Goal: Task Accomplishment & Management: Manage account settings

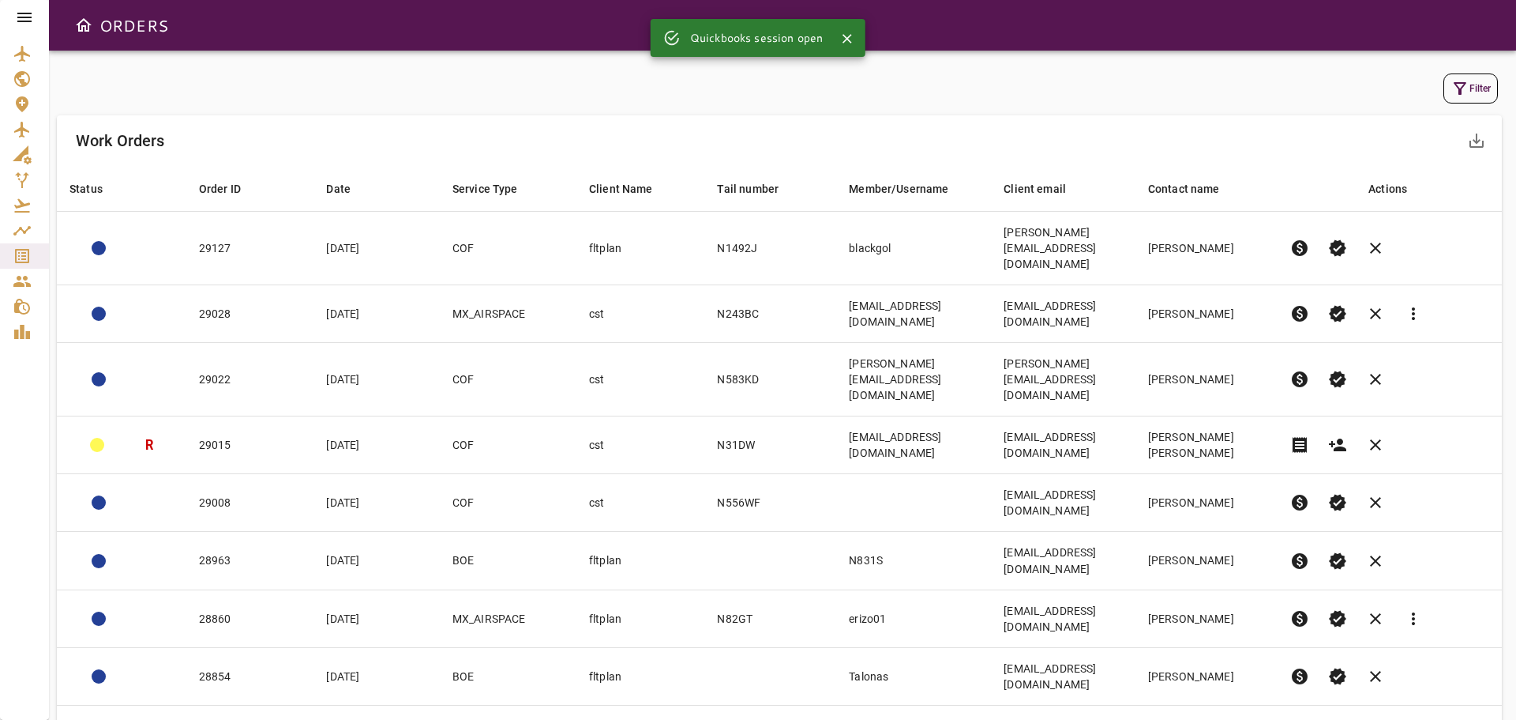
click at [20, 17] on icon at bounding box center [24, 17] width 14 height 9
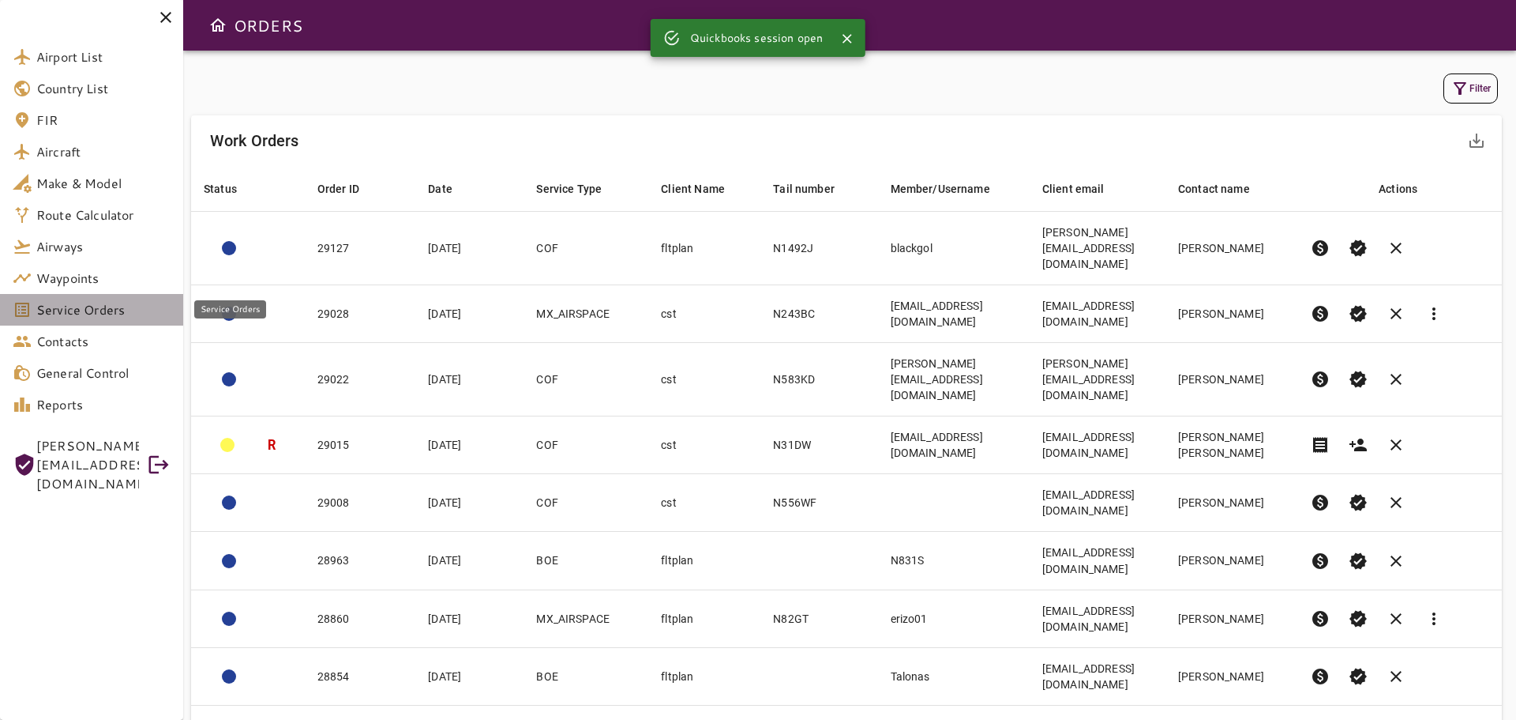
click at [62, 309] on span "Service Orders" at bounding box center [103, 309] width 134 height 19
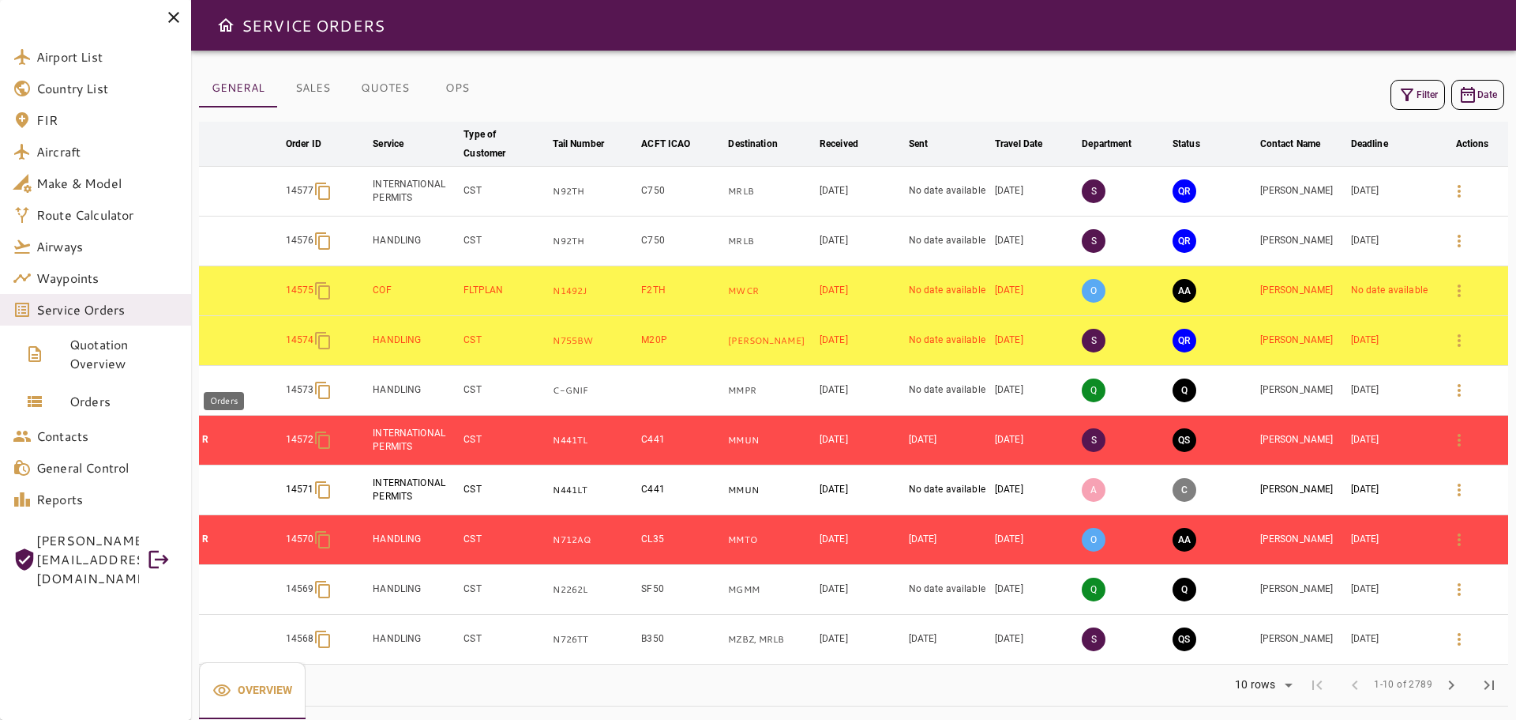
click at [95, 396] on span "Orders" at bounding box center [124, 401] width 109 height 19
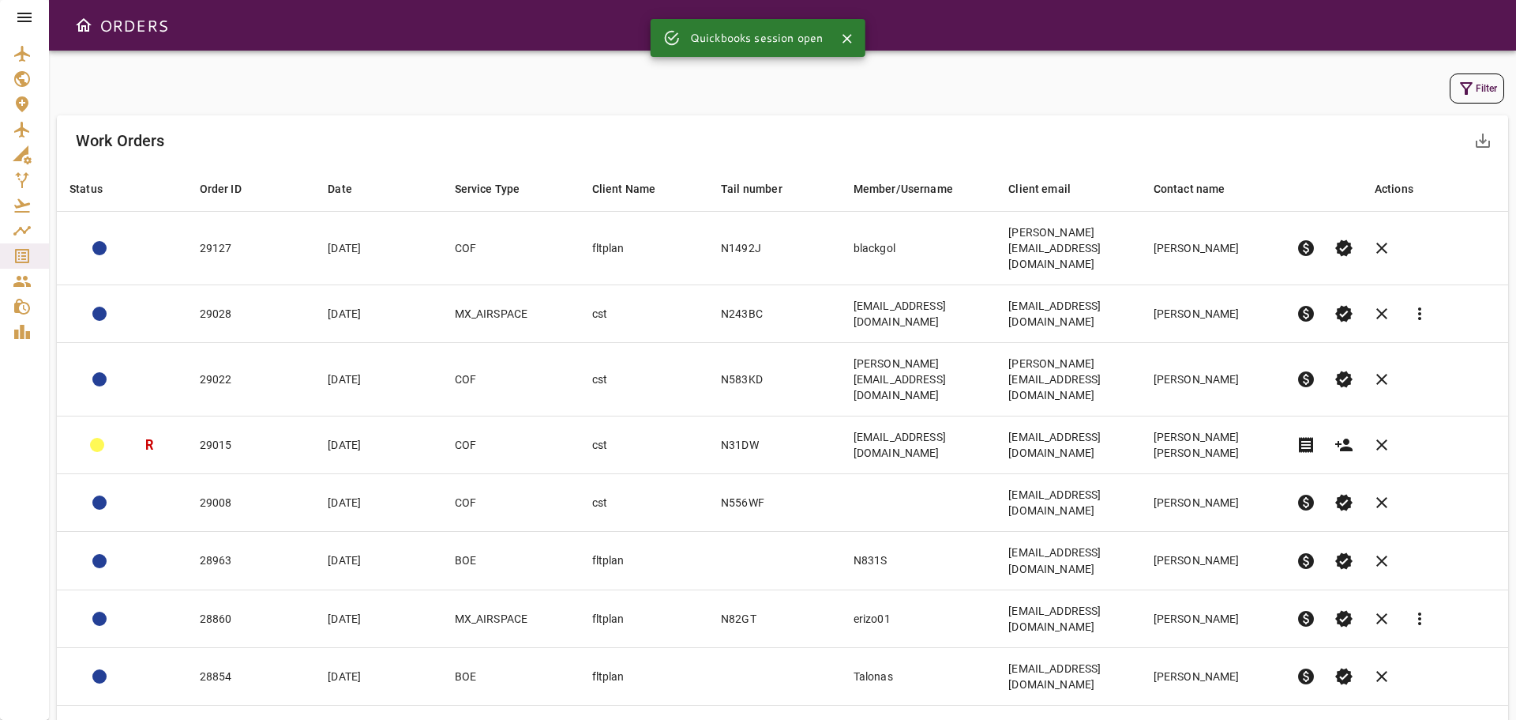
click at [1493, 91] on button "Filter" at bounding box center [1477, 88] width 54 height 30
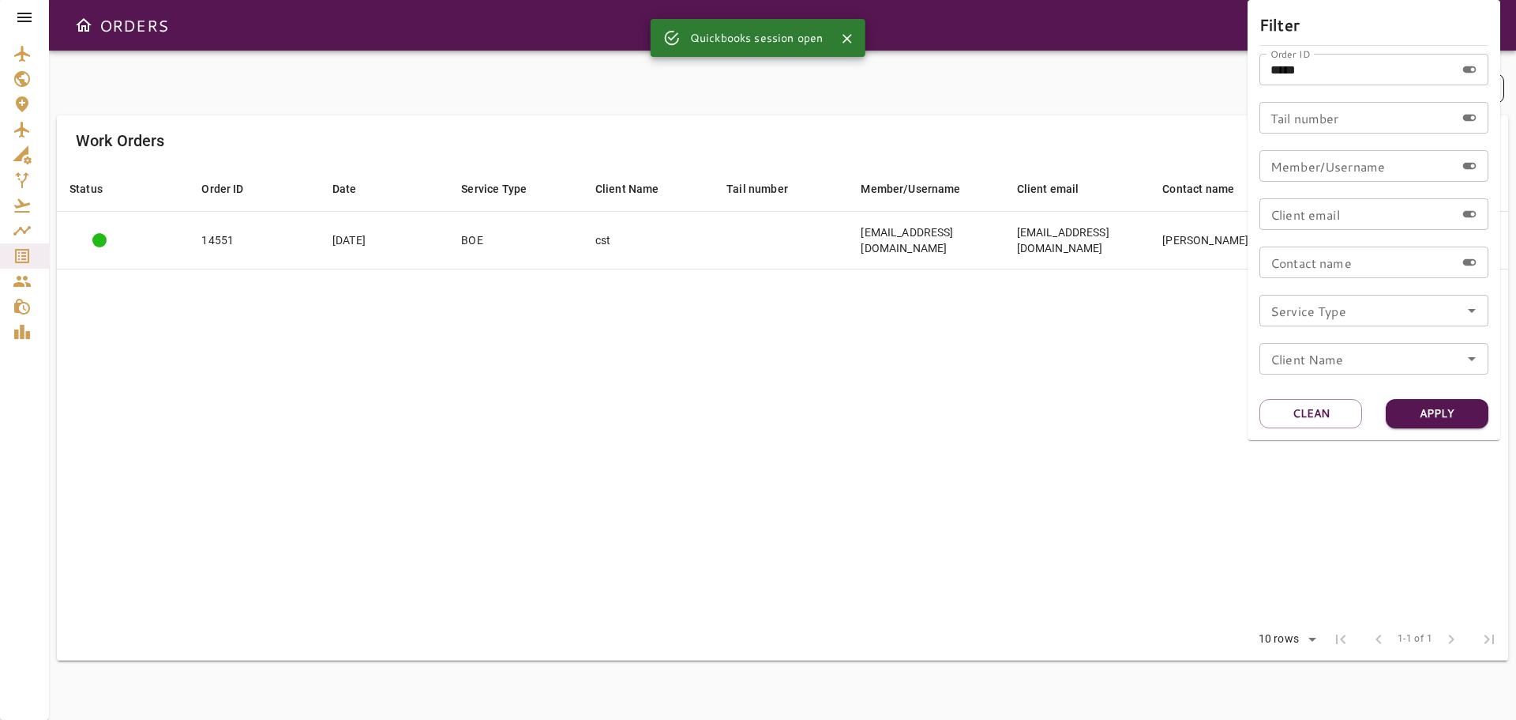
click at [1350, 73] on input "*****" at bounding box center [1358, 70] width 196 height 32
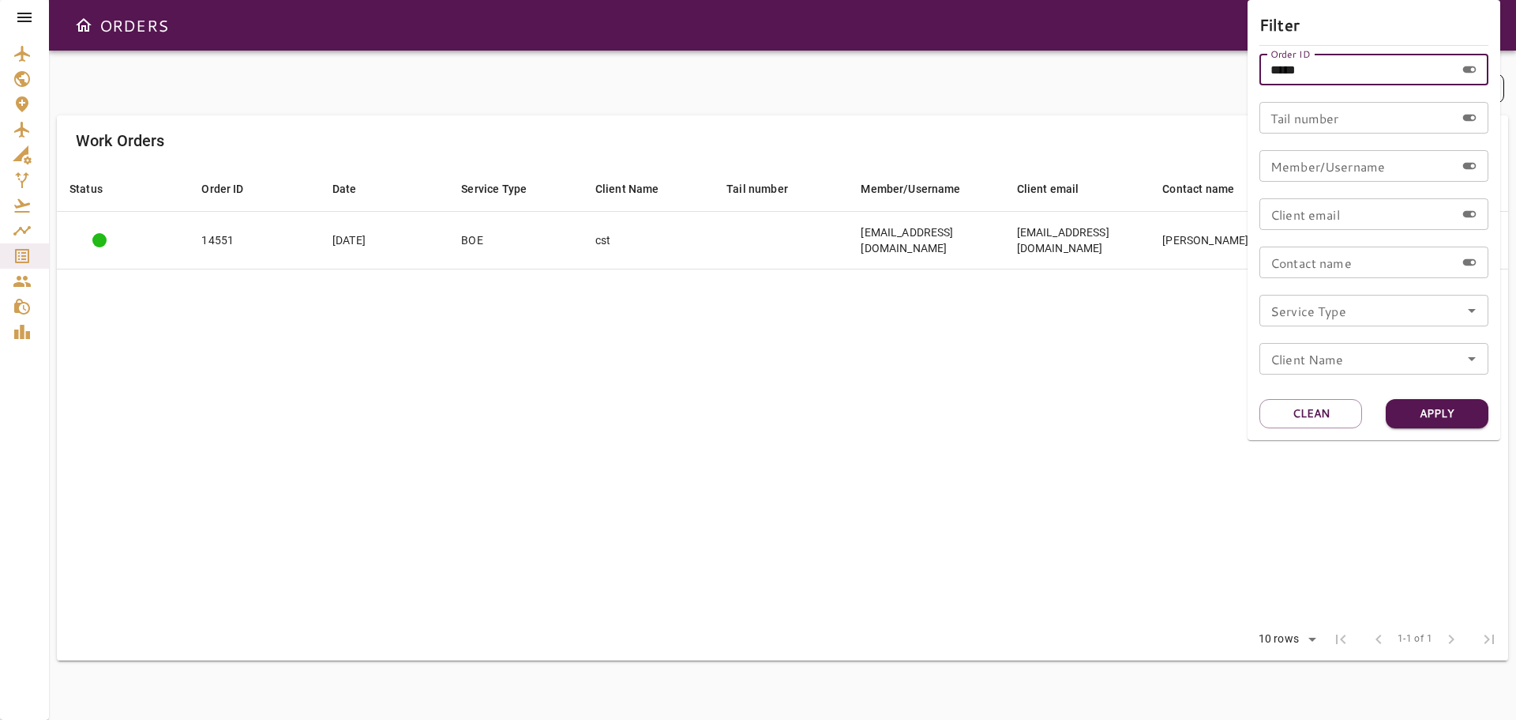
drag, startPoint x: 1321, startPoint y: 74, endPoint x: 1223, endPoint y: 93, distance: 99.8
click at [1206, 81] on div "Filter Order ID ***** Order ID Tail number Tail number Member/Username Member/U…" at bounding box center [758, 360] width 1516 height 720
click at [1327, 408] on button "Clean" at bounding box center [1311, 413] width 103 height 29
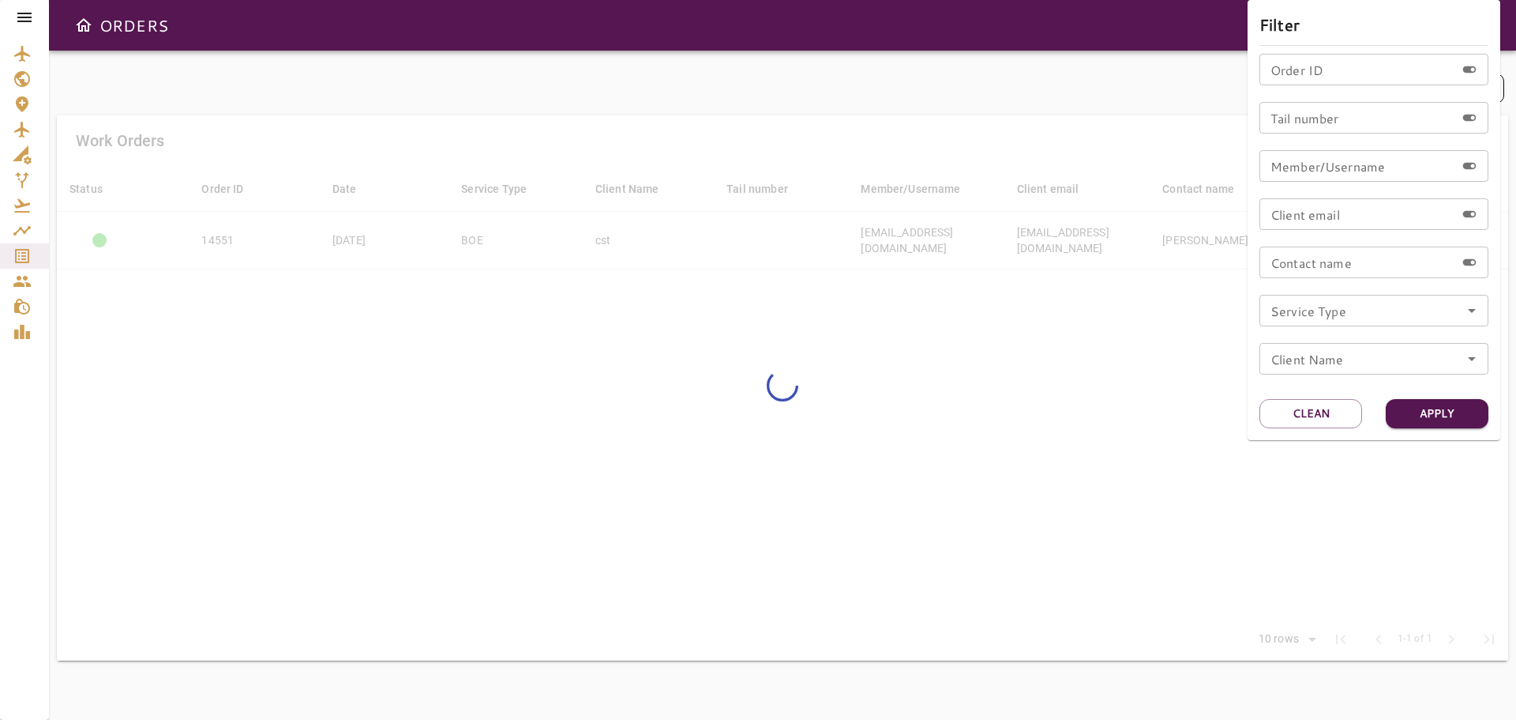
click at [1307, 77] on input "Order ID" at bounding box center [1358, 70] width 196 height 32
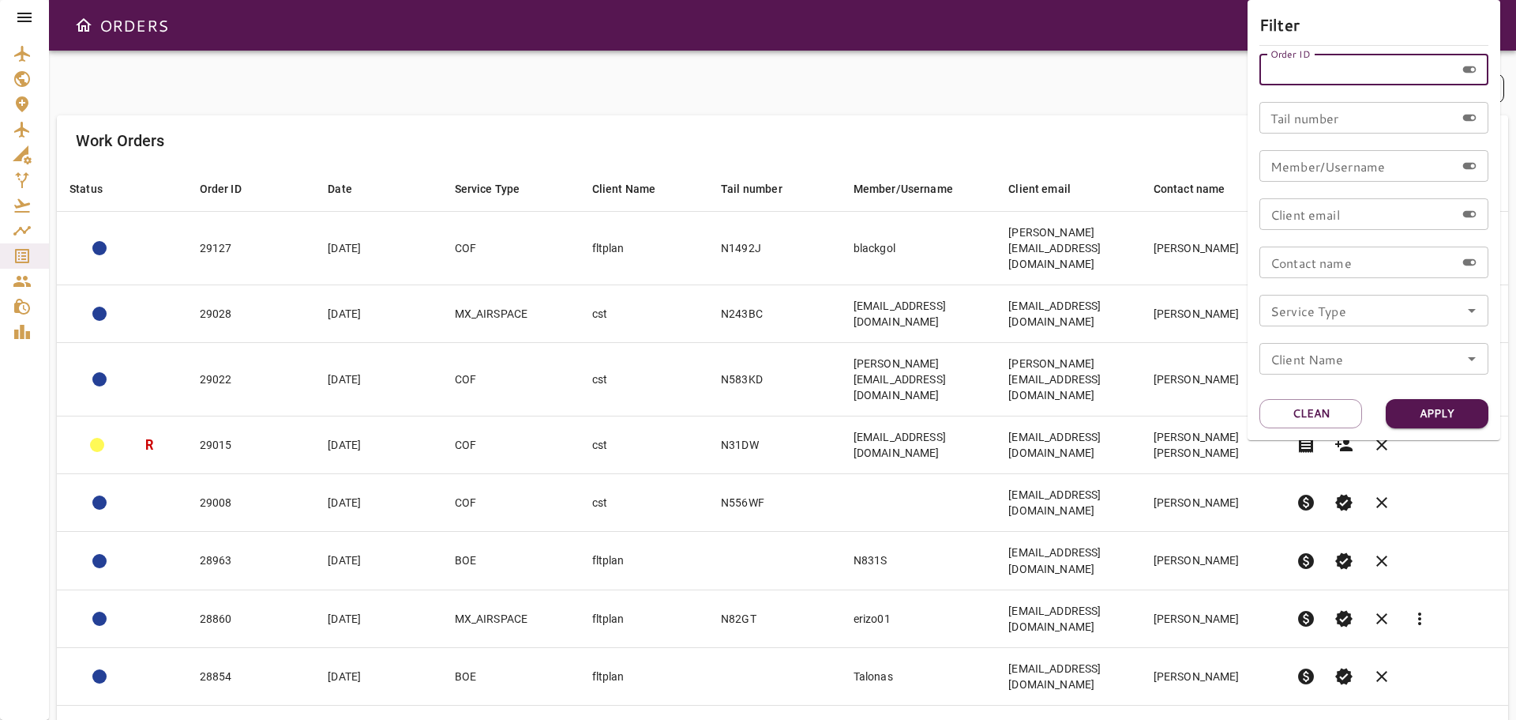
paste input "*****"
type input "*****"
click at [1445, 419] on button "Apply" at bounding box center [1437, 413] width 103 height 29
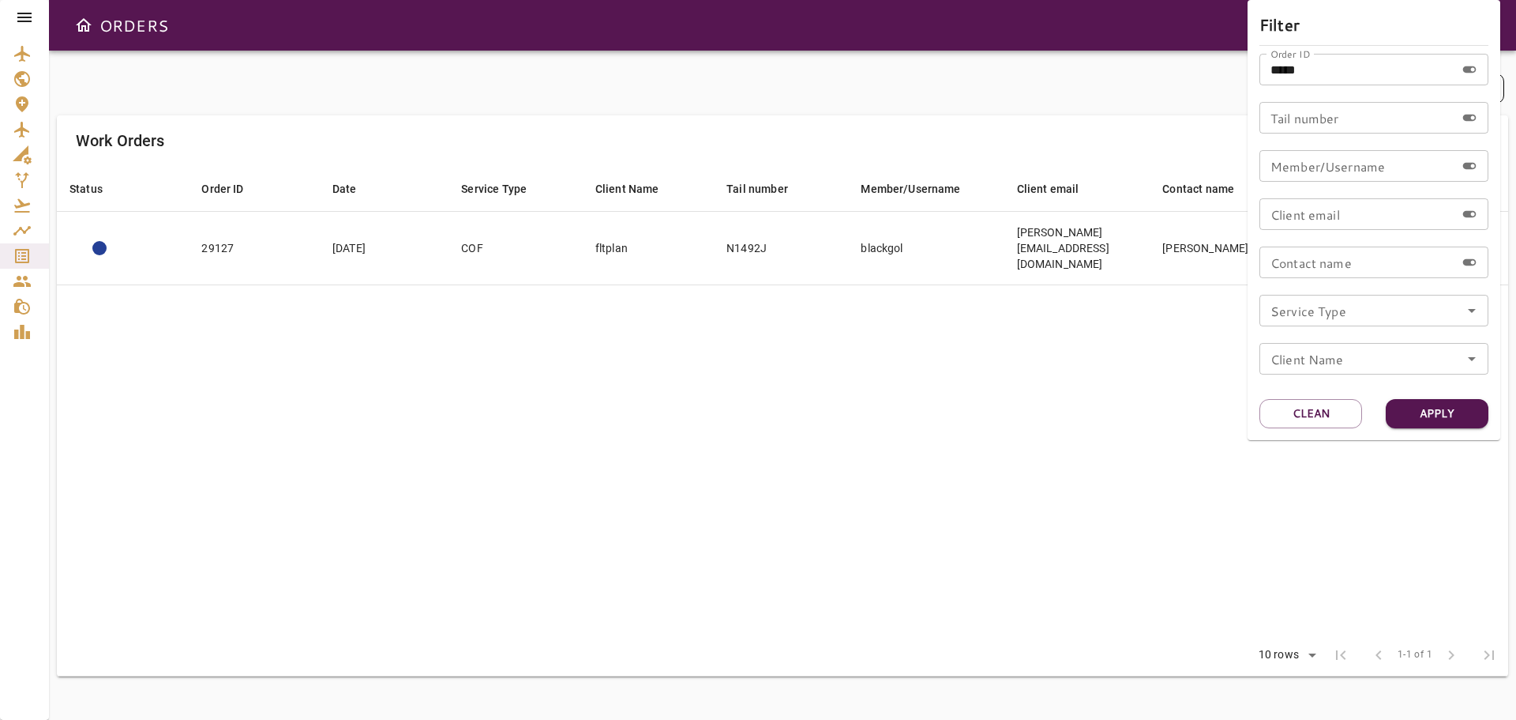
click at [1056, 366] on div at bounding box center [758, 360] width 1516 height 720
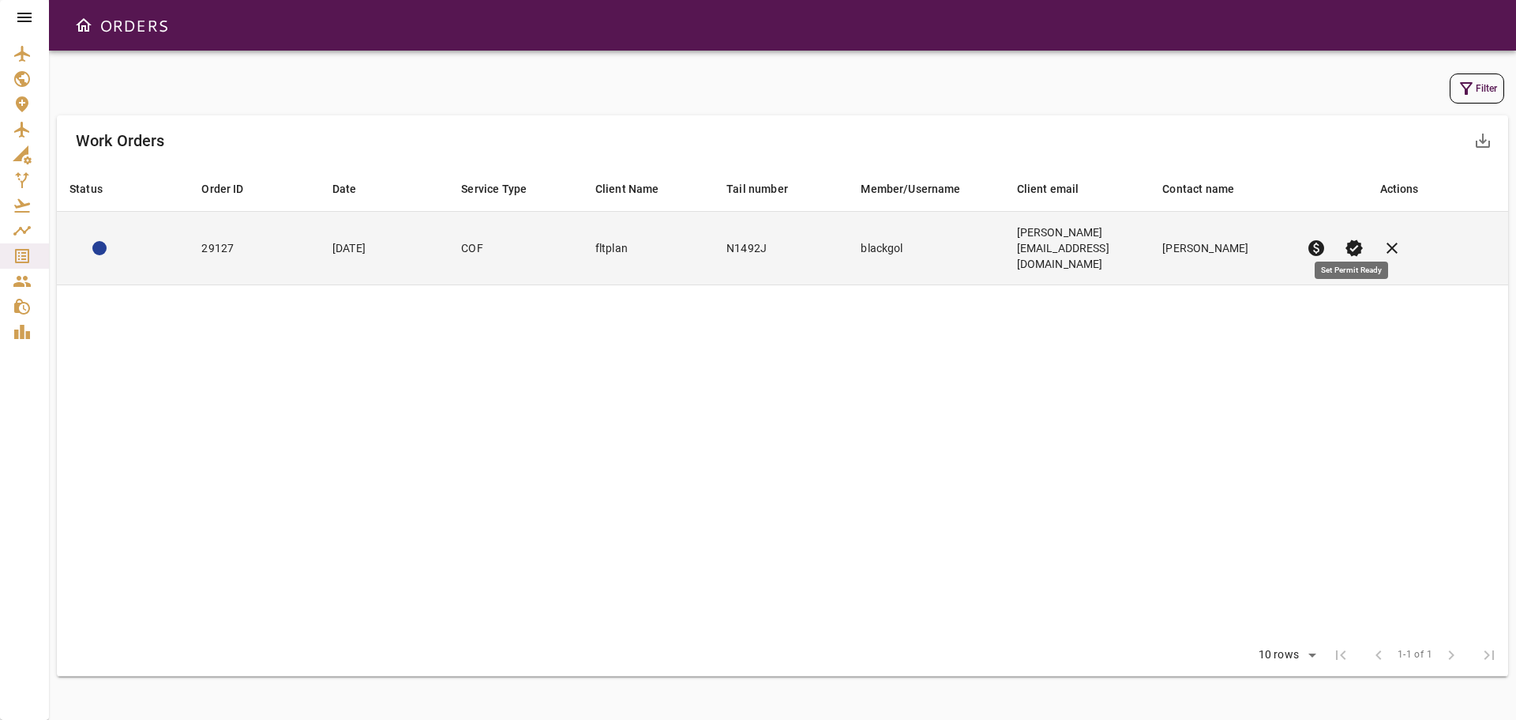
click at [1355, 239] on span "verified" at bounding box center [1354, 248] width 19 height 19
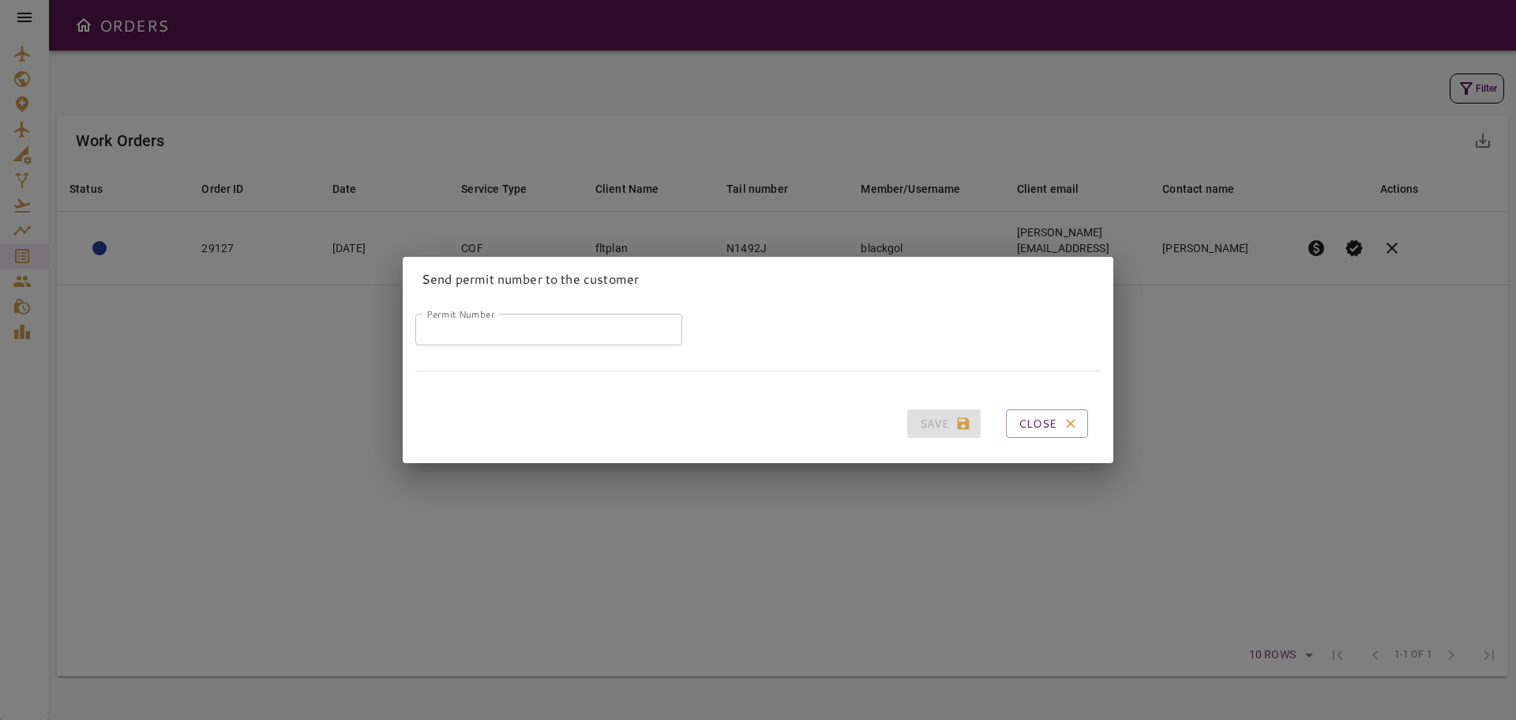
click at [566, 323] on input "Permit Number" at bounding box center [548, 330] width 267 height 32
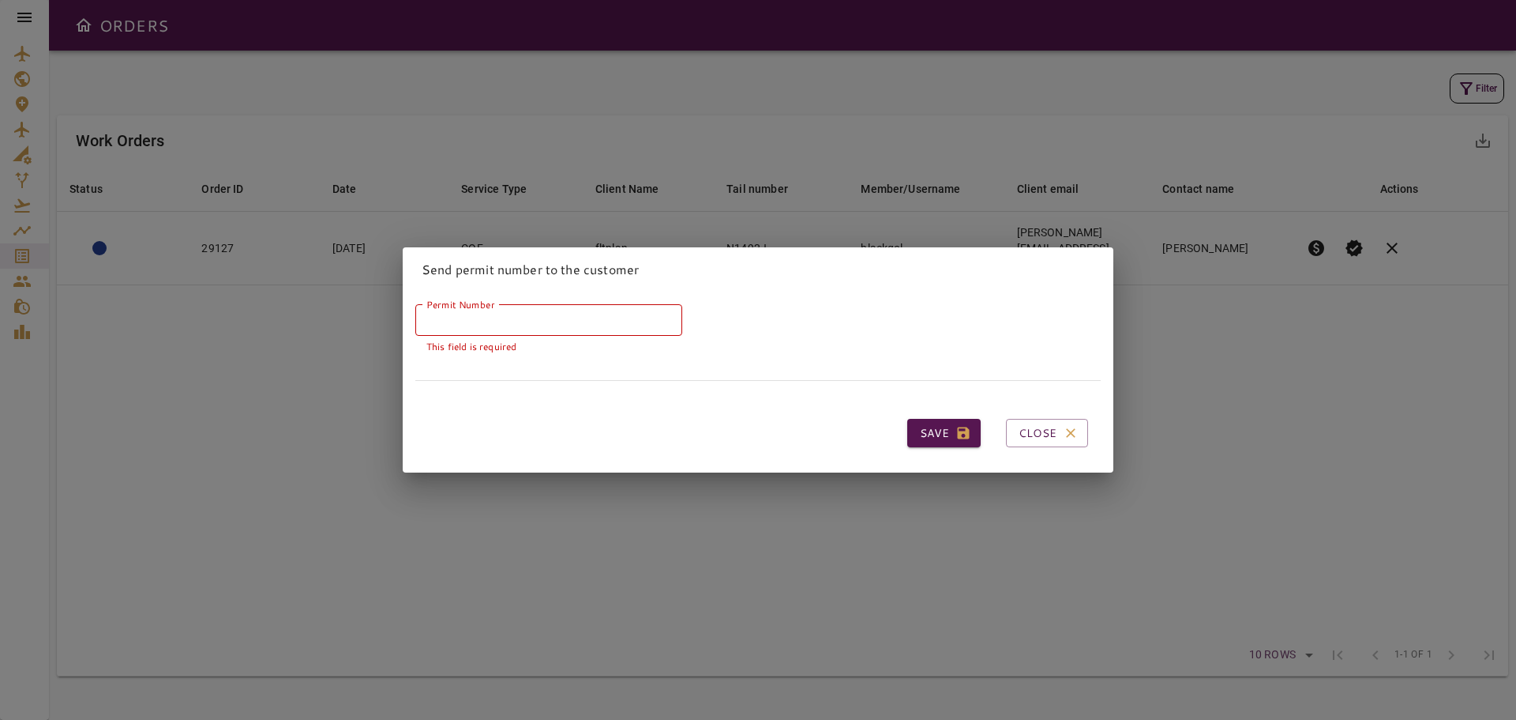
click at [449, 322] on input "Permit Number" at bounding box center [548, 320] width 267 height 32
paste input "*****"
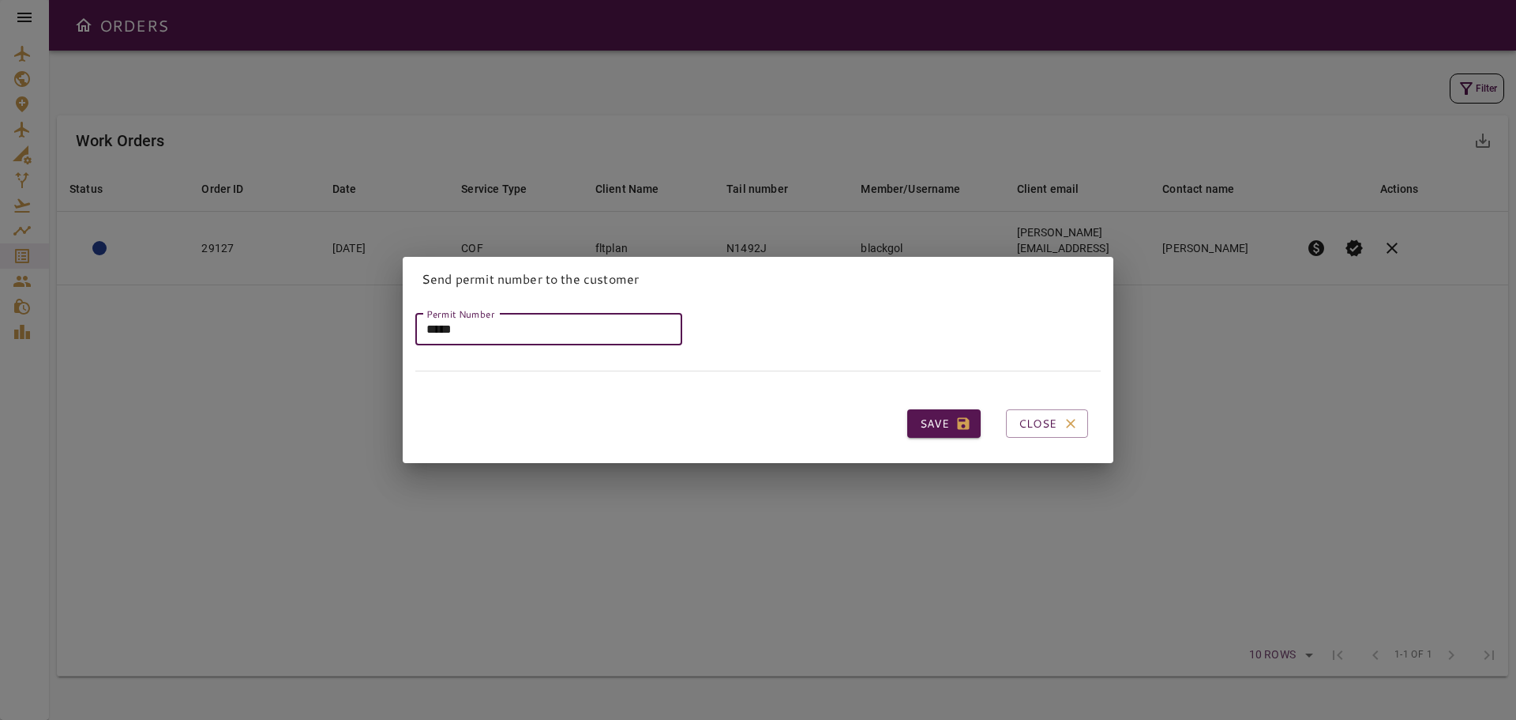
type input "*****"
click at [923, 413] on button "Save" at bounding box center [944, 423] width 73 height 29
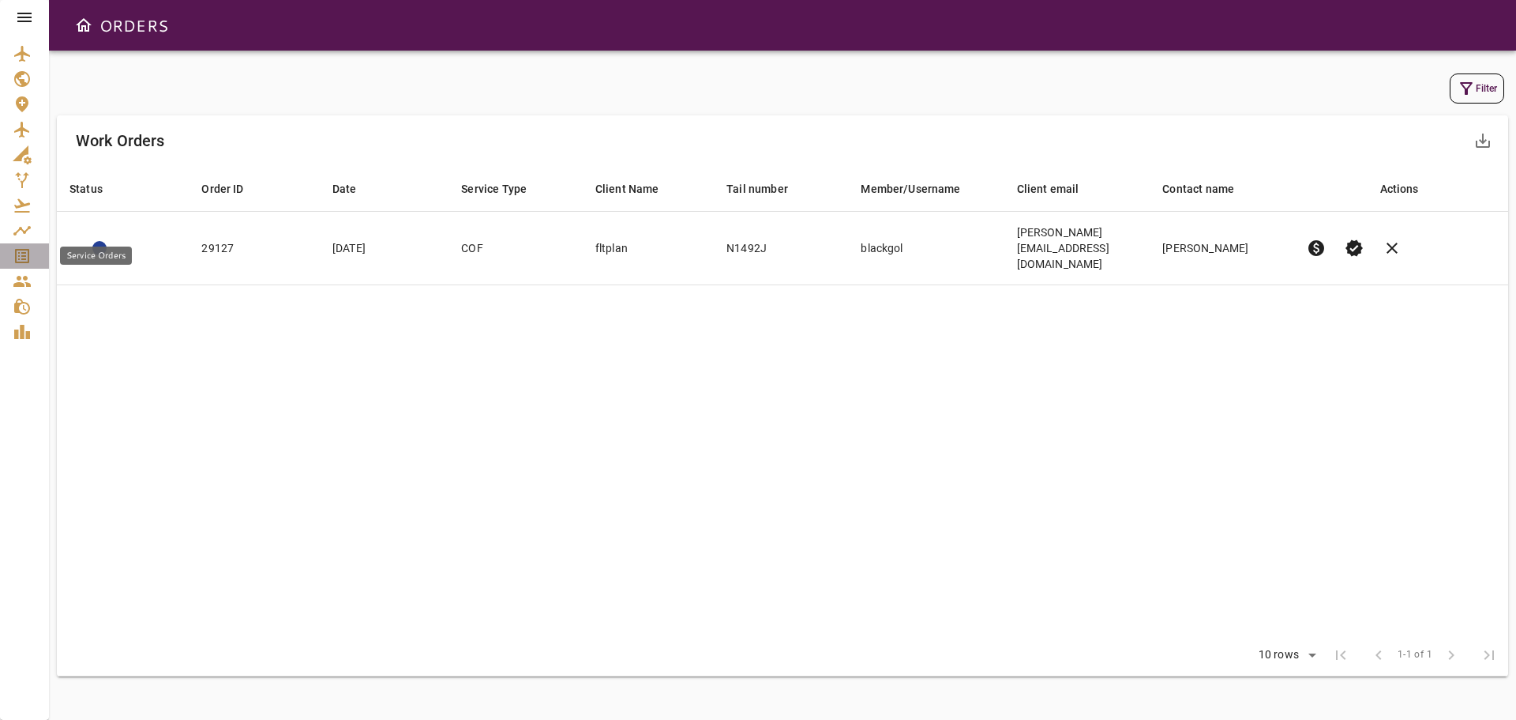
click at [24, 255] on icon "Service Orders" at bounding box center [22, 256] width 14 height 14
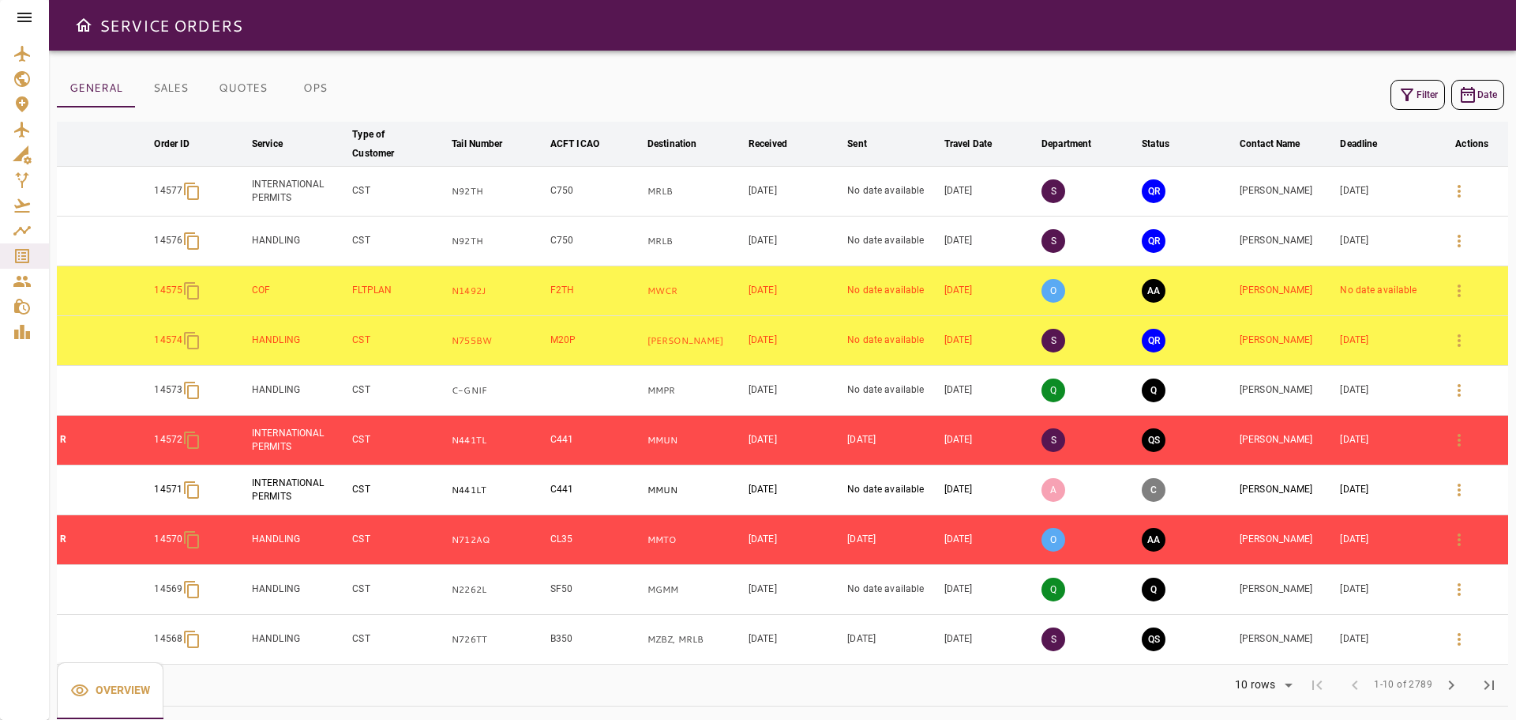
click at [30, 22] on icon at bounding box center [24, 17] width 14 height 9
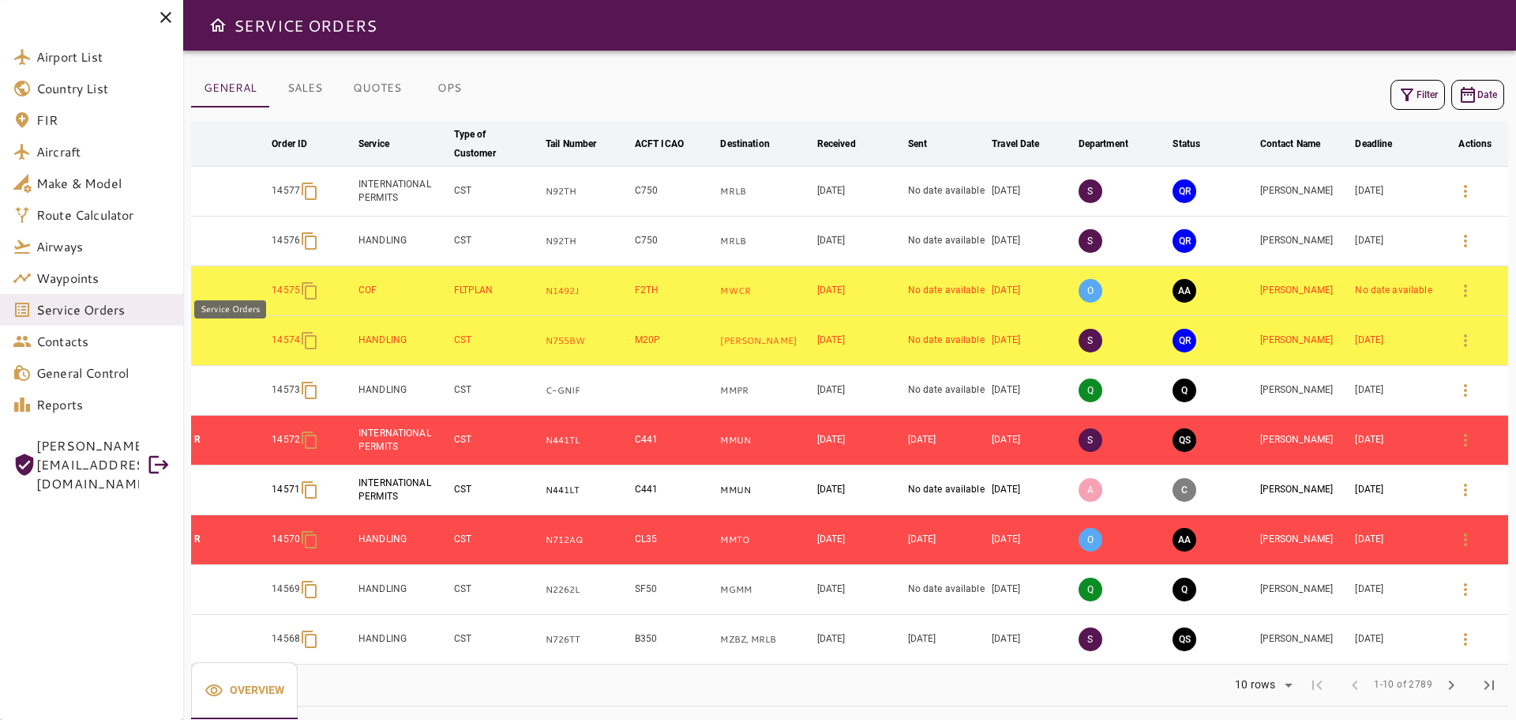
click at [66, 310] on span "Service Orders" at bounding box center [103, 309] width 134 height 19
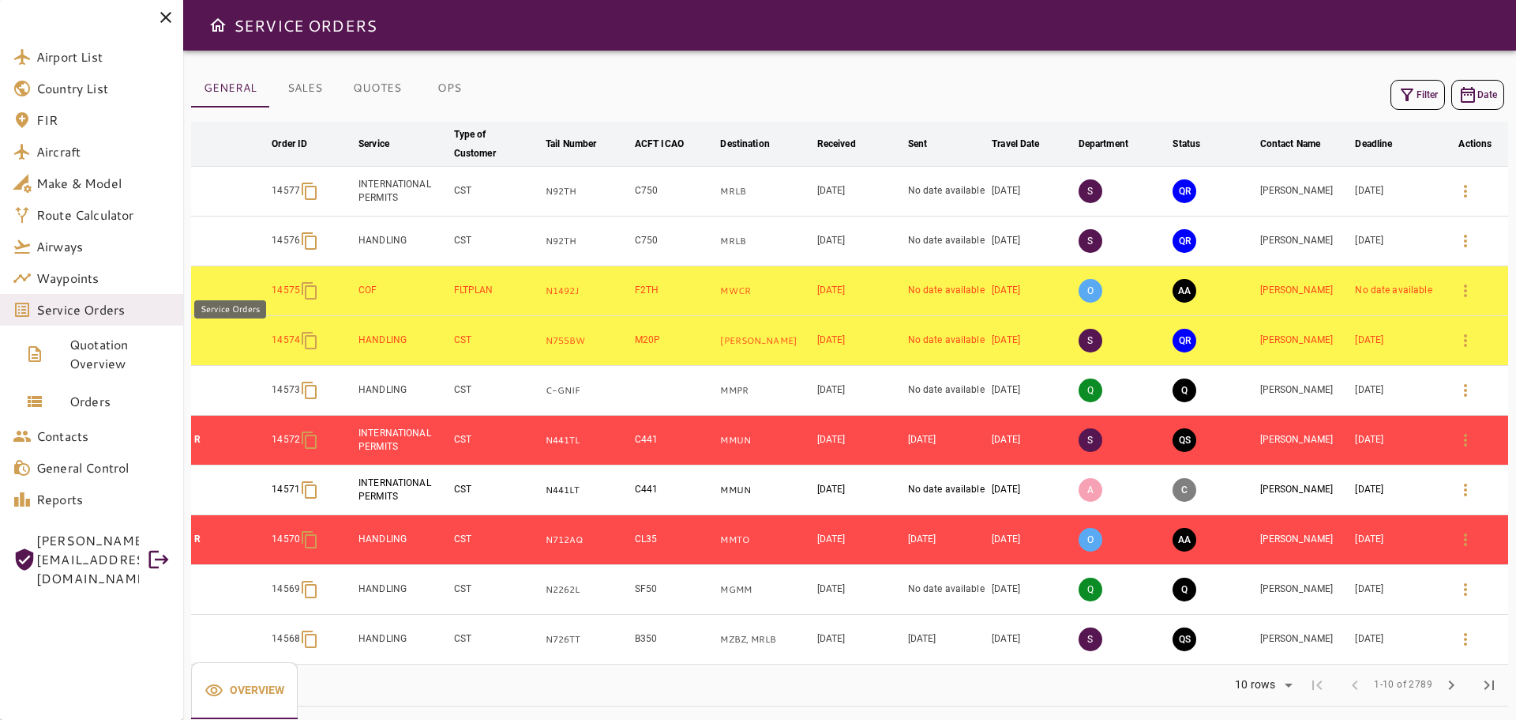
click at [87, 311] on span "Service Orders" at bounding box center [103, 309] width 134 height 19
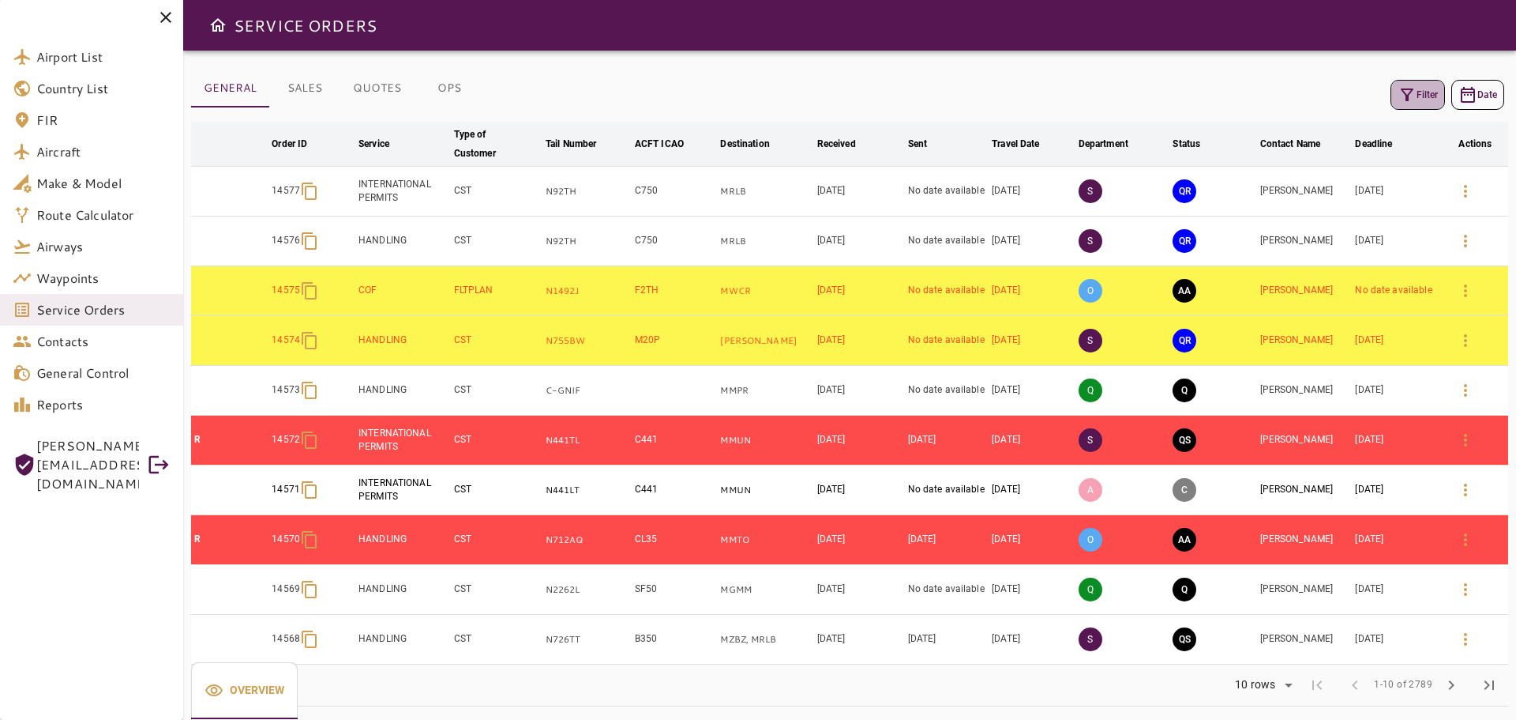
click at [1409, 91] on icon "button" at bounding box center [1407, 94] width 19 height 19
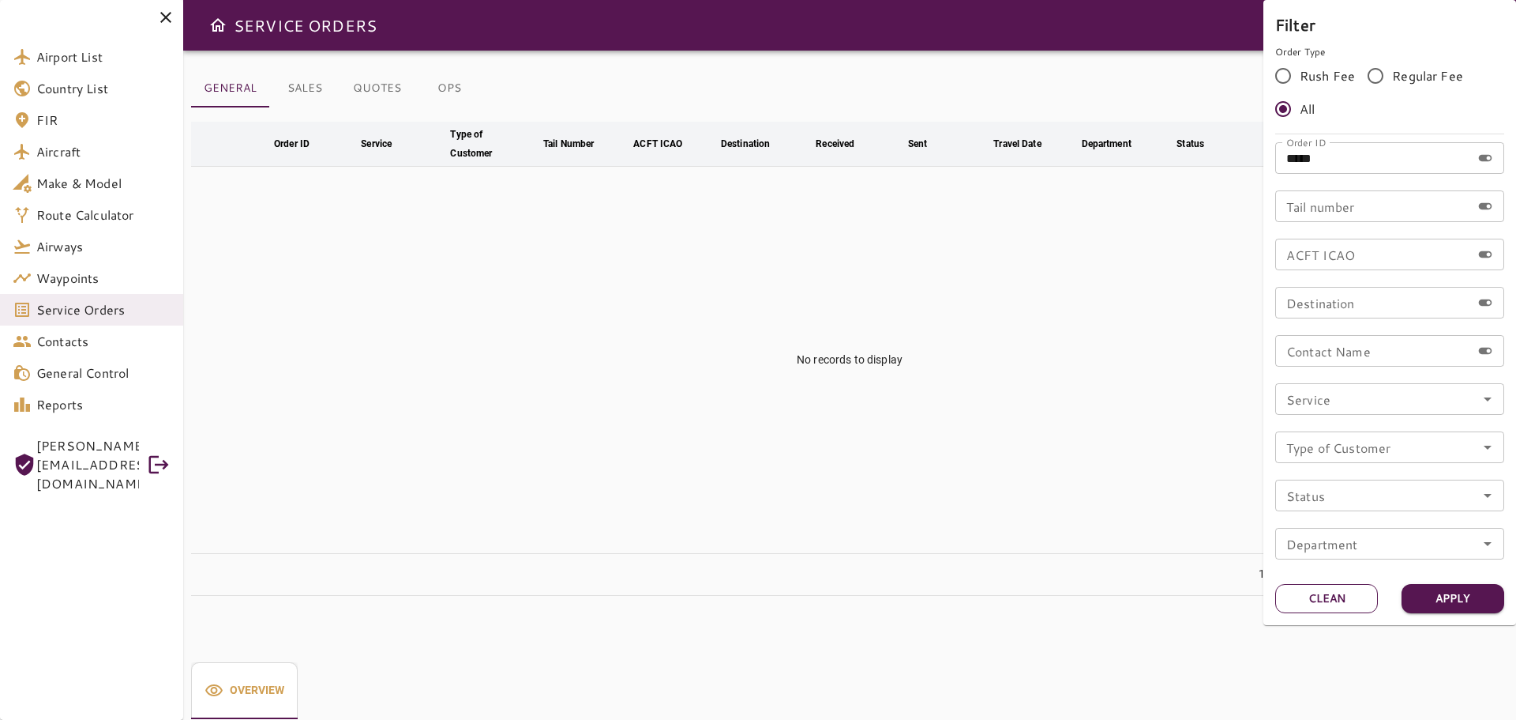
click at [1349, 599] on button "Clean" at bounding box center [1327, 598] width 103 height 29
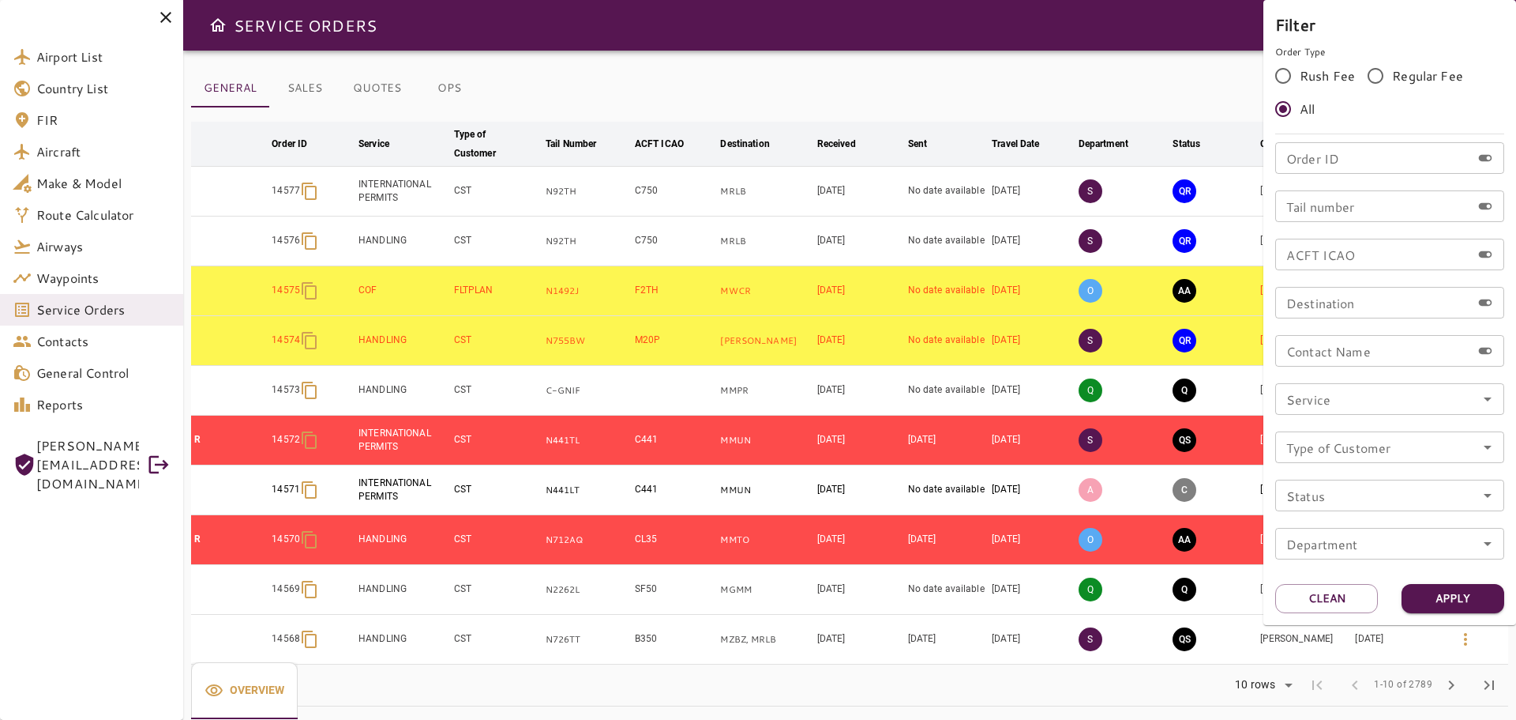
click at [1484, 399] on icon "Open" at bounding box center [1488, 398] width 19 height 19
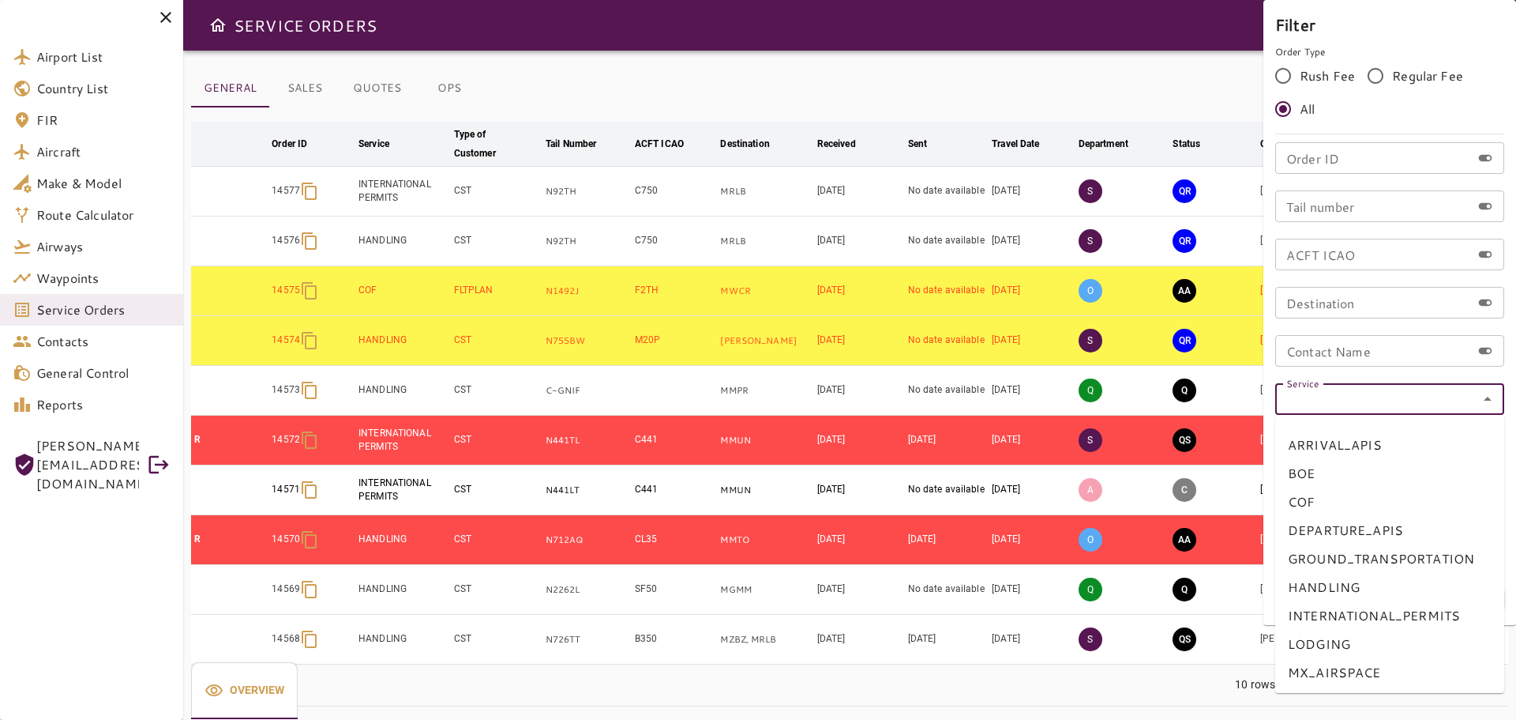
click at [1336, 507] on li "COF" at bounding box center [1390, 501] width 229 height 28
type input "***"
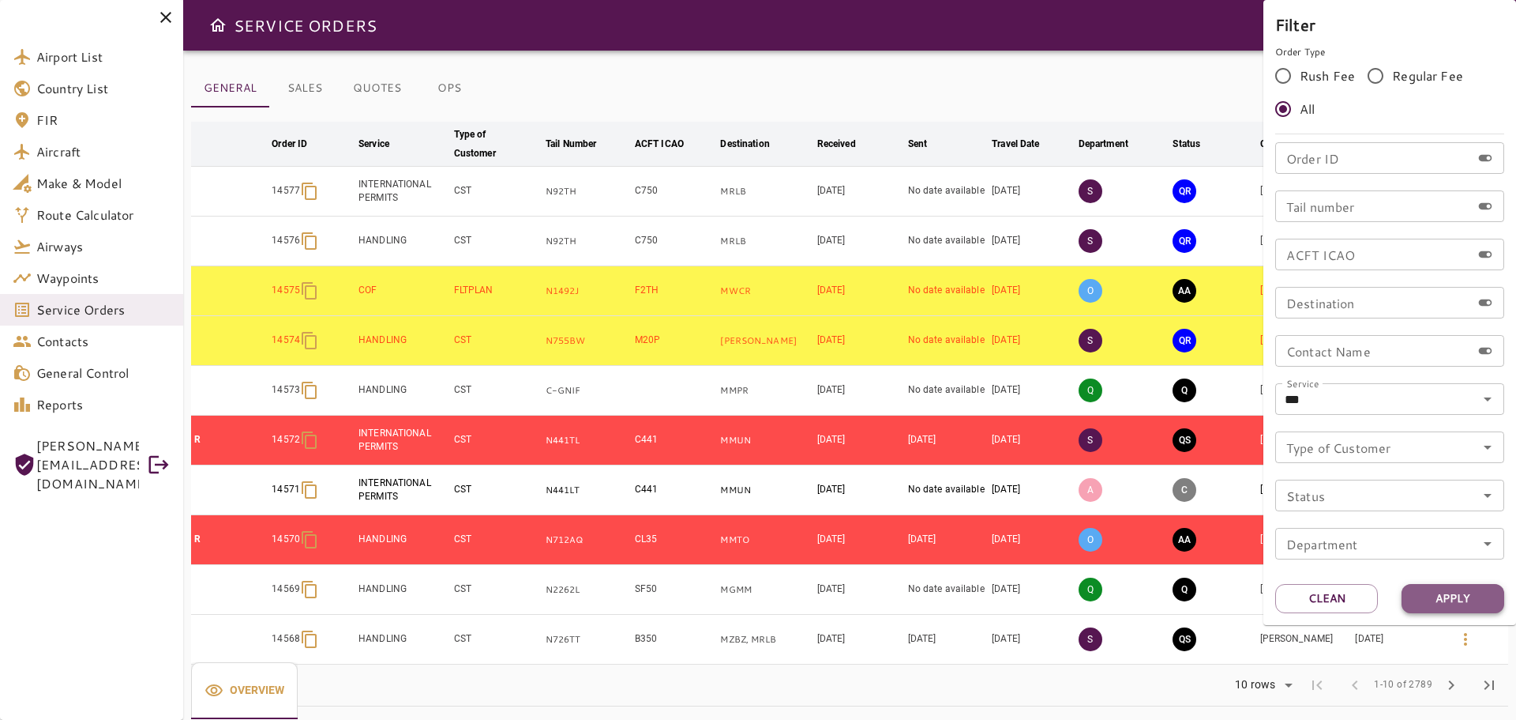
click at [1452, 606] on button "Apply" at bounding box center [1453, 598] width 103 height 29
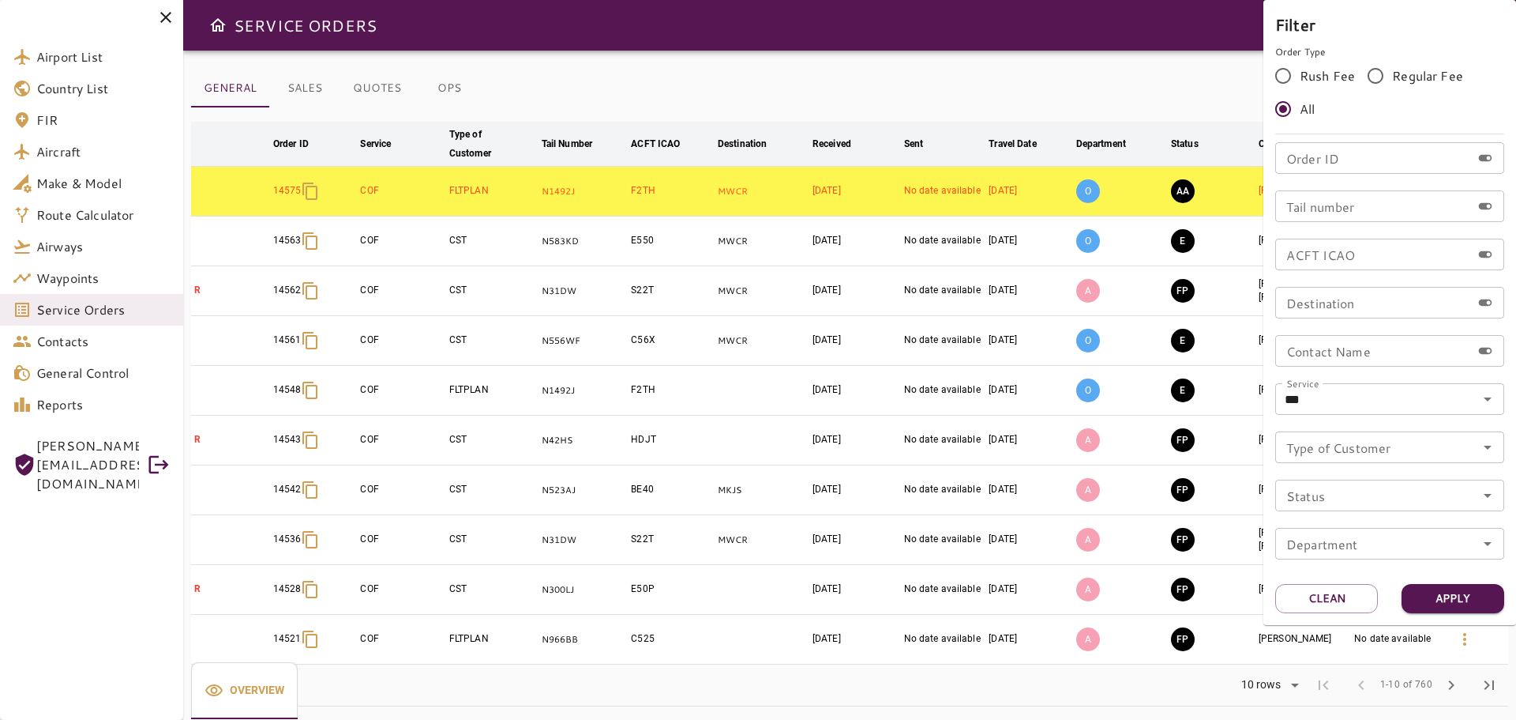
click at [616, 87] on div at bounding box center [758, 360] width 1516 height 720
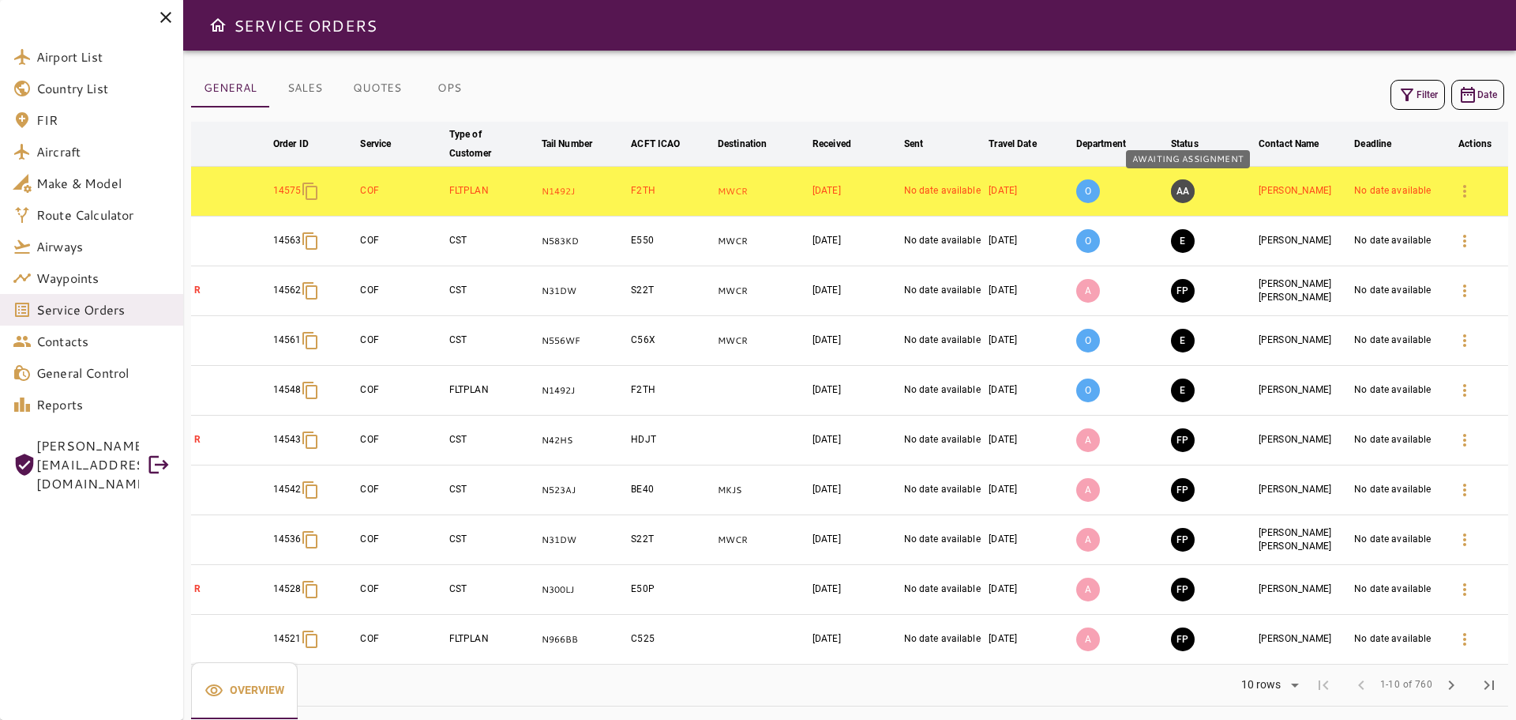
click at [1184, 192] on button "AA" at bounding box center [1183, 191] width 24 height 24
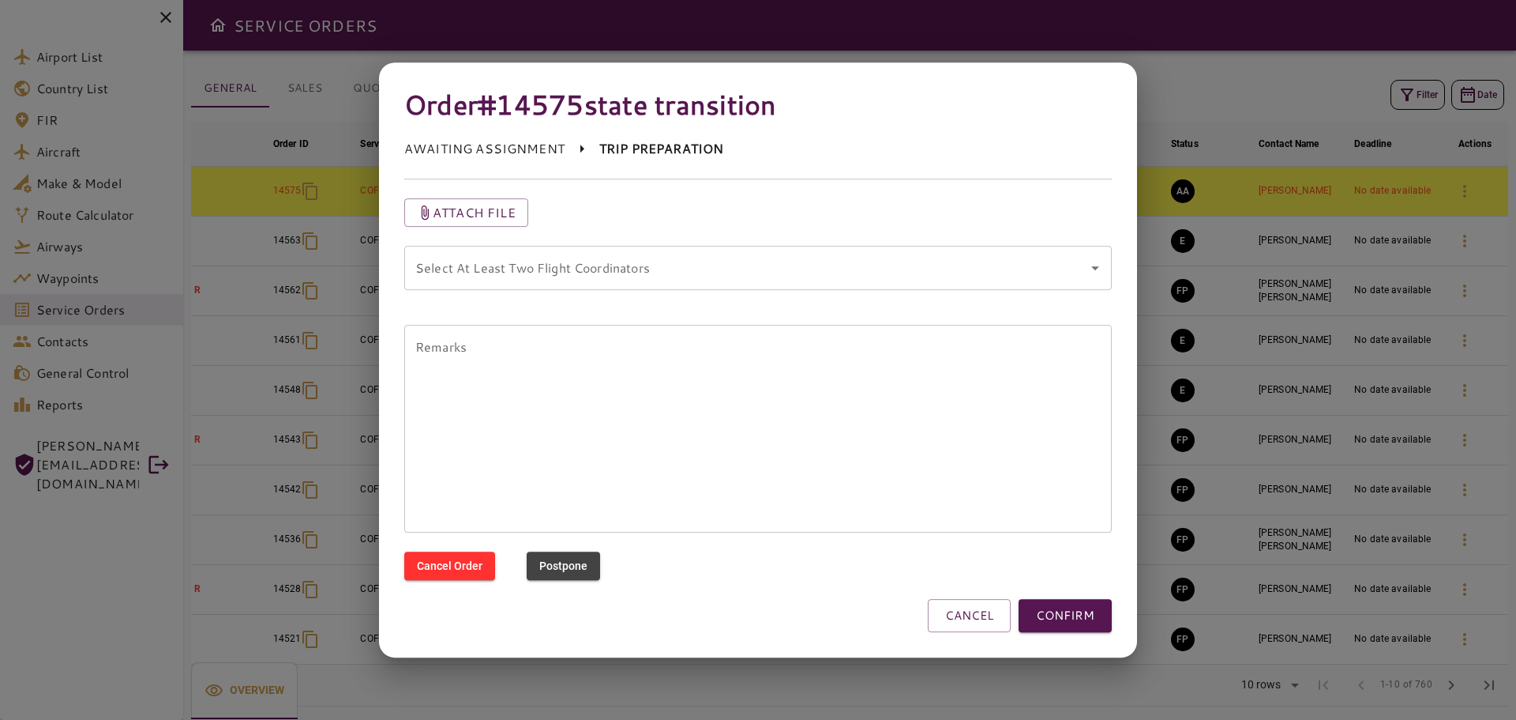
click at [656, 269] on coordinators "Select At Least Two Flight Coordinators" at bounding box center [746, 268] width 670 height 30
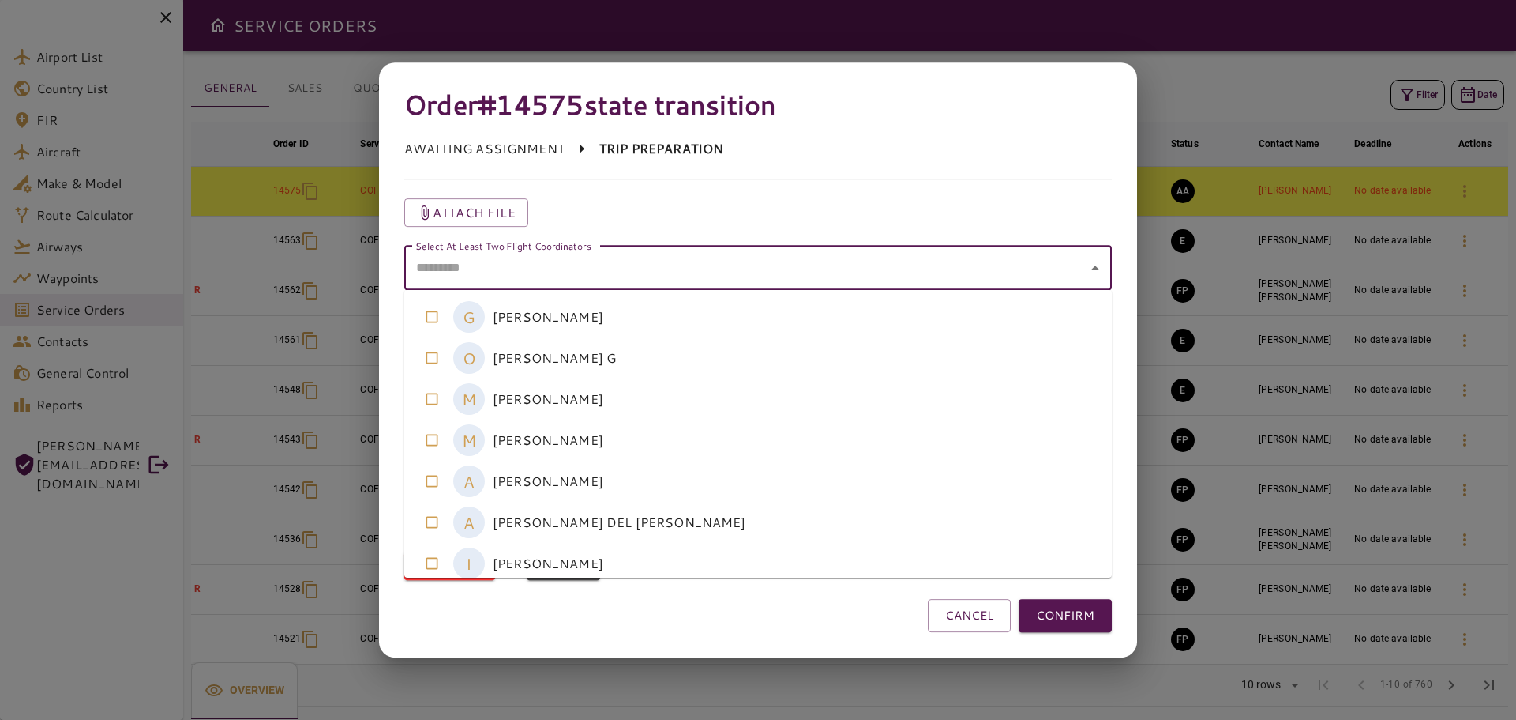
click at [543, 329] on coordinators-option-0 "G GERARDO ARGUIJO" at bounding box center [758, 316] width 708 height 41
click at [570, 521] on coordinators-option-5 "A ADRIANA DEL POZO" at bounding box center [758, 522] width 708 height 41
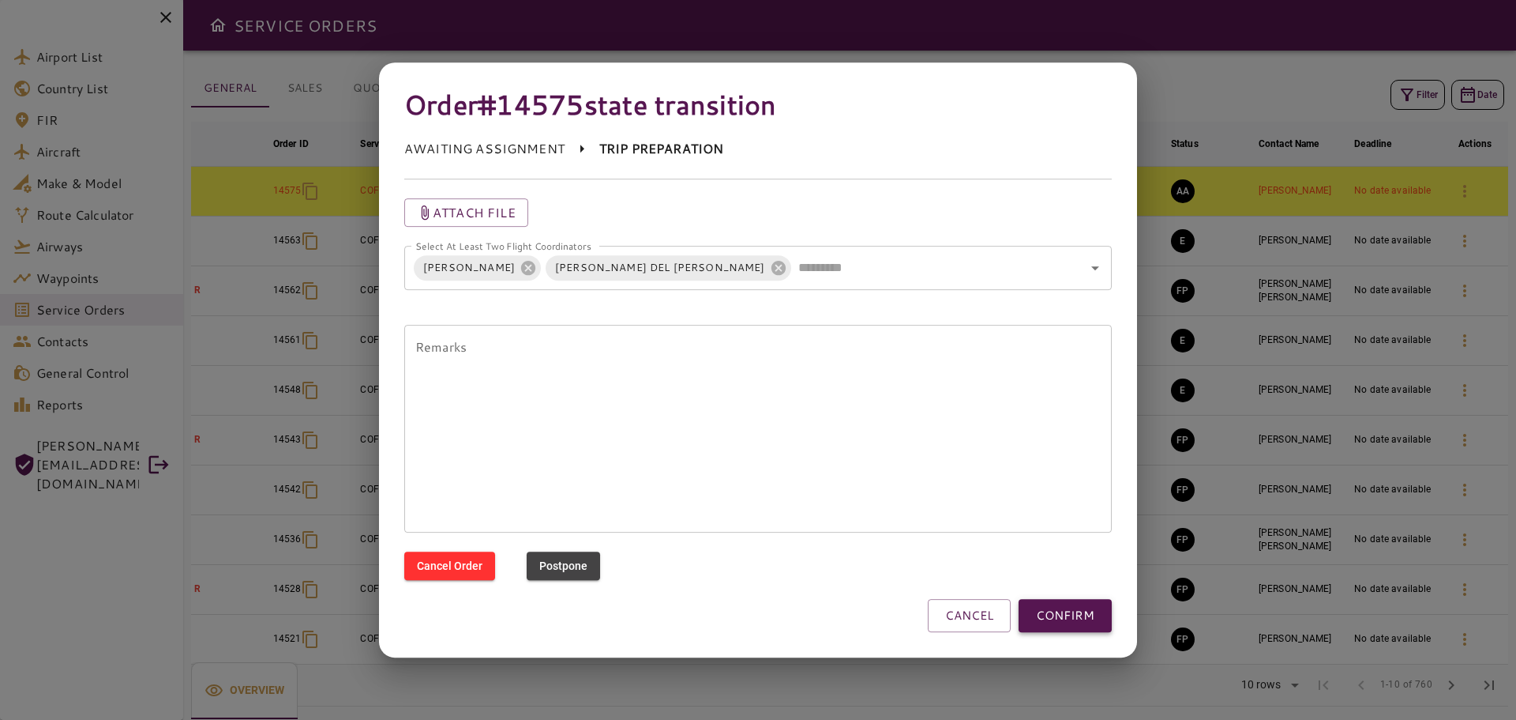
click at [1069, 608] on button "CONFIRM" at bounding box center [1065, 615] width 93 height 33
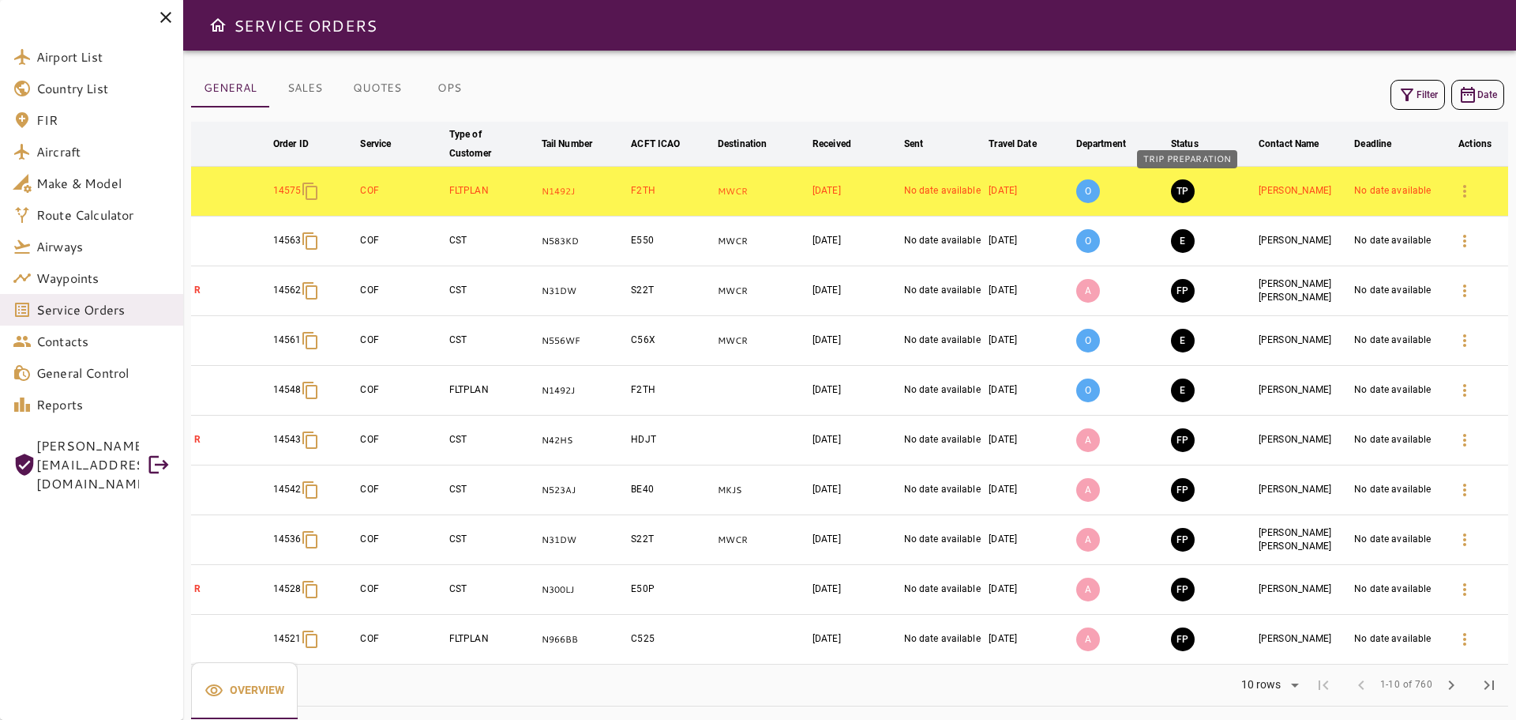
click at [1189, 190] on button "TP" at bounding box center [1183, 191] width 24 height 24
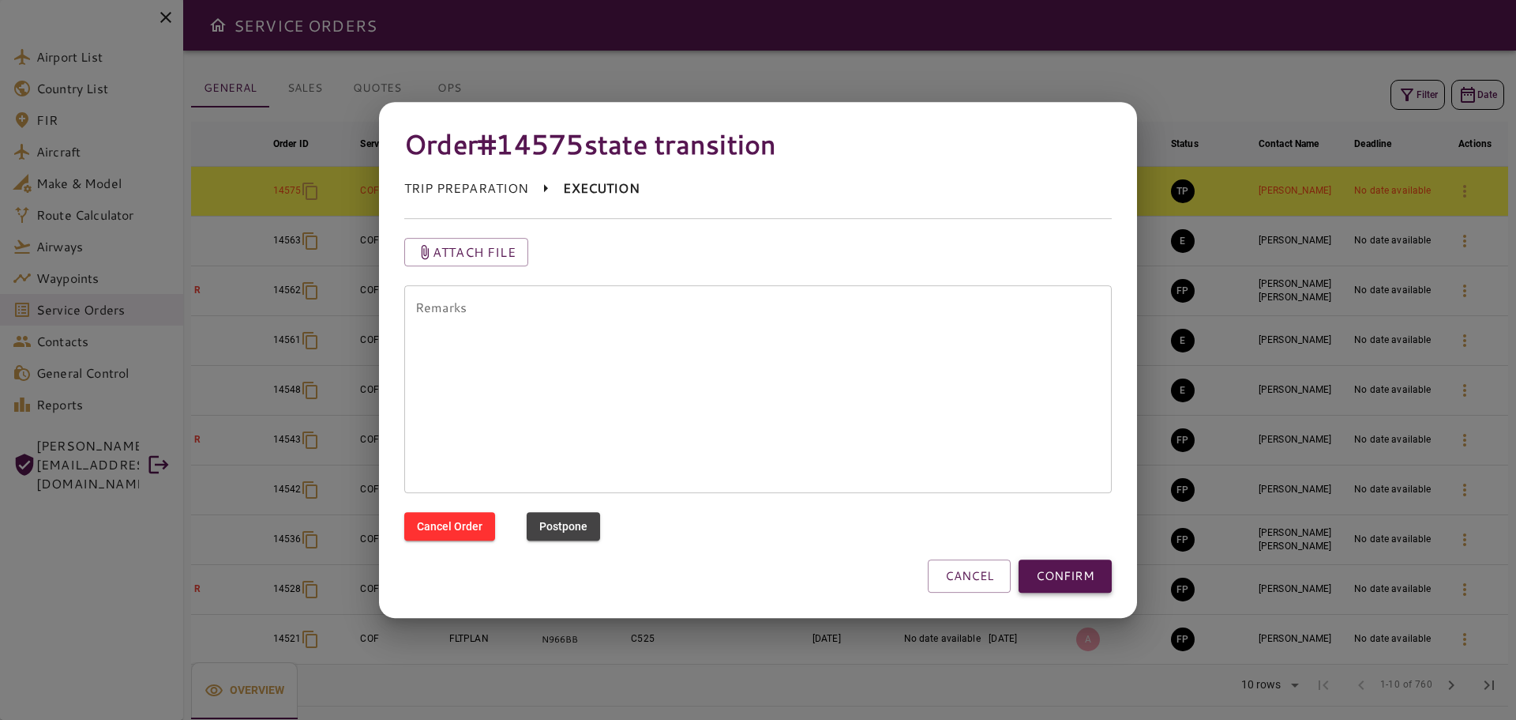
click at [1051, 572] on button "CONFIRM" at bounding box center [1065, 575] width 93 height 33
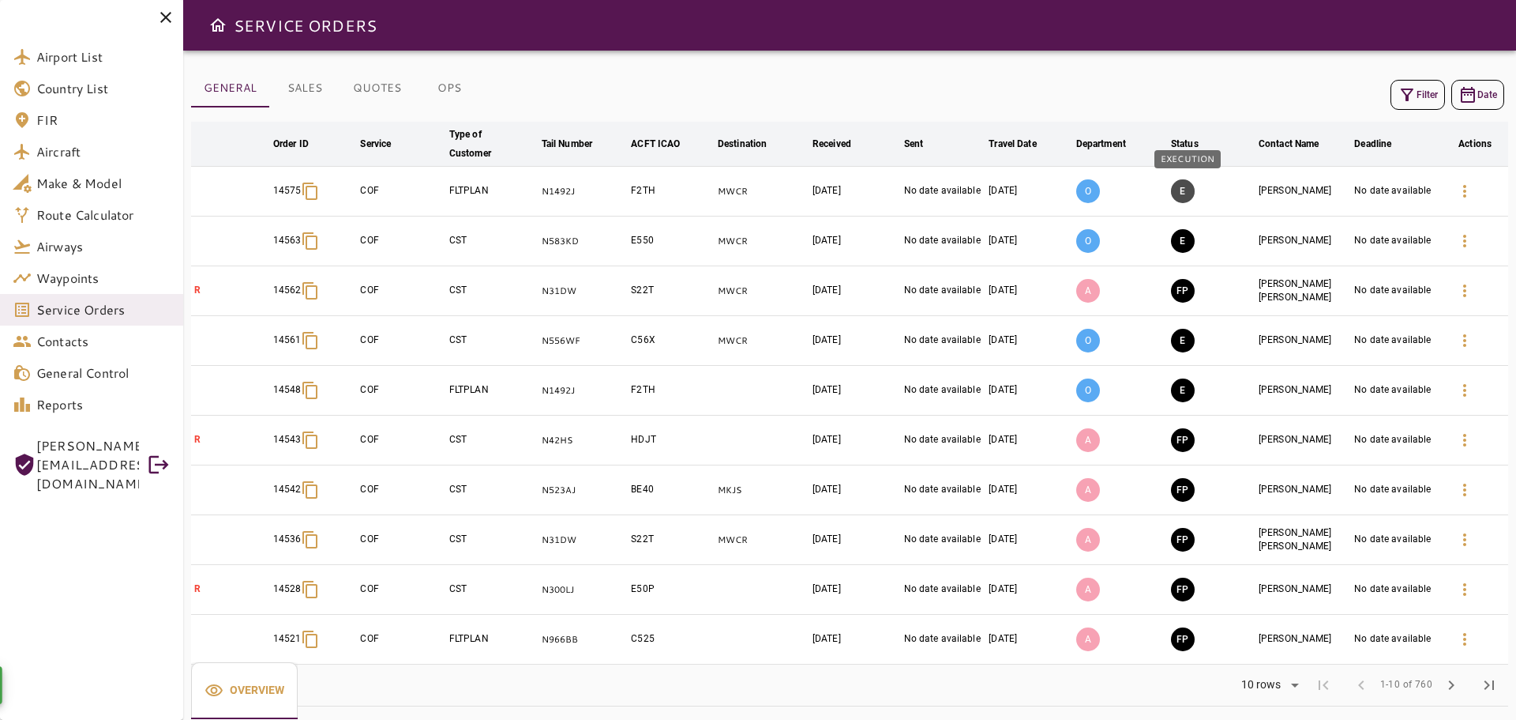
click at [1194, 195] on button "E" at bounding box center [1183, 191] width 24 height 24
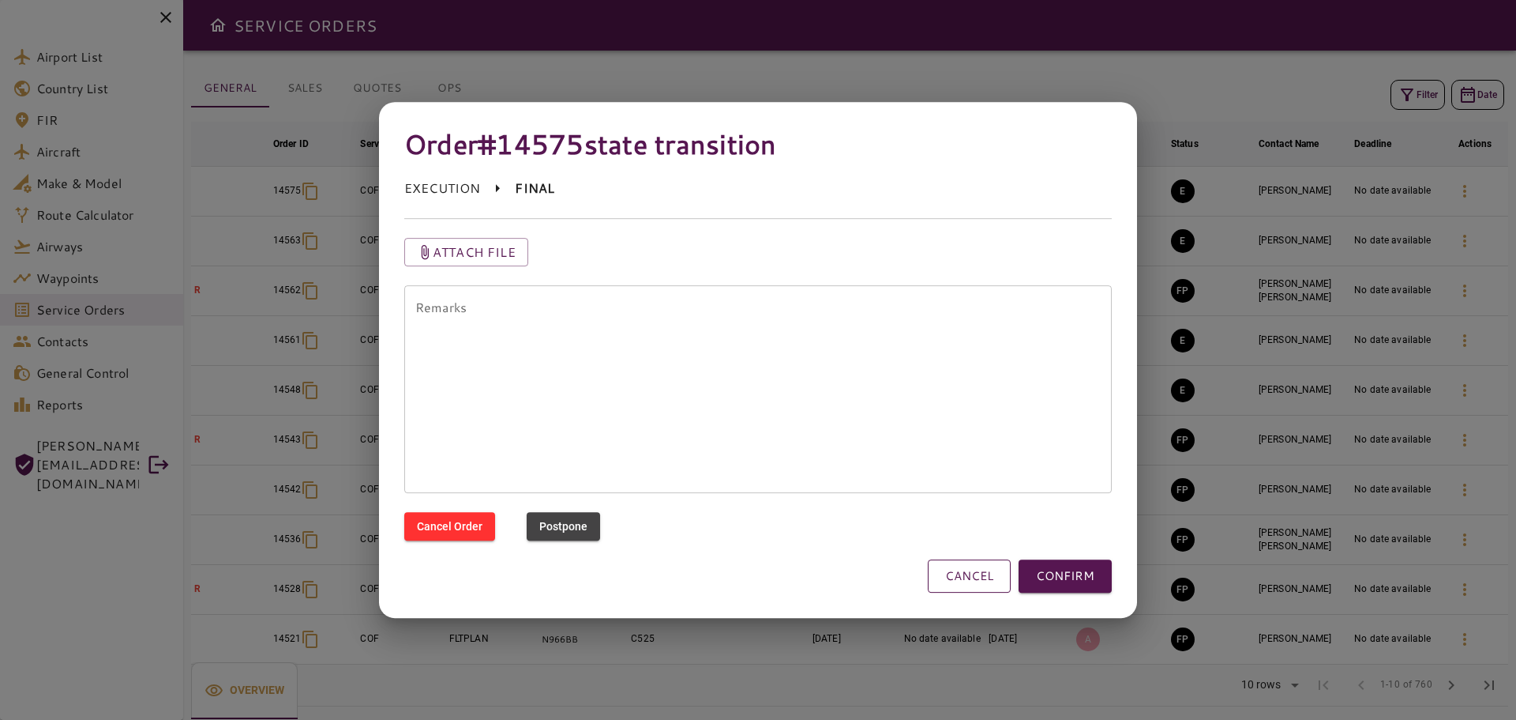
click at [958, 579] on button "CANCEL" at bounding box center [969, 575] width 83 height 33
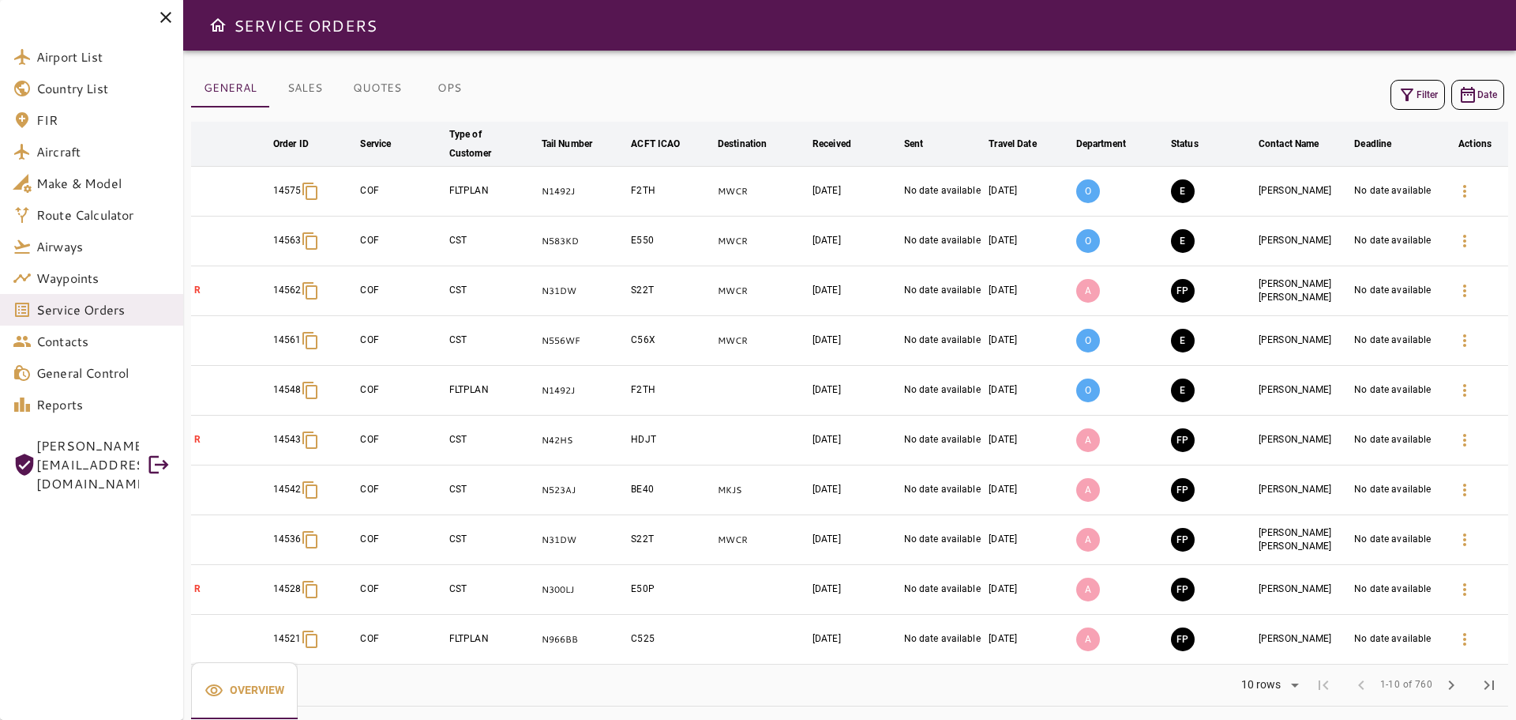
click at [168, 17] on icon at bounding box center [165, 17] width 19 height 19
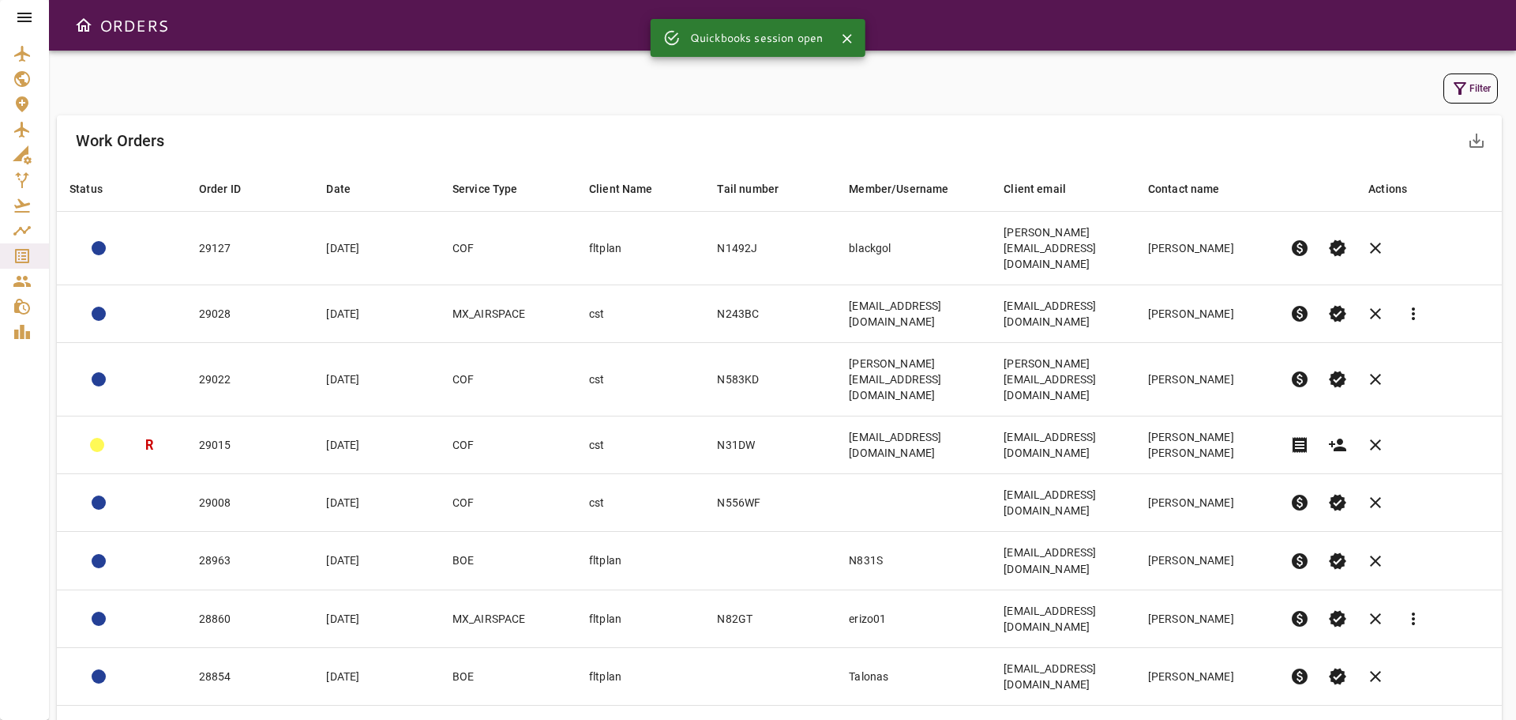
click at [31, 15] on icon at bounding box center [24, 17] width 19 height 19
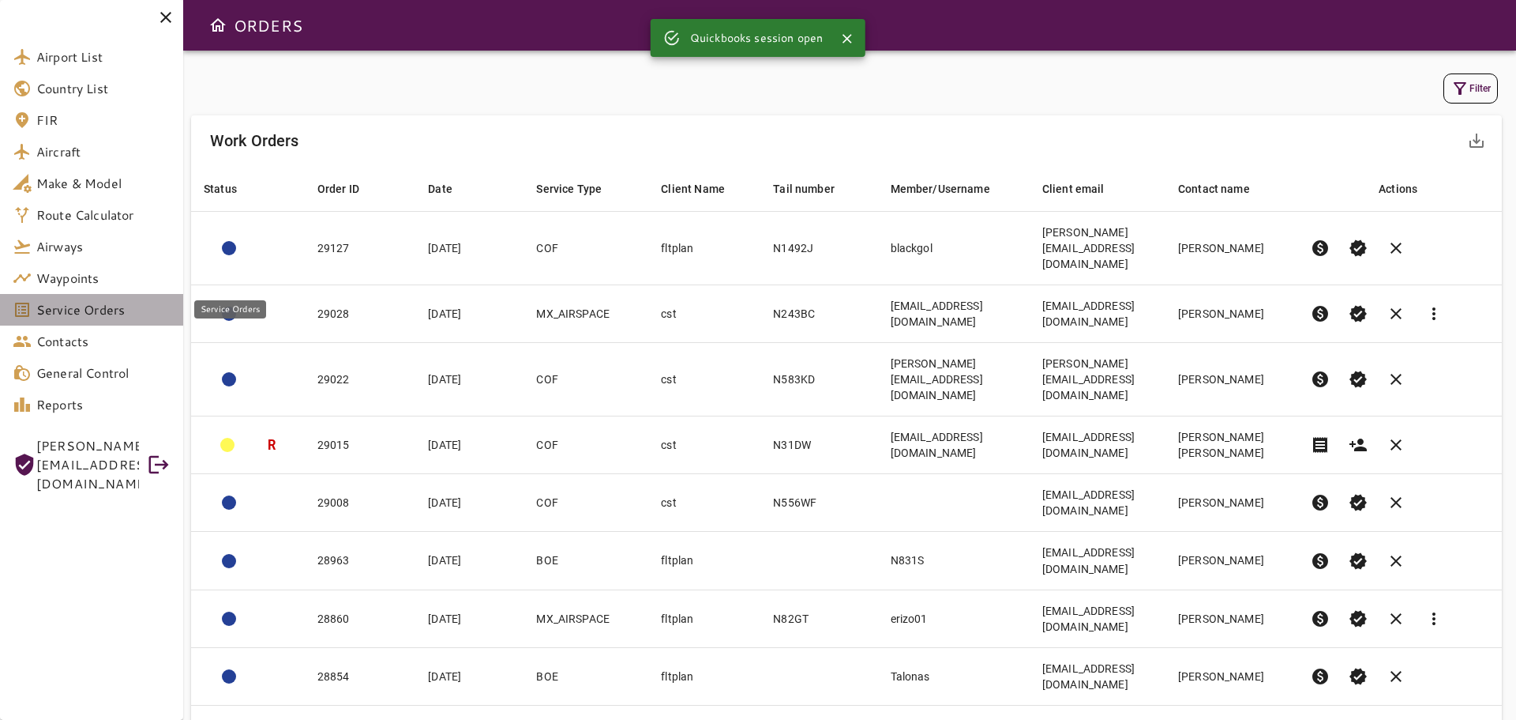
click at [96, 310] on span "Service Orders" at bounding box center [103, 309] width 134 height 19
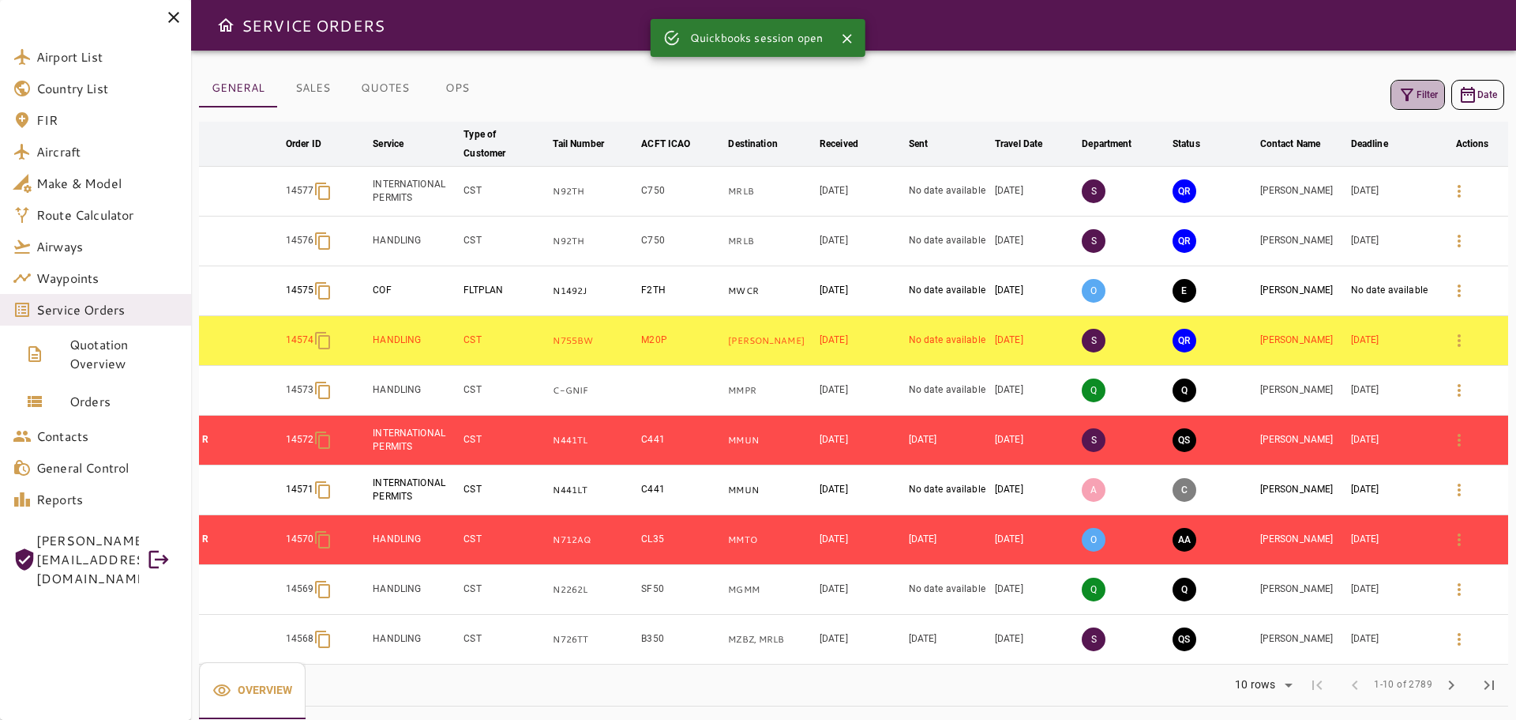
click at [1425, 98] on button "Filter" at bounding box center [1418, 95] width 54 height 30
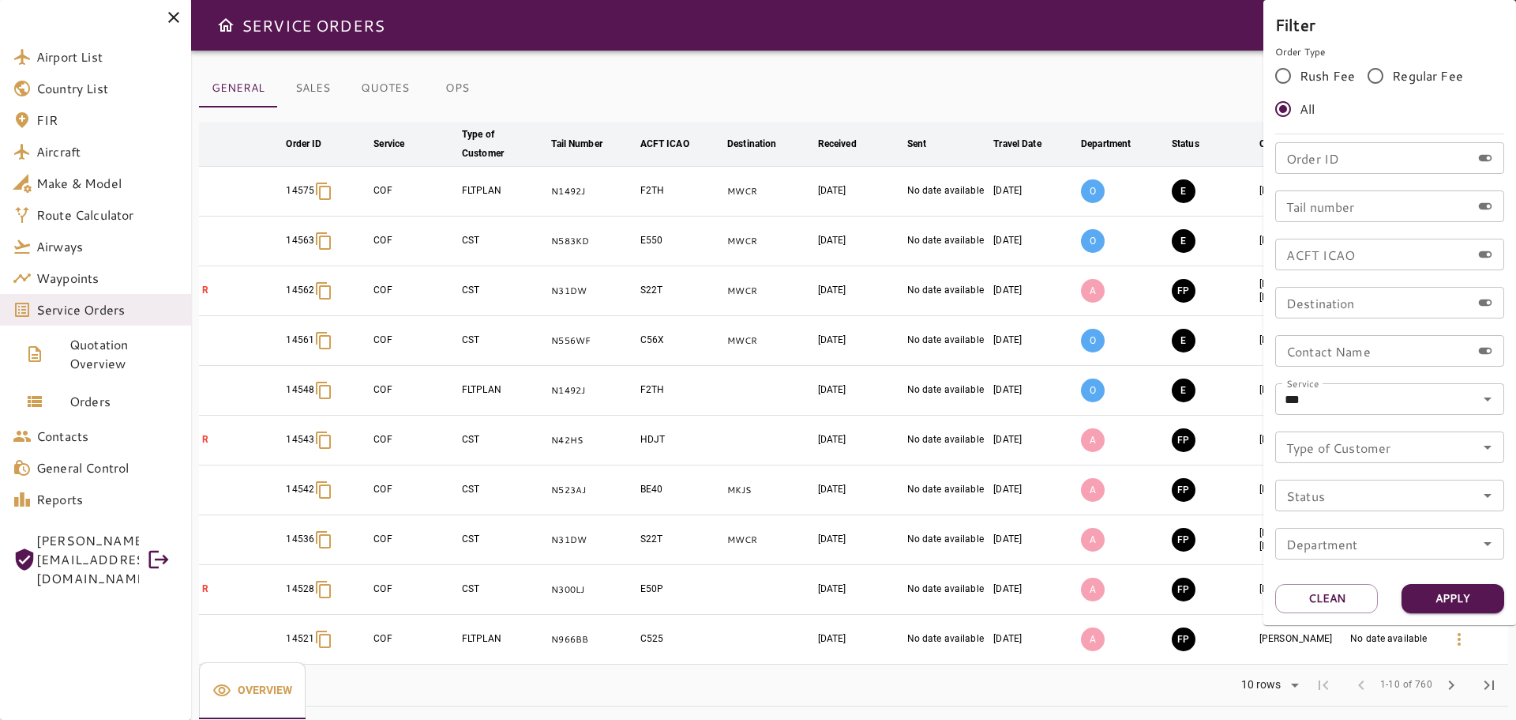
click at [1324, 167] on input "Order ID" at bounding box center [1374, 158] width 196 height 32
click at [112, 310] on div at bounding box center [758, 360] width 1516 height 720
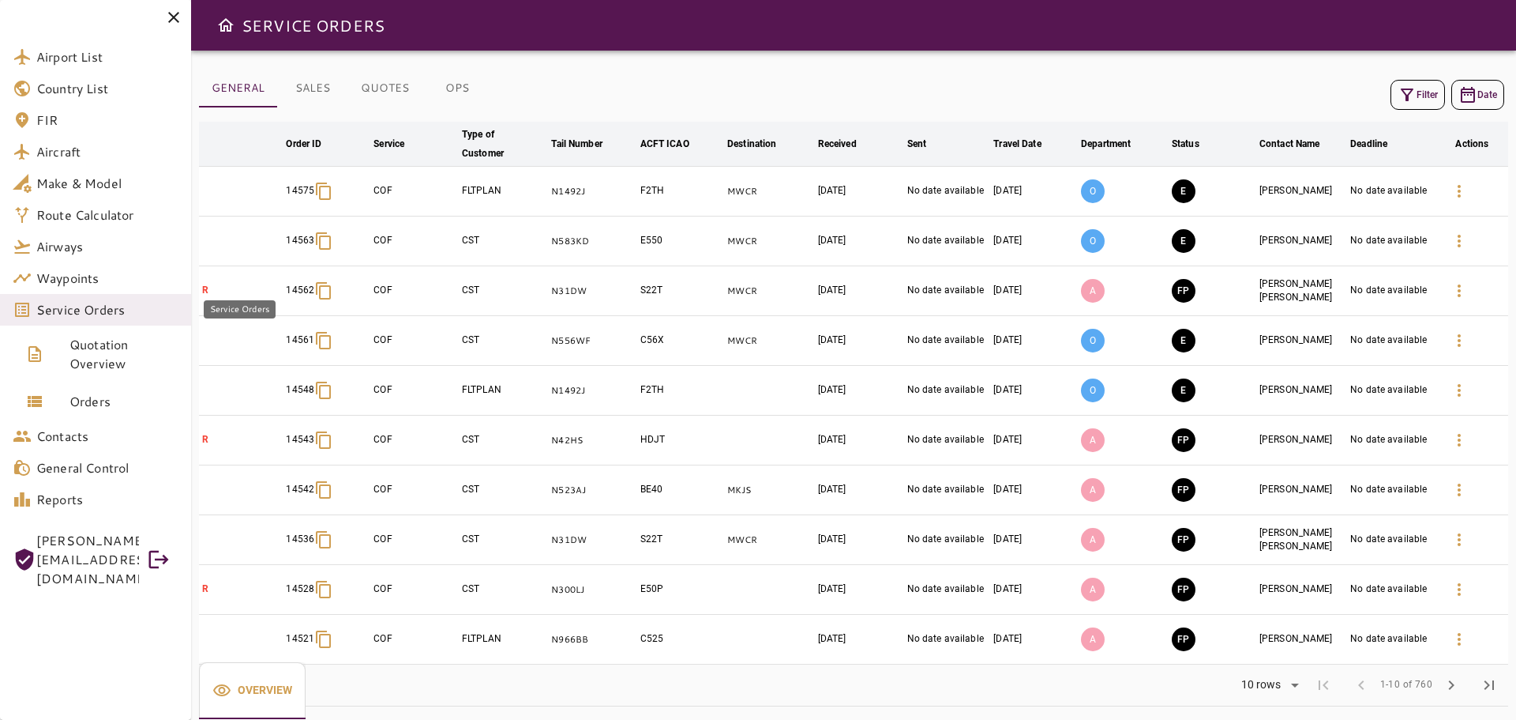
click at [91, 312] on span "Service Orders" at bounding box center [107, 309] width 142 height 19
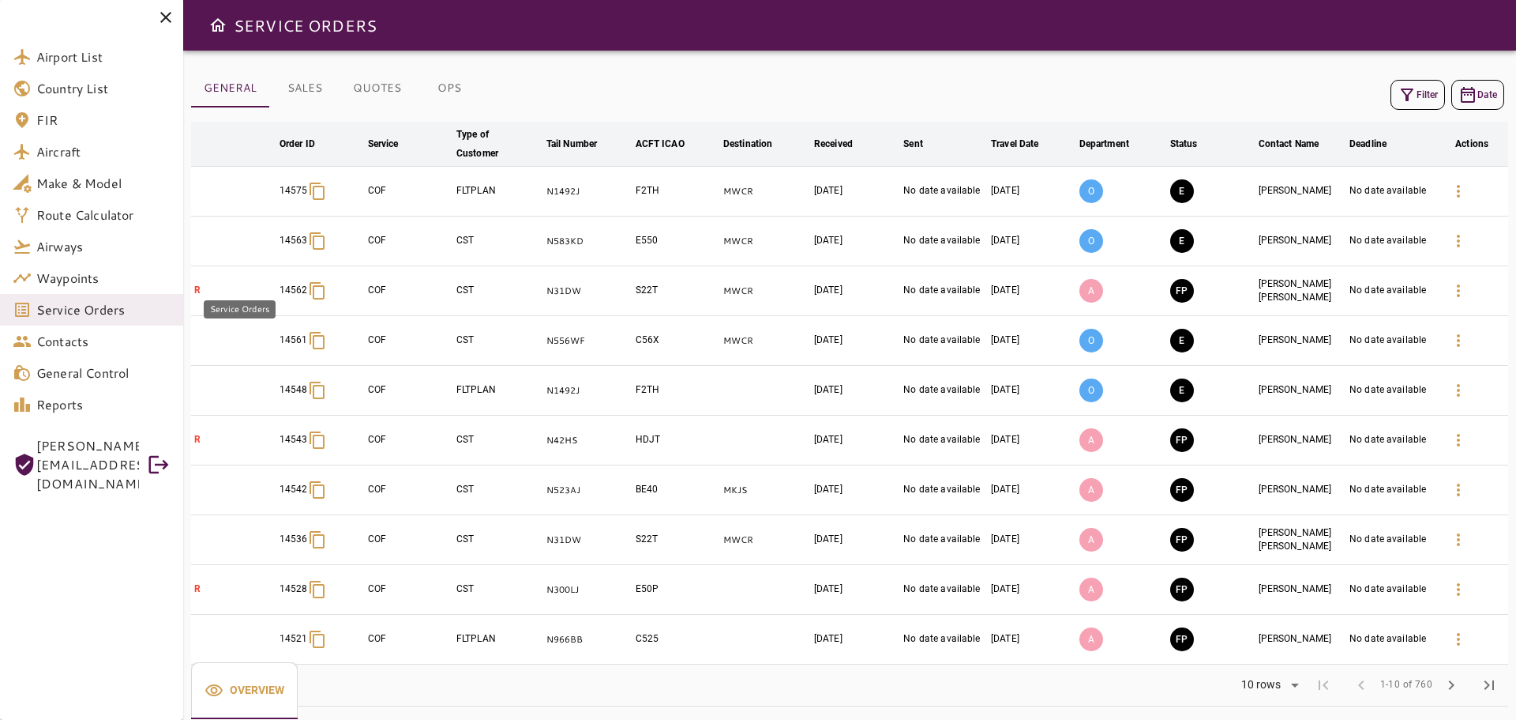
click at [91, 312] on span "Service Orders" at bounding box center [103, 309] width 134 height 19
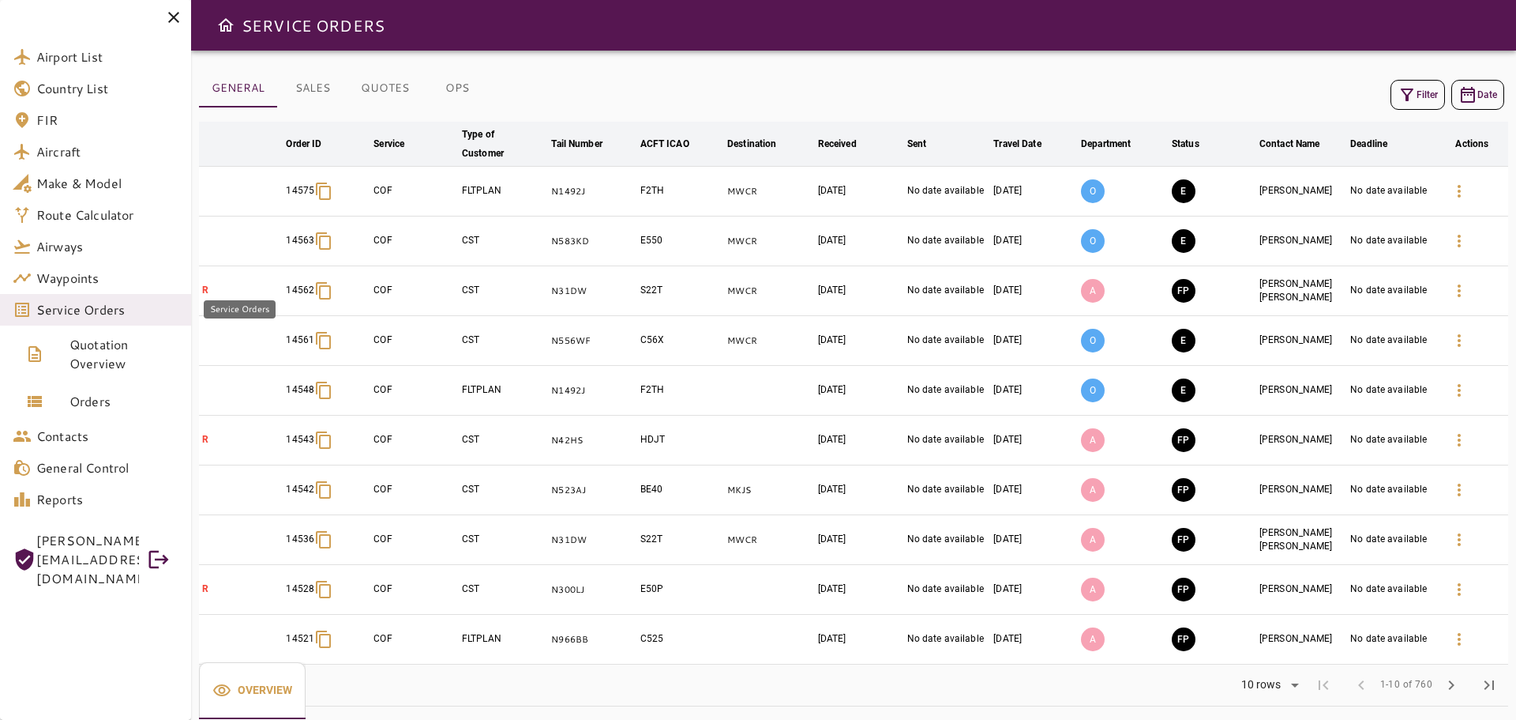
click at [101, 313] on span "Service Orders" at bounding box center [107, 309] width 142 height 19
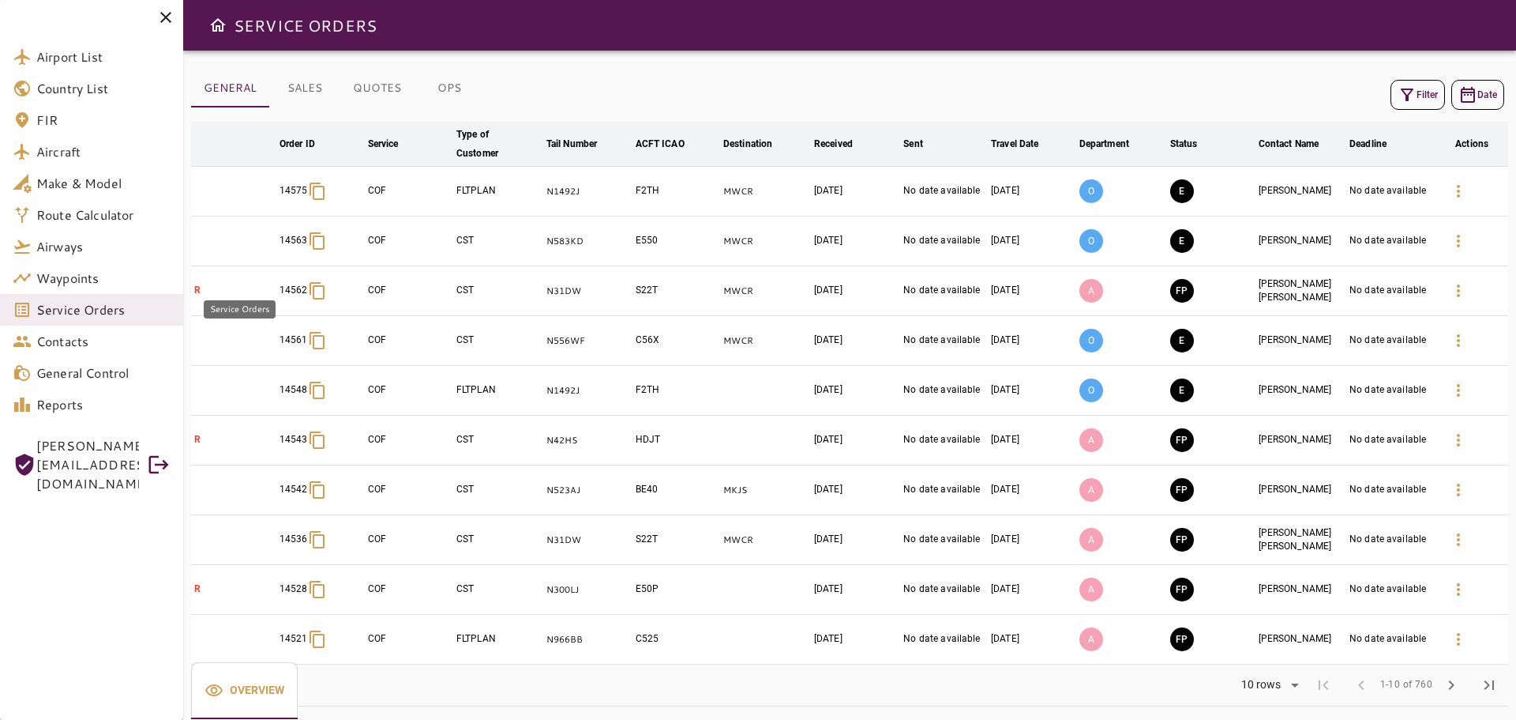
click at [96, 306] on span "Service Orders" at bounding box center [103, 309] width 134 height 19
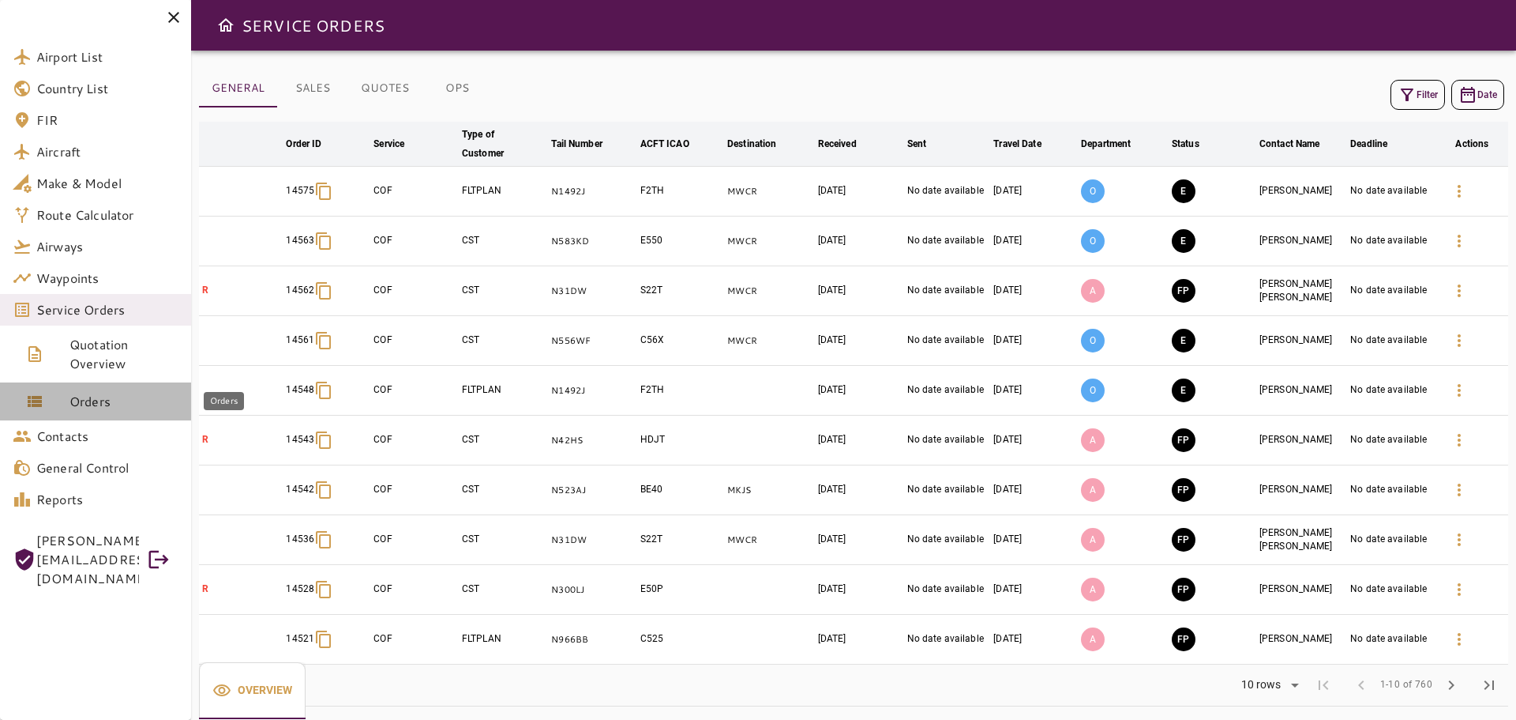
click at [86, 400] on span "Orders" at bounding box center [124, 401] width 109 height 19
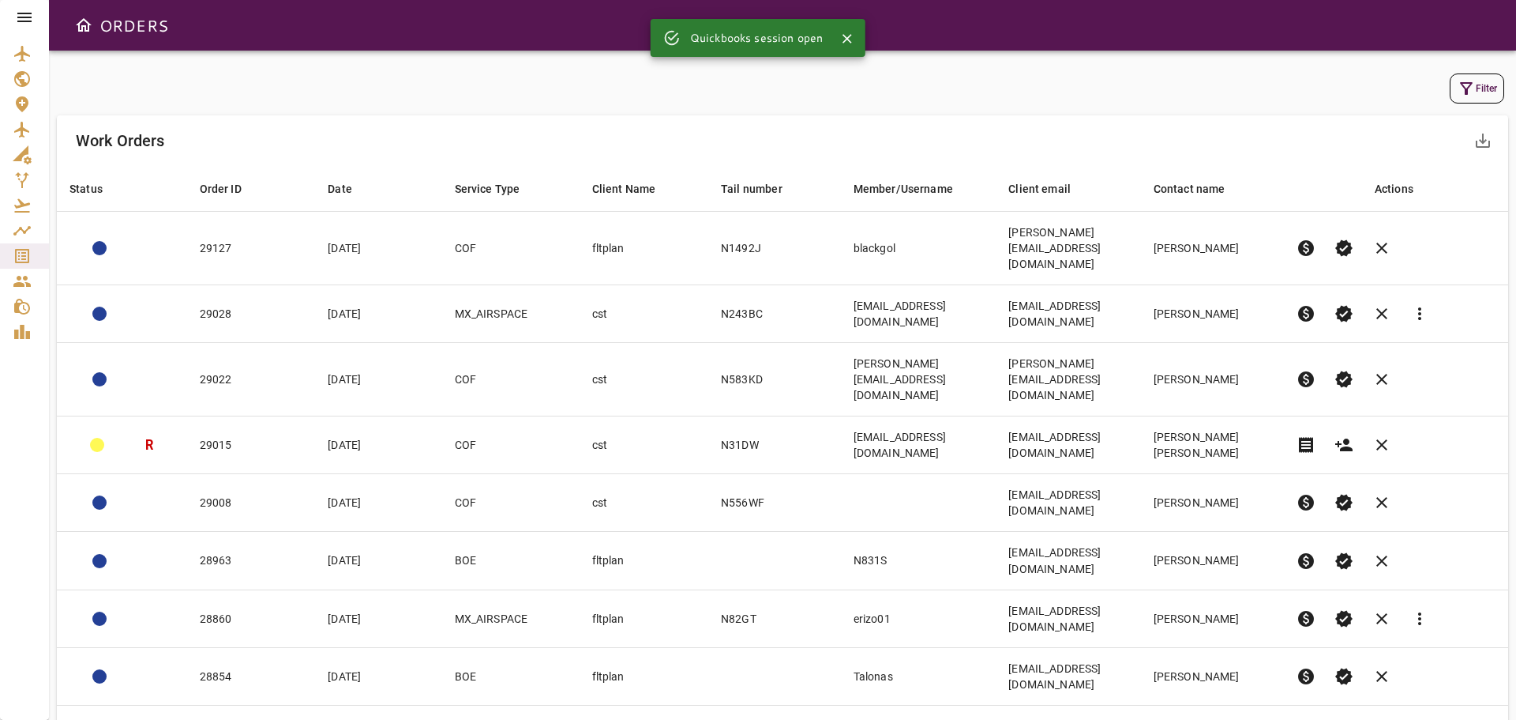
click at [21, 20] on icon at bounding box center [24, 17] width 19 height 19
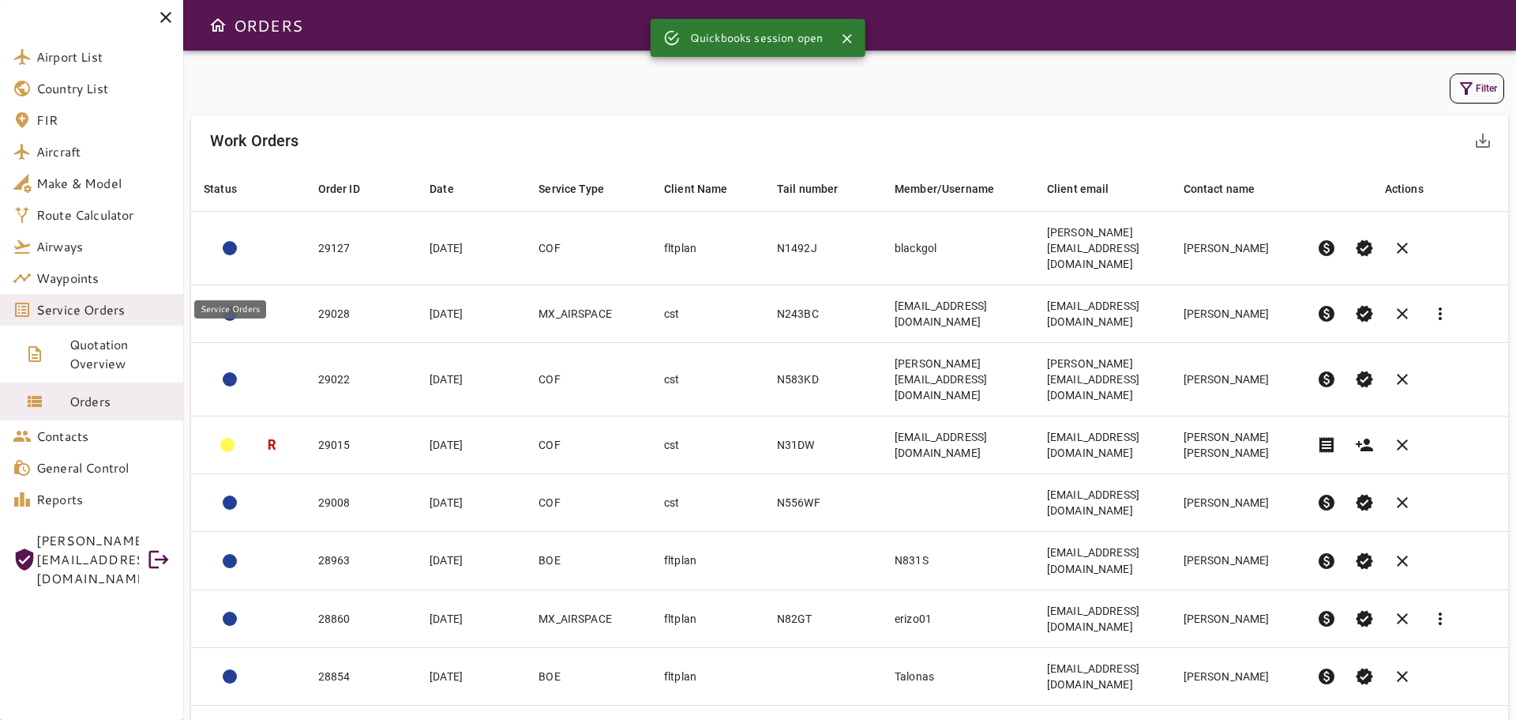
click at [111, 315] on span "Service Orders" at bounding box center [103, 309] width 134 height 19
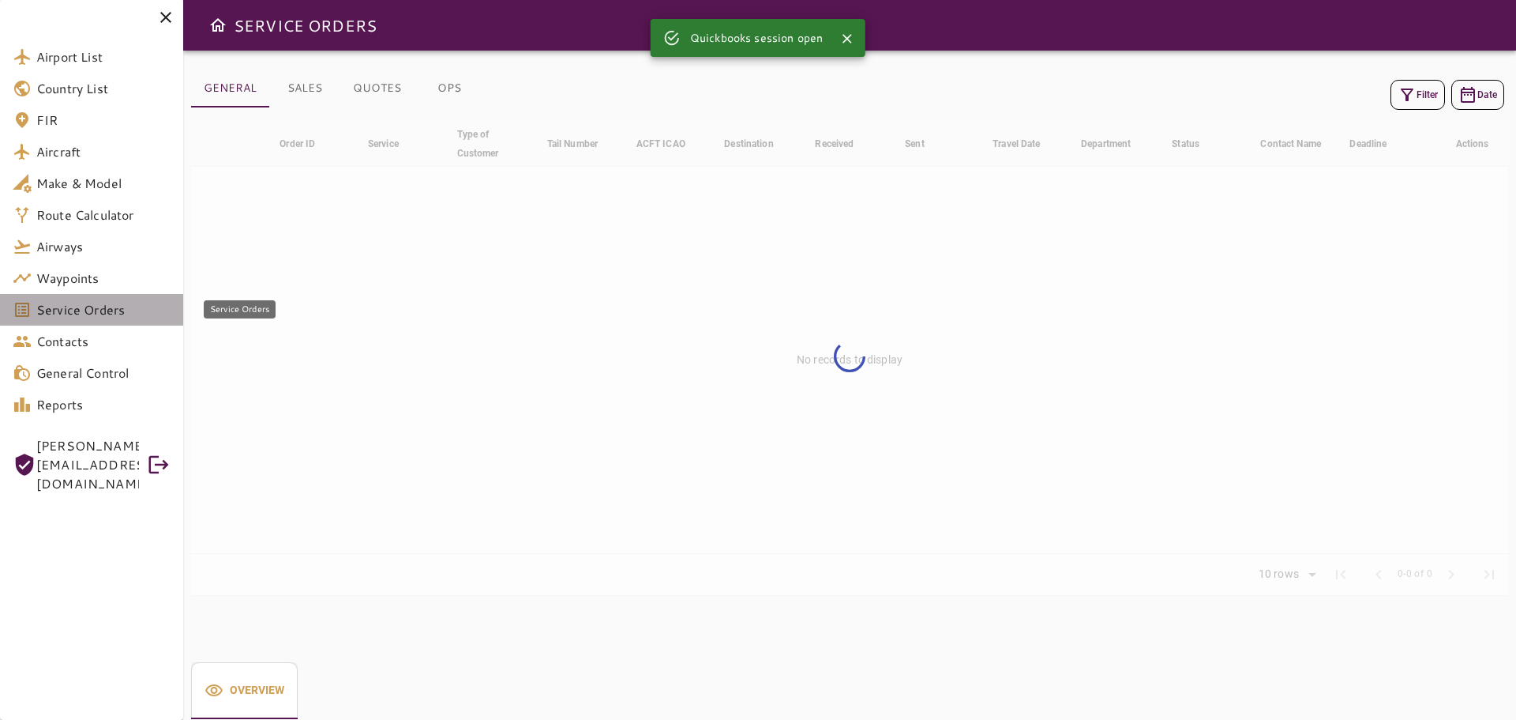
click at [111, 314] on span "Service Orders" at bounding box center [103, 309] width 134 height 19
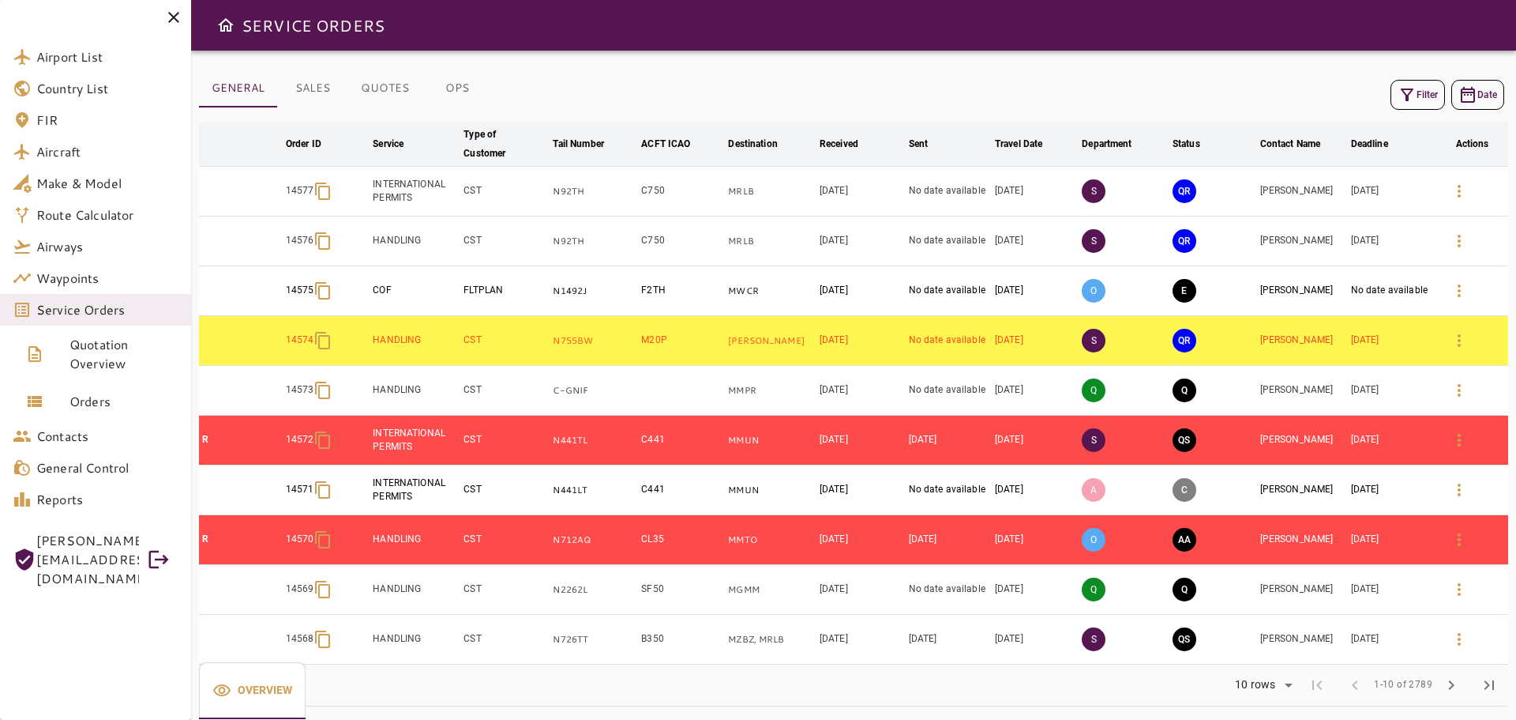
click at [1402, 101] on icon "button" at bounding box center [1407, 94] width 19 height 19
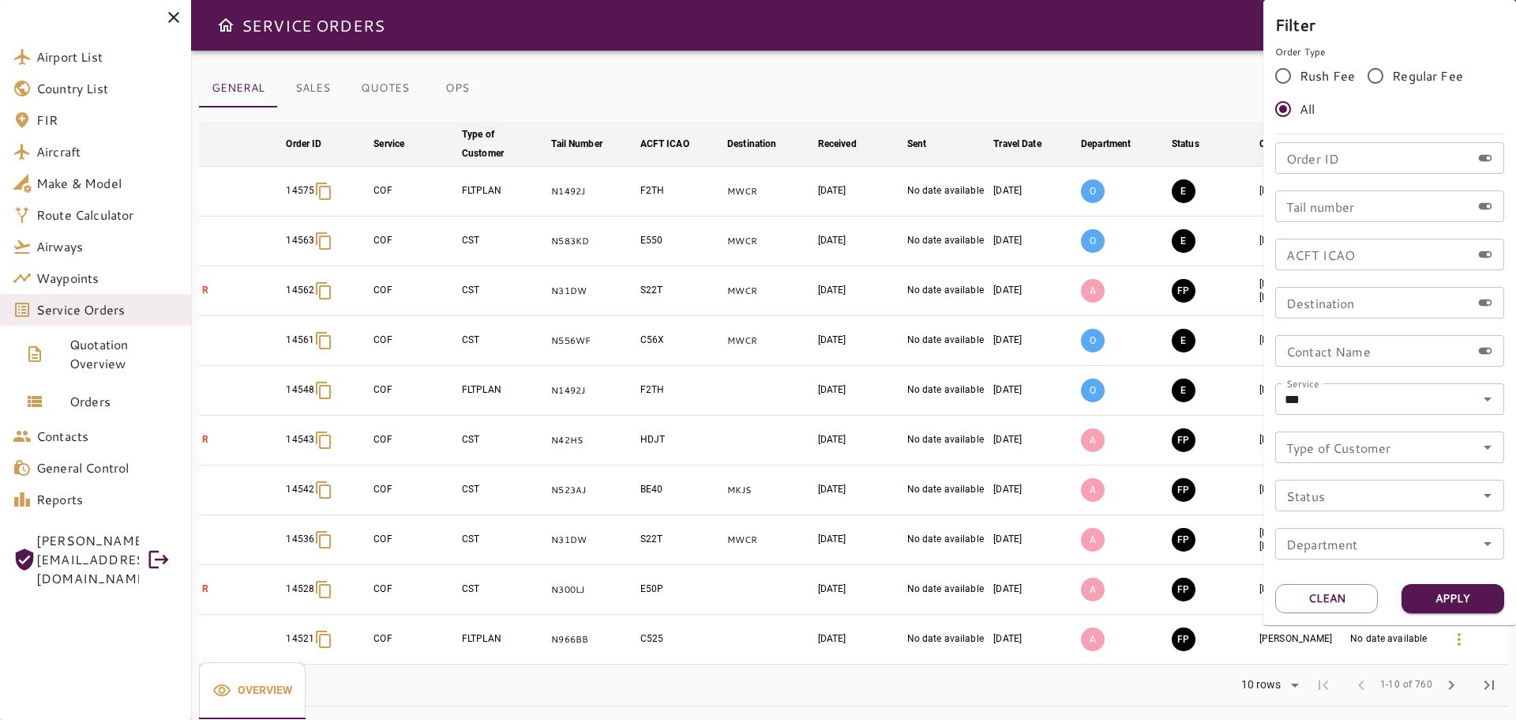
click at [1361, 162] on input "Order ID" at bounding box center [1374, 158] width 196 height 32
type input "*****"
click at [1479, 603] on button "Apply" at bounding box center [1453, 598] width 103 height 29
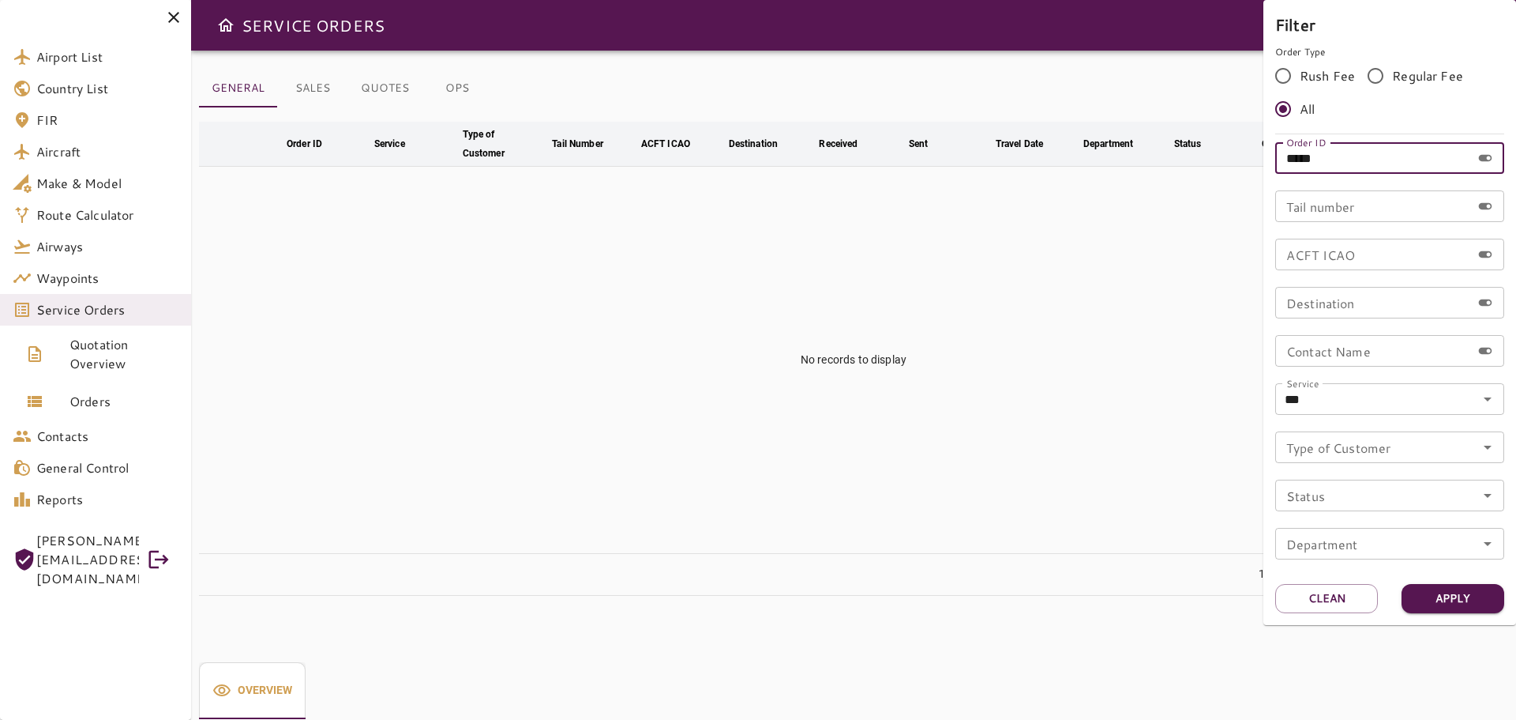
click at [1343, 157] on input "*****" at bounding box center [1374, 158] width 196 height 32
click at [1482, 400] on icon "Open" at bounding box center [1488, 398] width 19 height 19
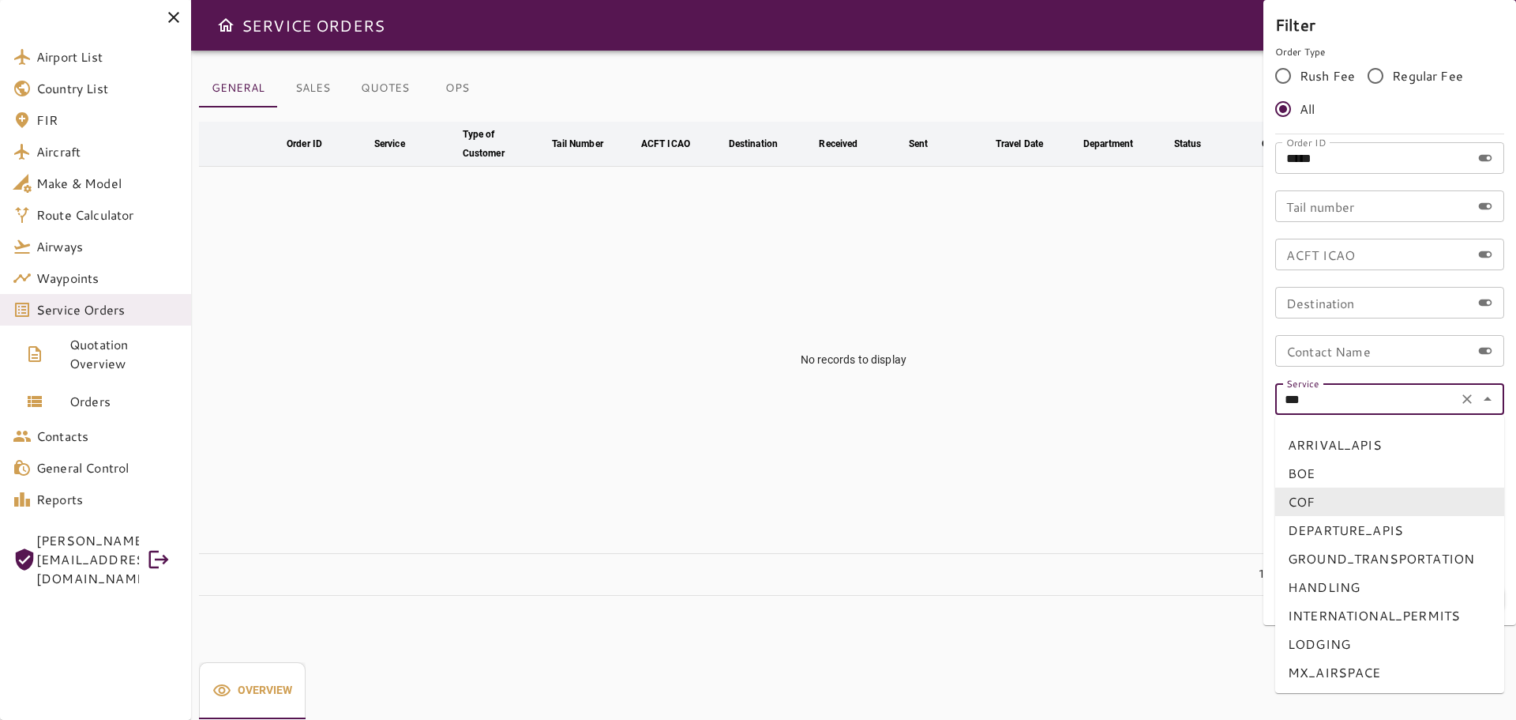
click at [1470, 400] on icon "Clear" at bounding box center [1468, 399] width 16 height 16
click at [1129, 366] on div at bounding box center [758, 360] width 1516 height 720
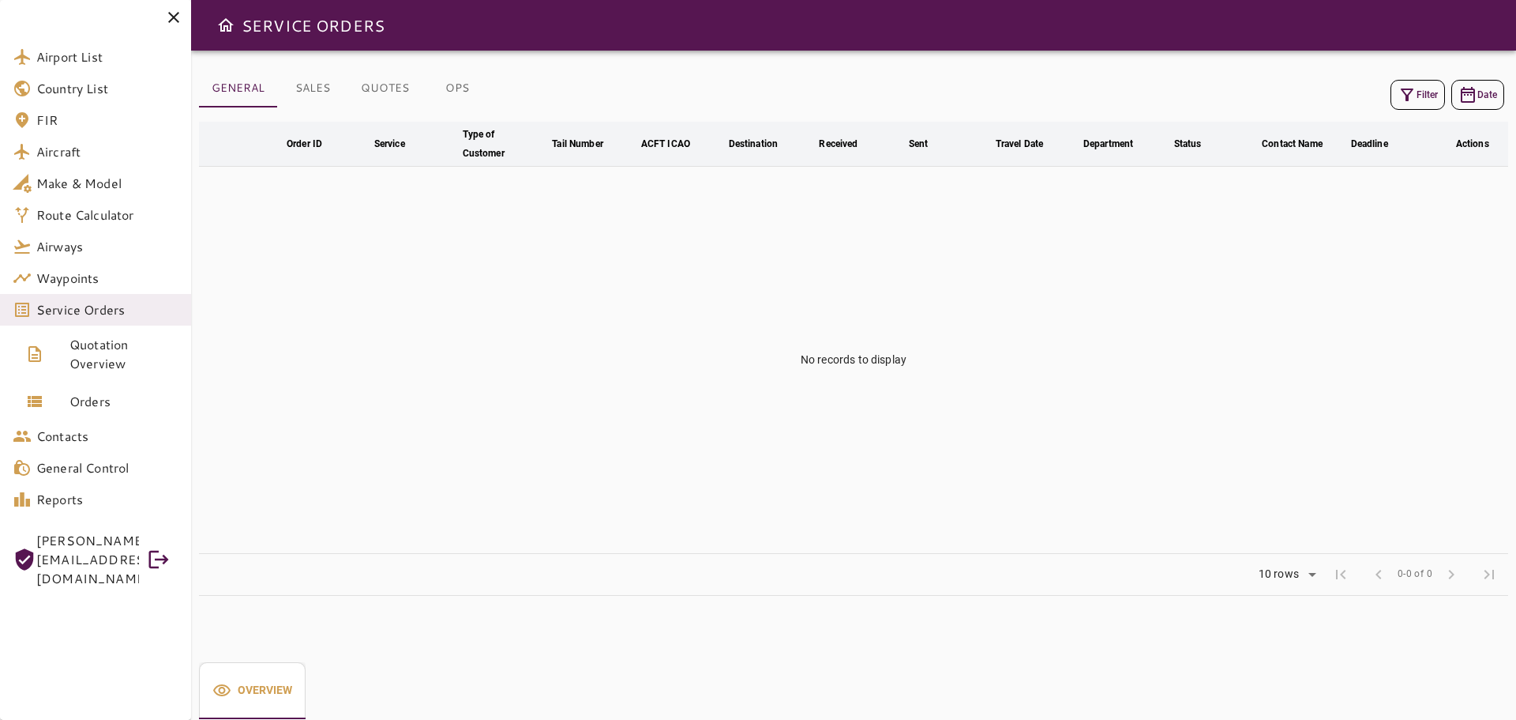
click at [1422, 82] on button "Filter" at bounding box center [1418, 95] width 54 height 30
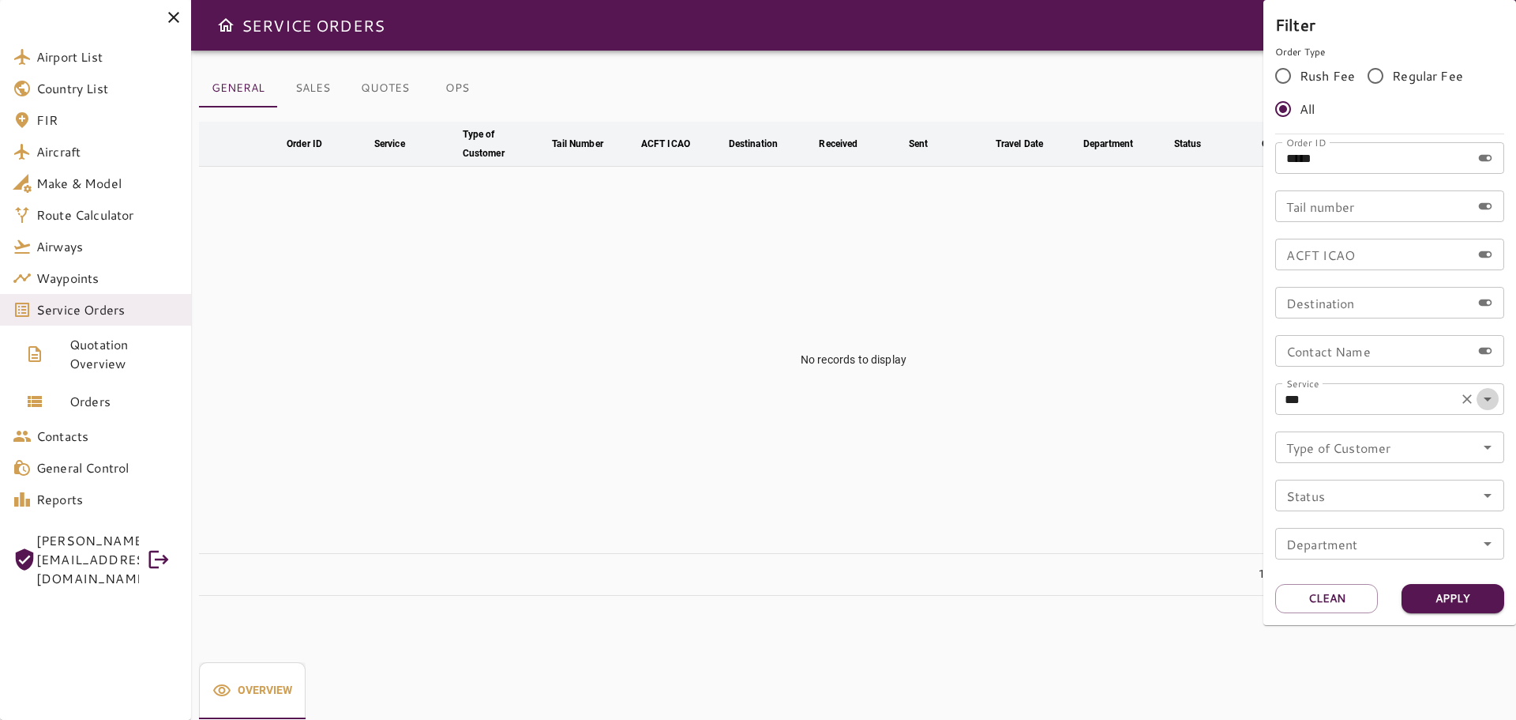
click at [1490, 402] on icon "Open" at bounding box center [1488, 398] width 19 height 19
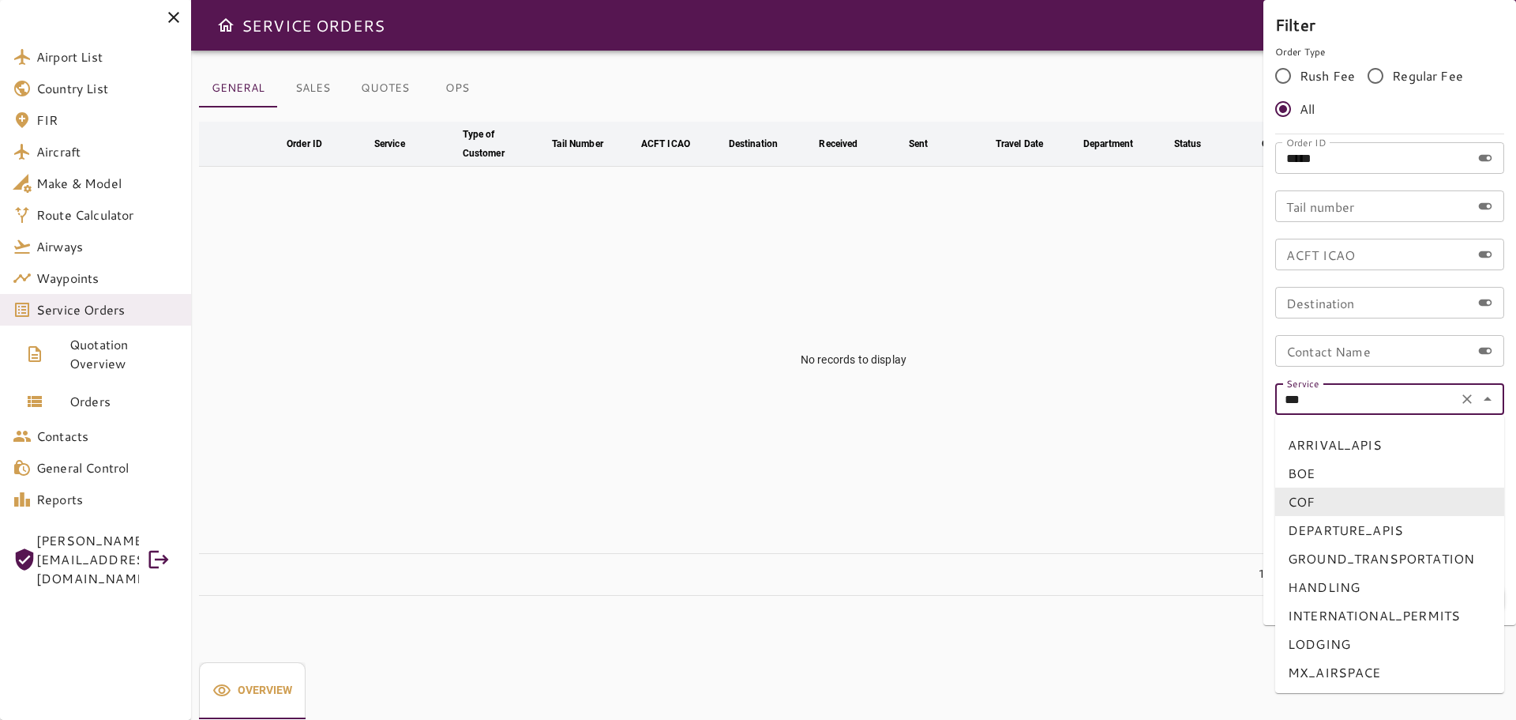
click at [1467, 404] on icon "Clear" at bounding box center [1468, 399] width 16 height 16
click at [1127, 397] on div at bounding box center [758, 360] width 1516 height 720
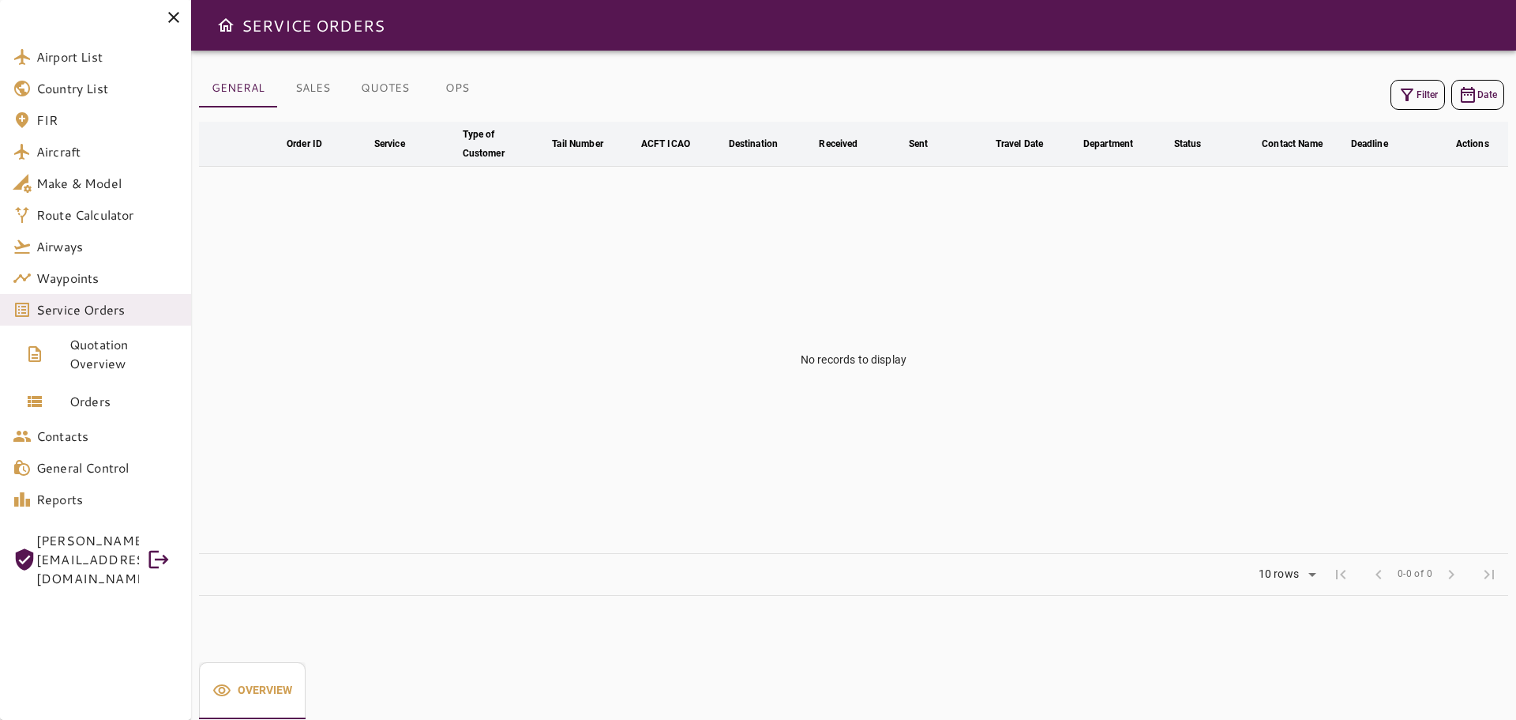
click at [1422, 87] on button "Filter" at bounding box center [1418, 95] width 54 height 30
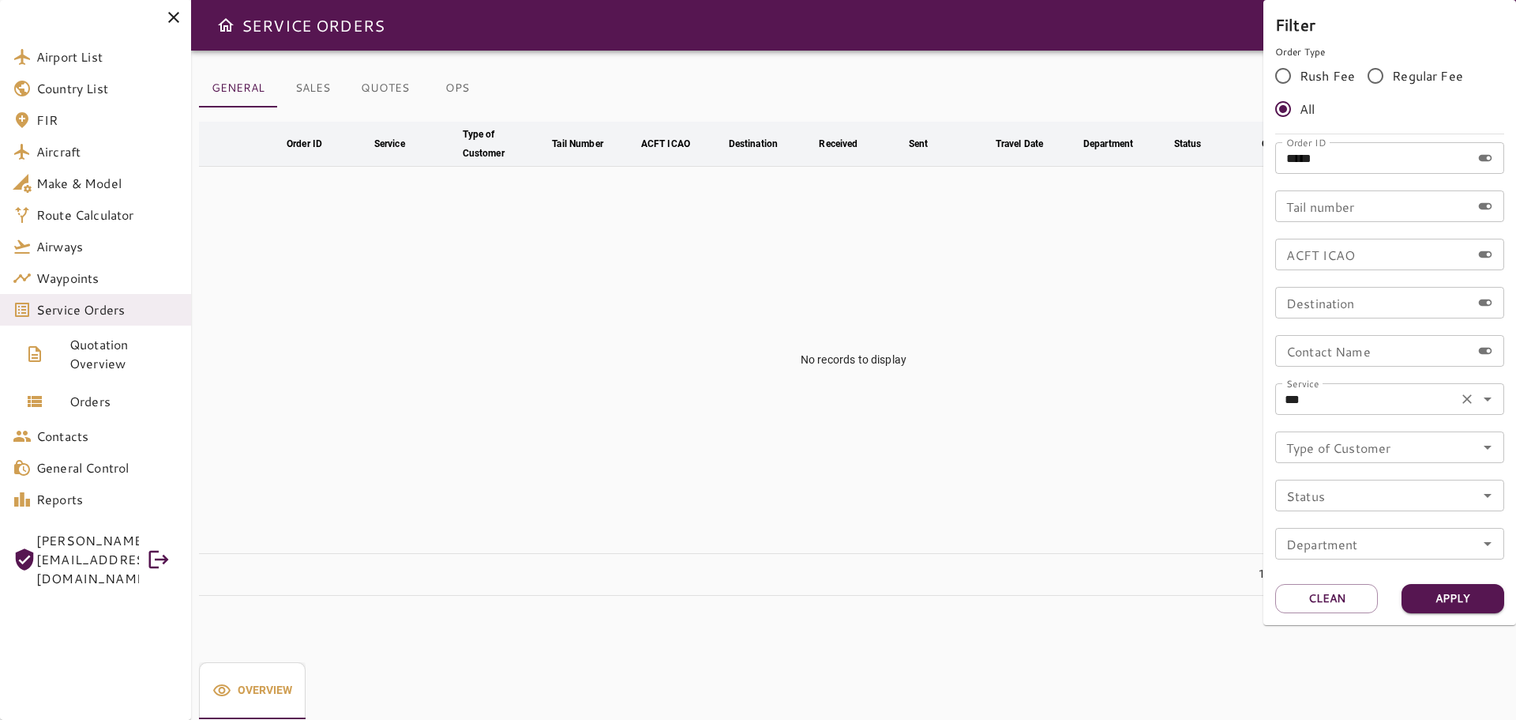
click at [1467, 401] on icon "Clear" at bounding box center [1468, 399] width 16 height 16
click at [1464, 603] on button "Apply" at bounding box center [1453, 598] width 103 height 29
click at [1465, 603] on button "Apply" at bounding box center [1453, 598] width 103 height 29
click at [1465, 601] on button "Apply" at bounding box center [1453, 598] width 103 height 29
click at [1351, 157] on input "*****" at bounding box center [1374, 158] width 196 height 32
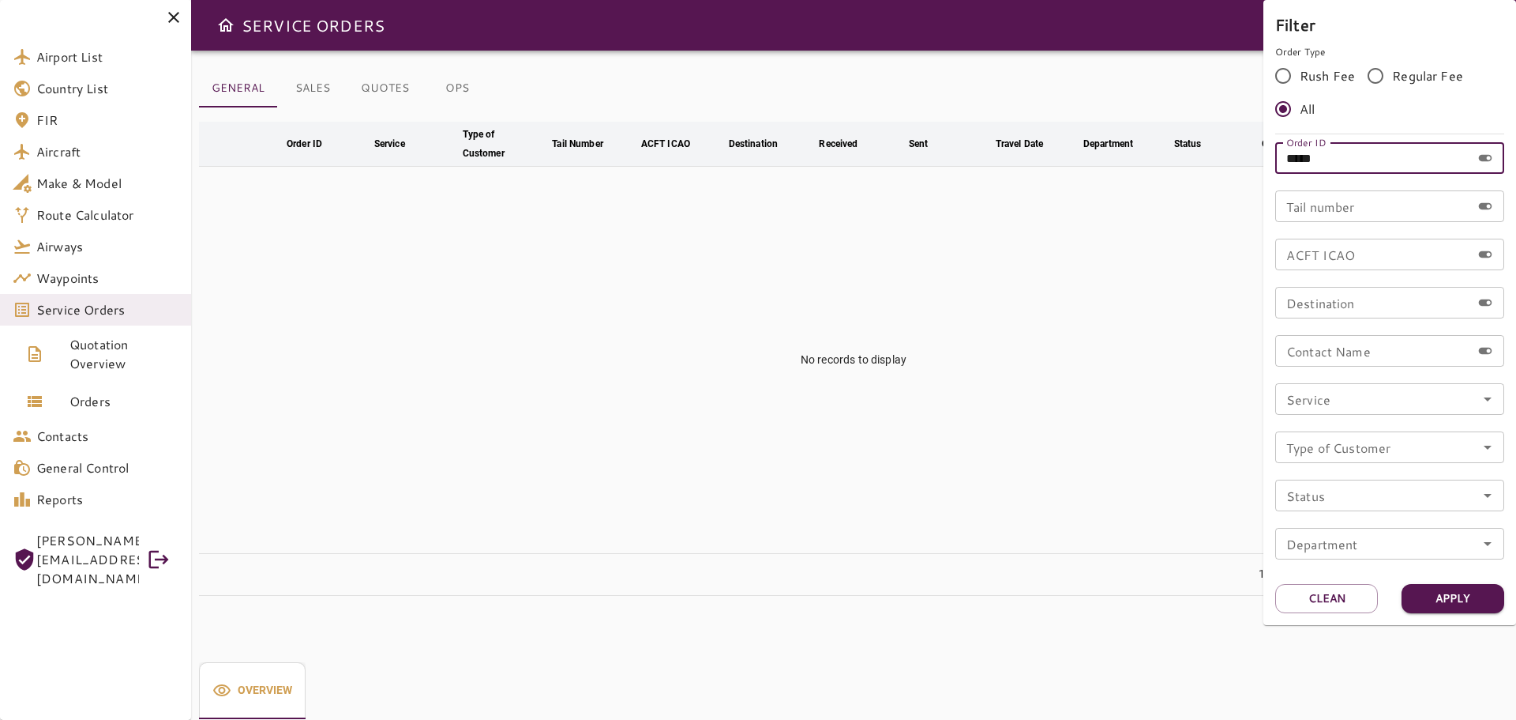
click at [1292, 160] on input "*****" at bounding box center [1374, 158] width 196 height 32
click at [1460, 597] on button "Apply" at bounding box center [1453, 598] width 103 height 29
click at [1460, 596] on button "Apply" at bounding box center [1453, 598] width 103 height 29
drag, startPoint x: 1343, startPoint y: 156, endPoint x: 1257, endPoint y: 146, distance: 86.6
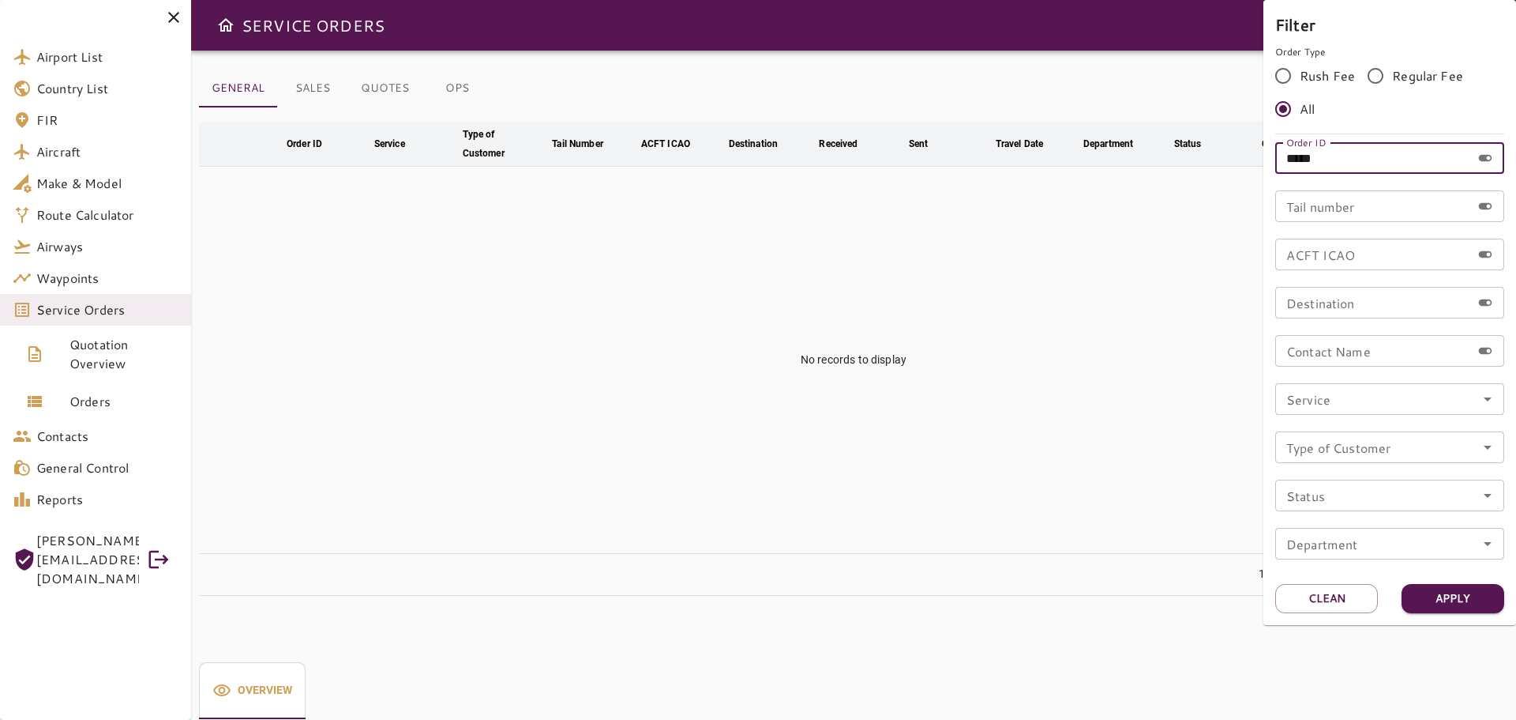
click at [1257, 146] on div "Filter Order Type Rush Fee Regular Fee All Order ID ***** Order ID Tail number …" at bounding box center [758, 360] width 1516 height 720
click at [986, 250] on div at bounding box center [758, 360] width 1516 height 720
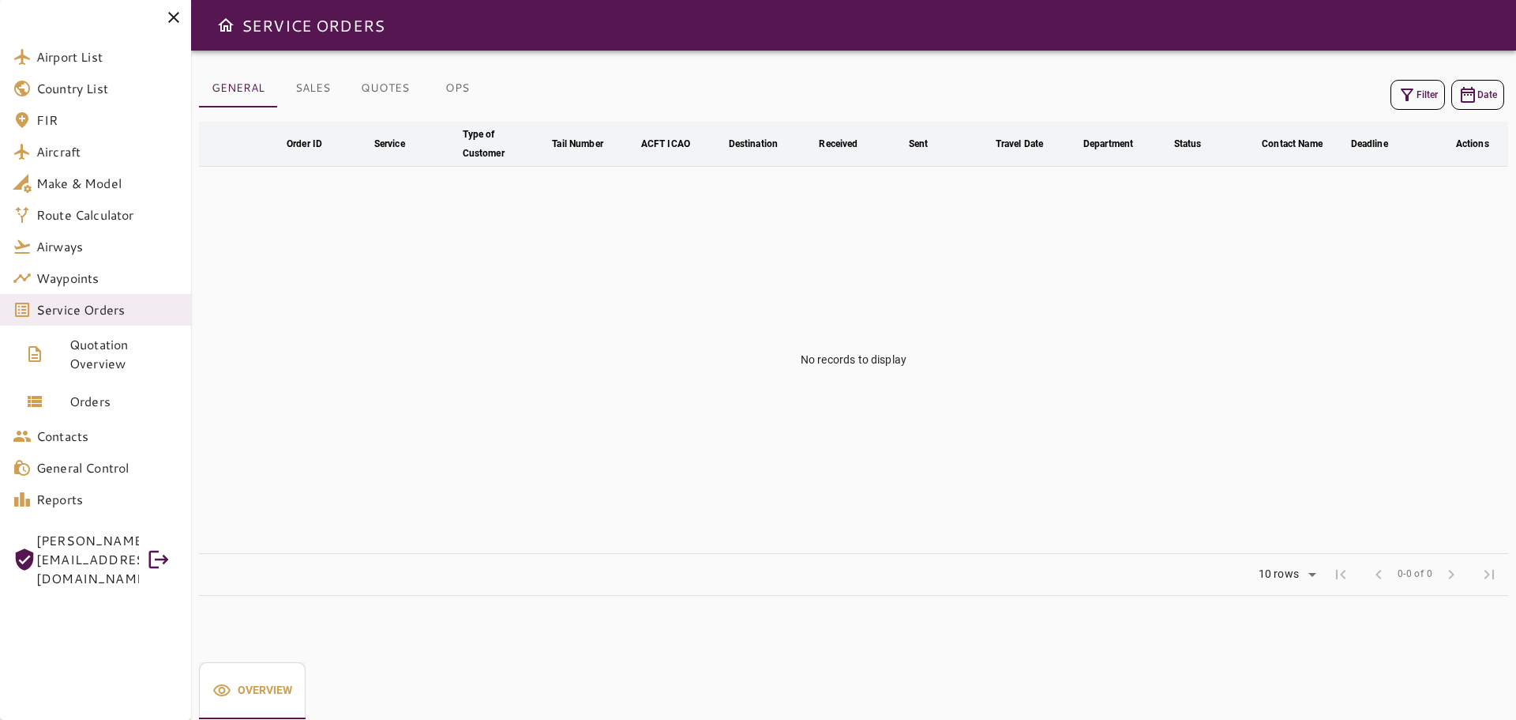
click at [110, 306] on span "Service Orders" at bounding box center [107, 309] width 142 height 19
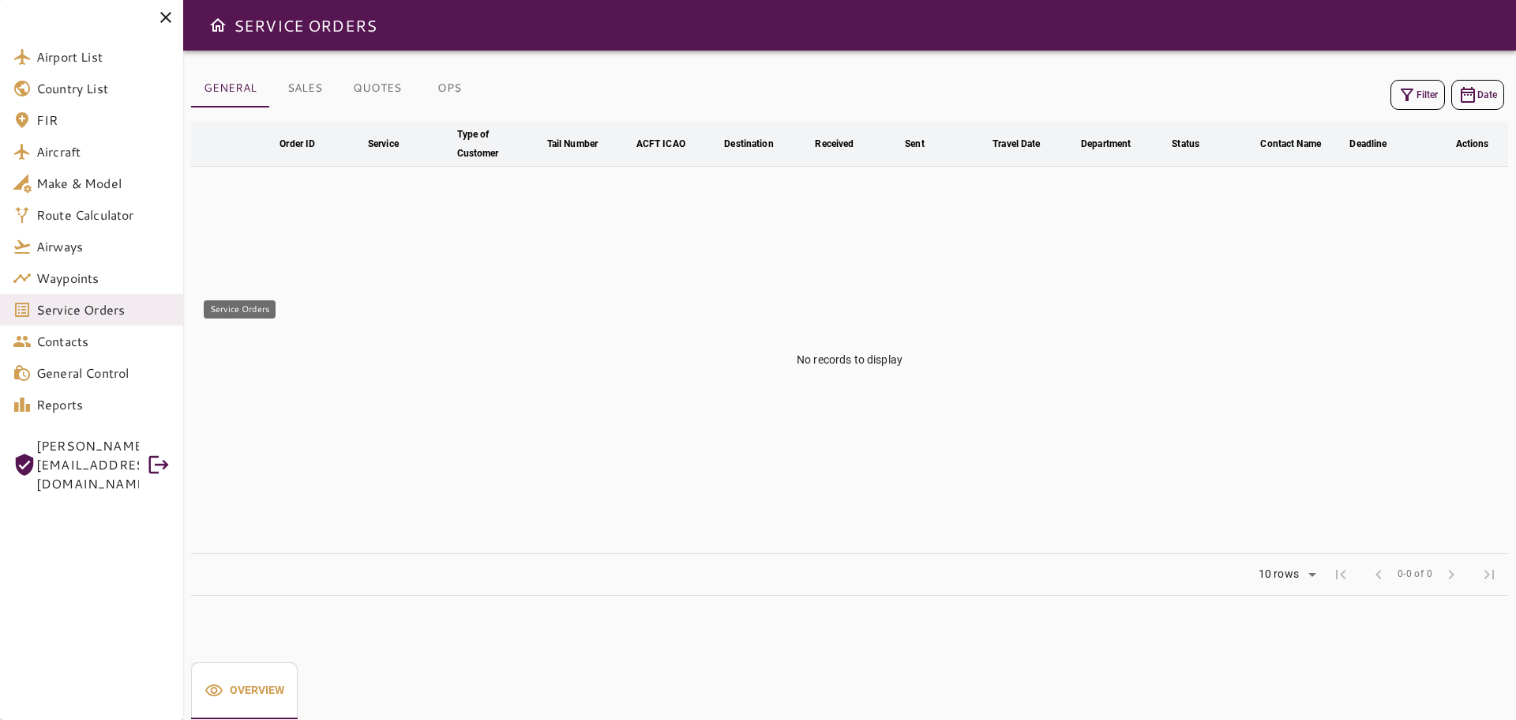
click at [110, 306] on span "Service Orders" at bounding box center [103, 309] width 134 height 19
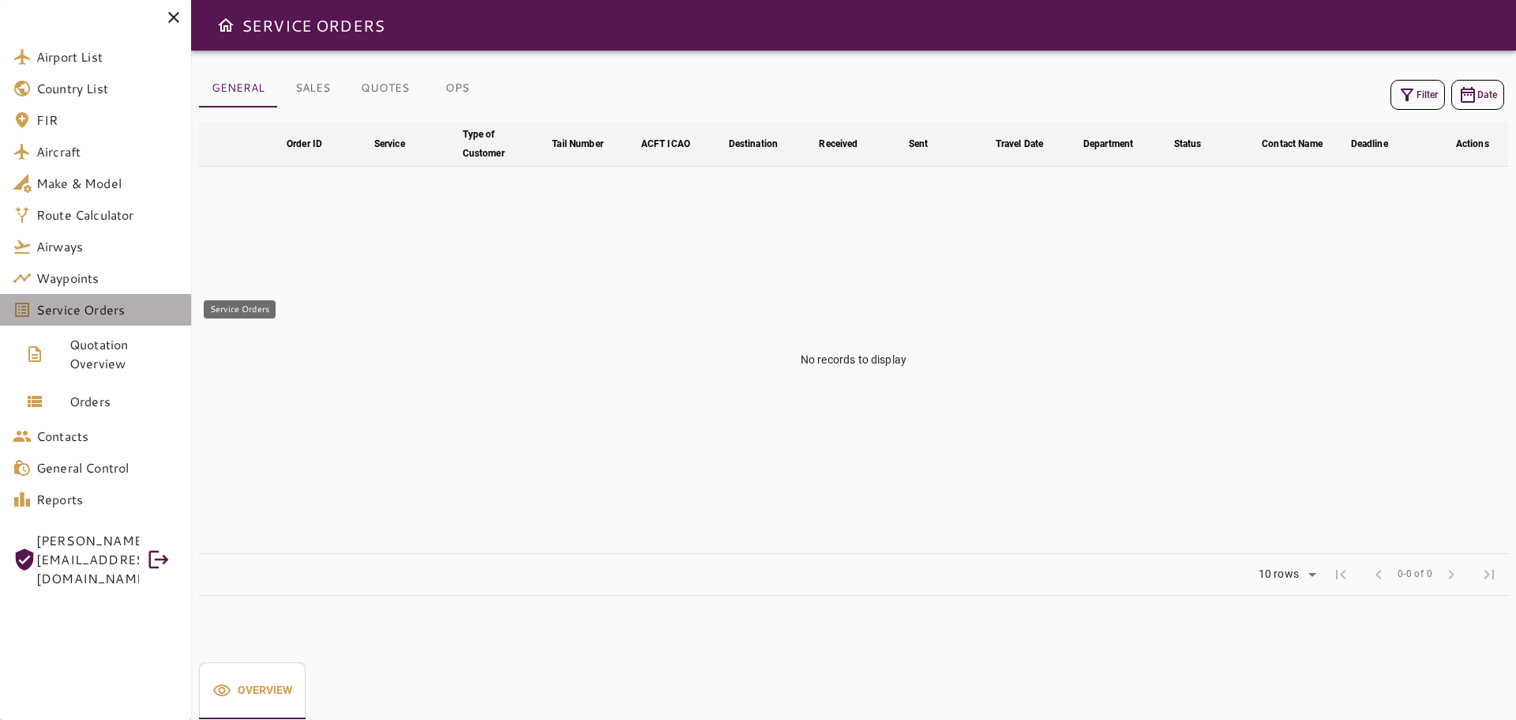
click at [101, 308] on span "Service Orders" at bounding box center [107, 309] width 142 height 19
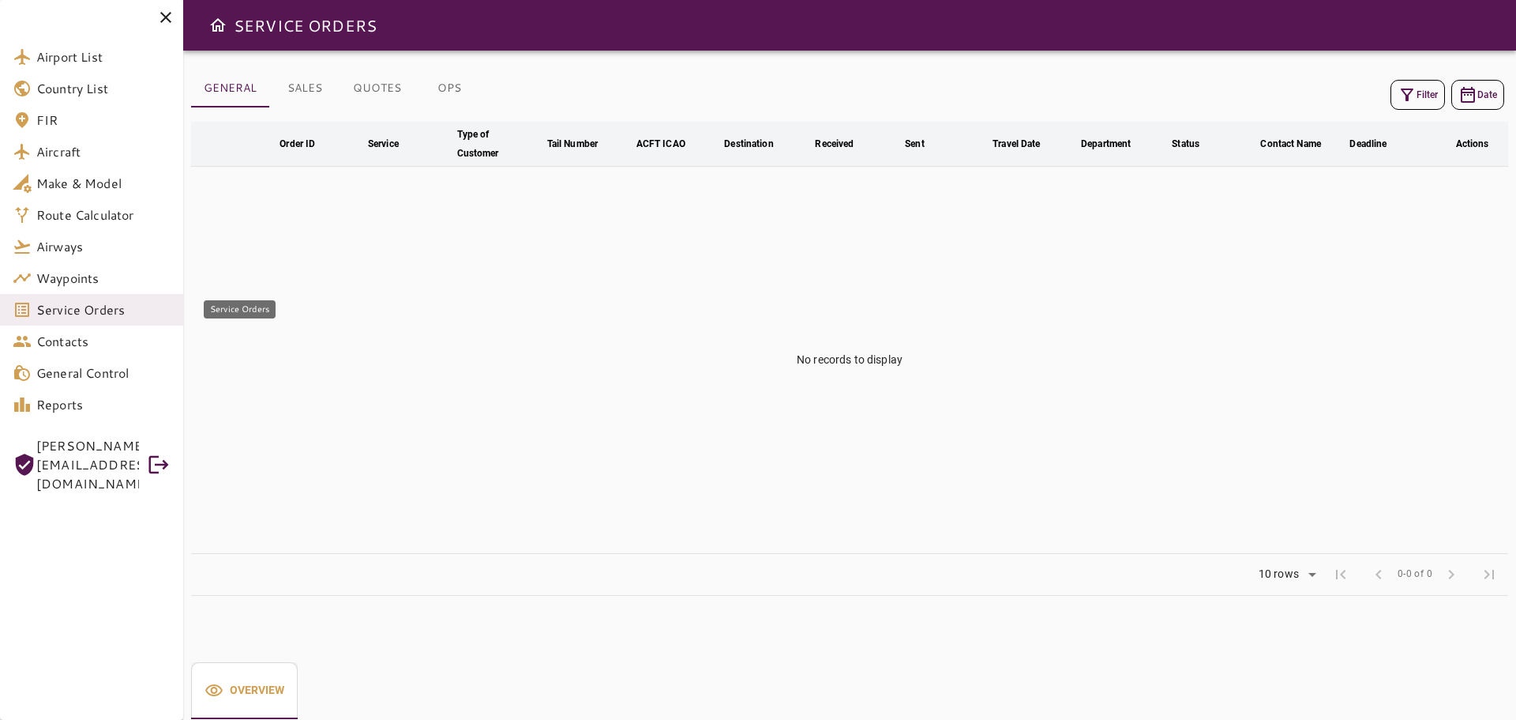
click at [101, 307] on span "Service Orders" at bounding box center [103, 309] width 134 height 19
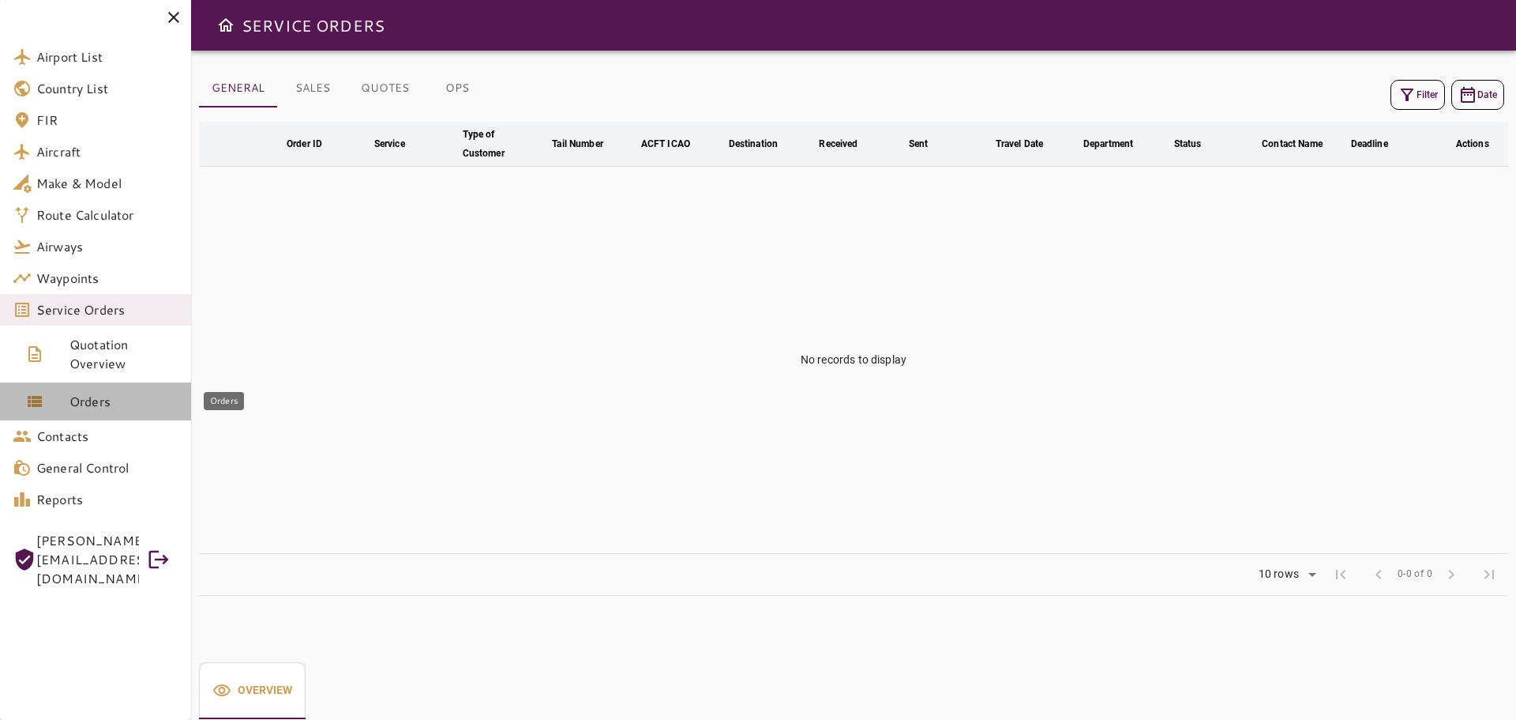
click at [96, 402] on span "Orders" at bounding box center [124, 401] width 109 height 19
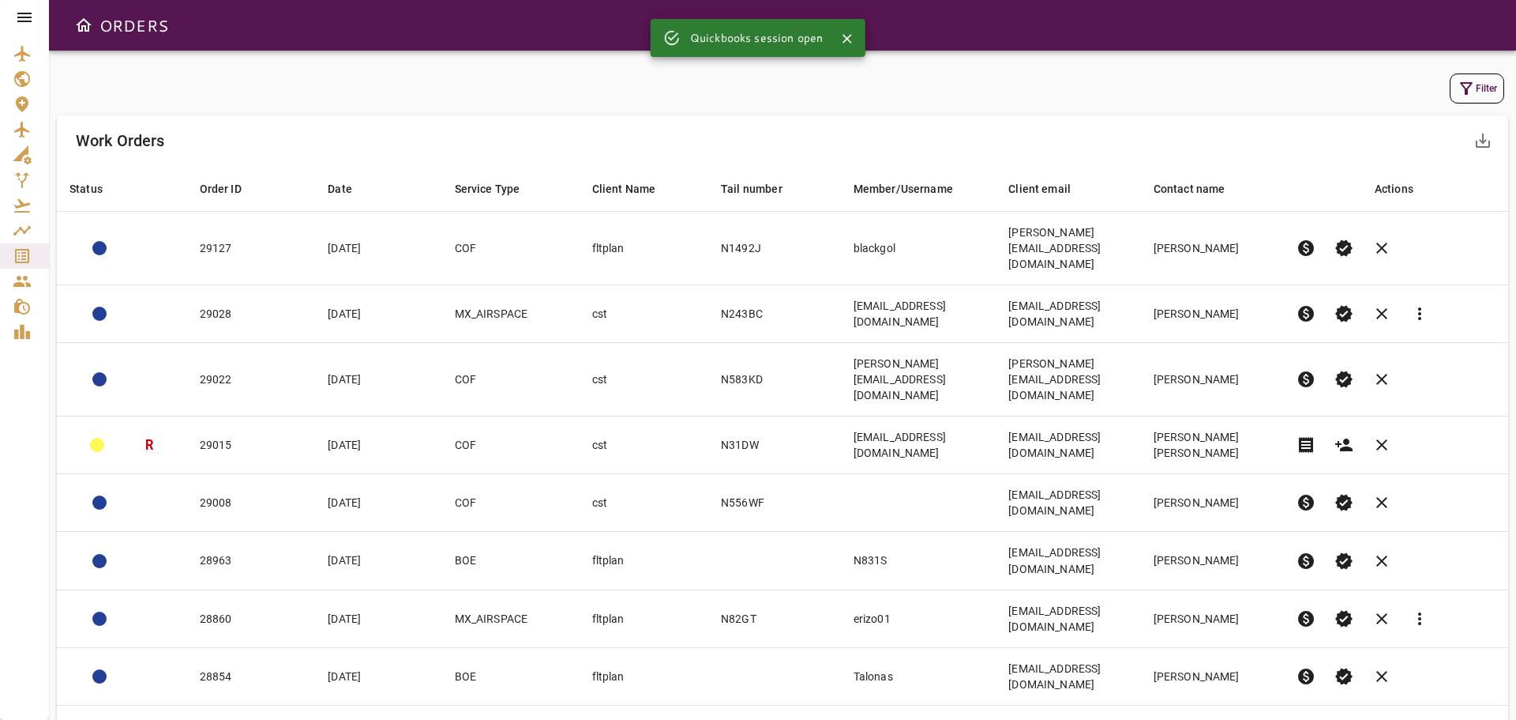
click at [27, 26] on icon at bounding box center [24, 17] width 19 height 19
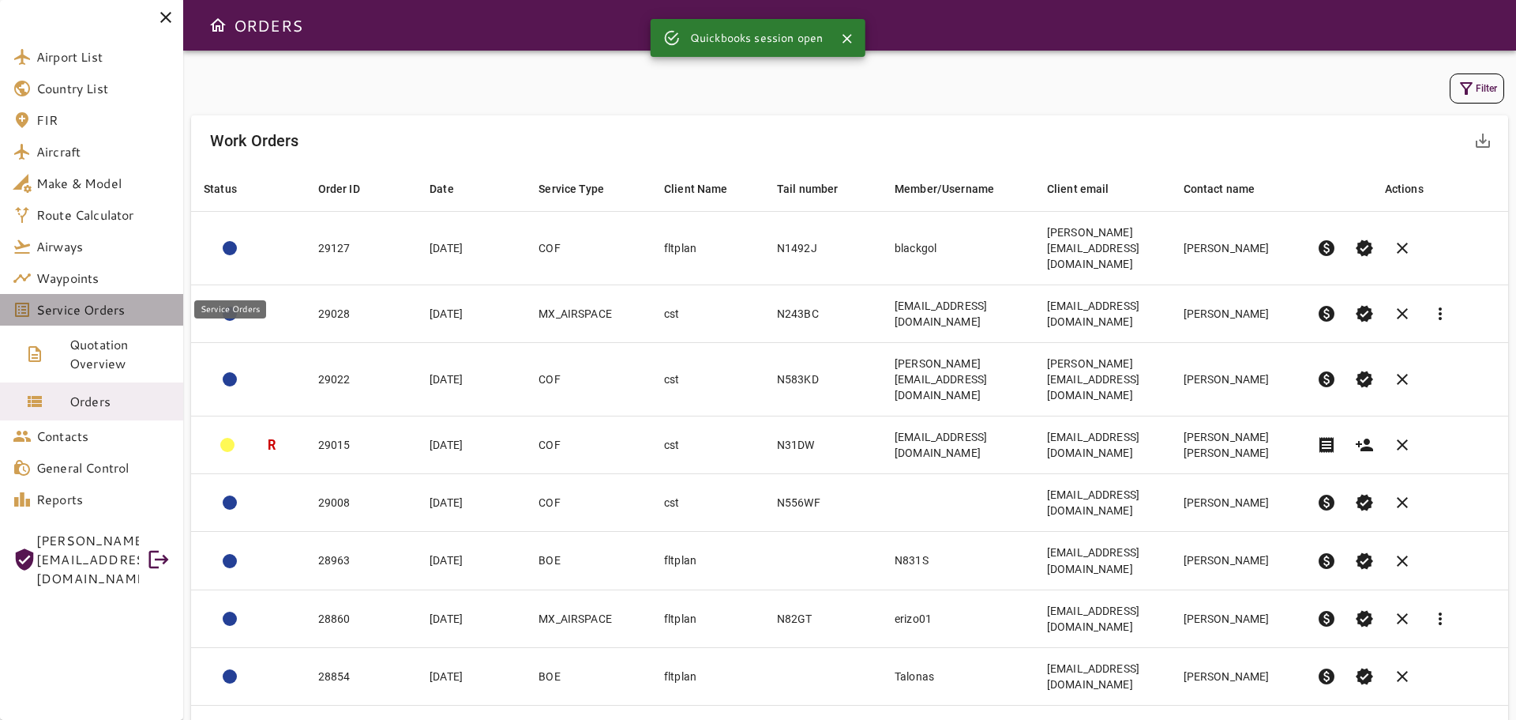
click at [106, 314] on span "Service Orders" at bounding box center [103, 309] width 134 height 19
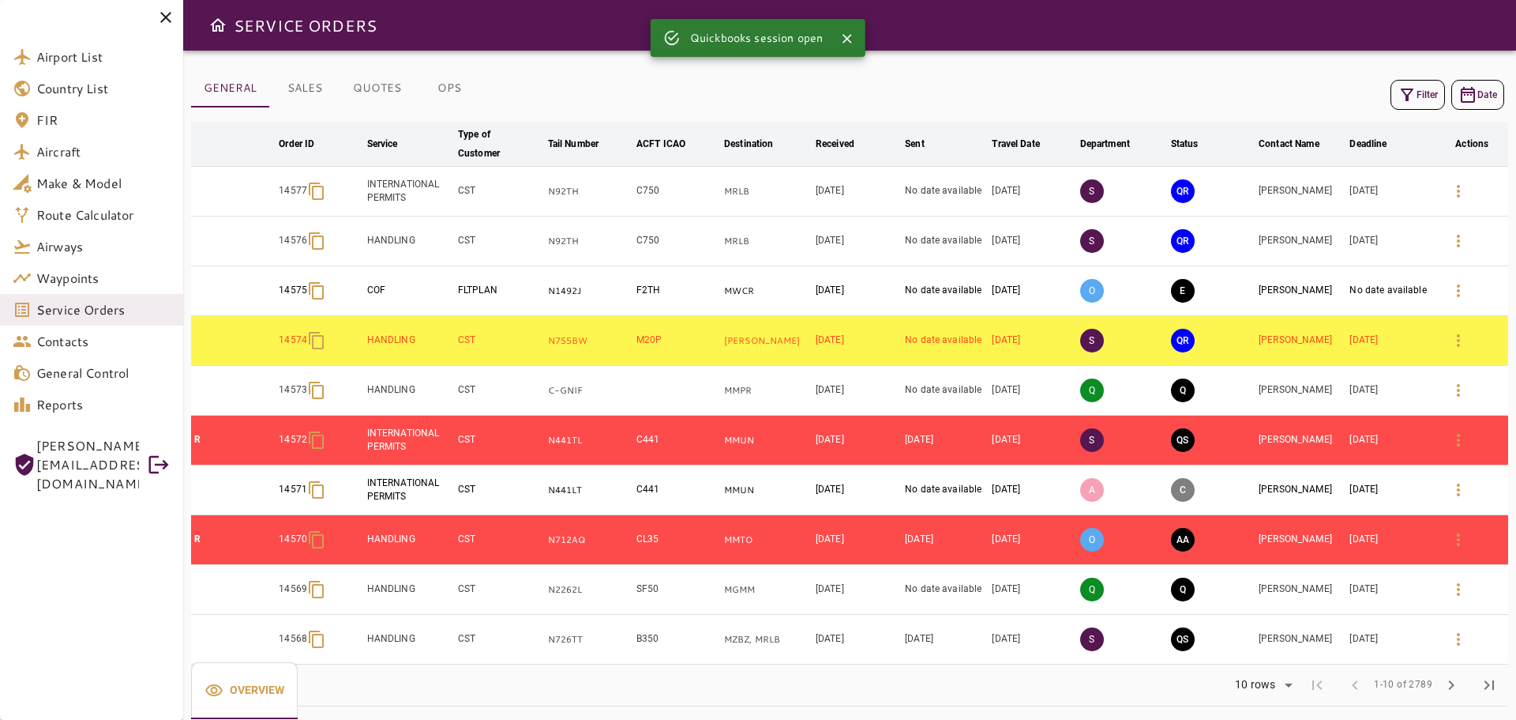
click at [1432, 100] on button "Filter" at bounding box center [1418, 95] width 54 height 30
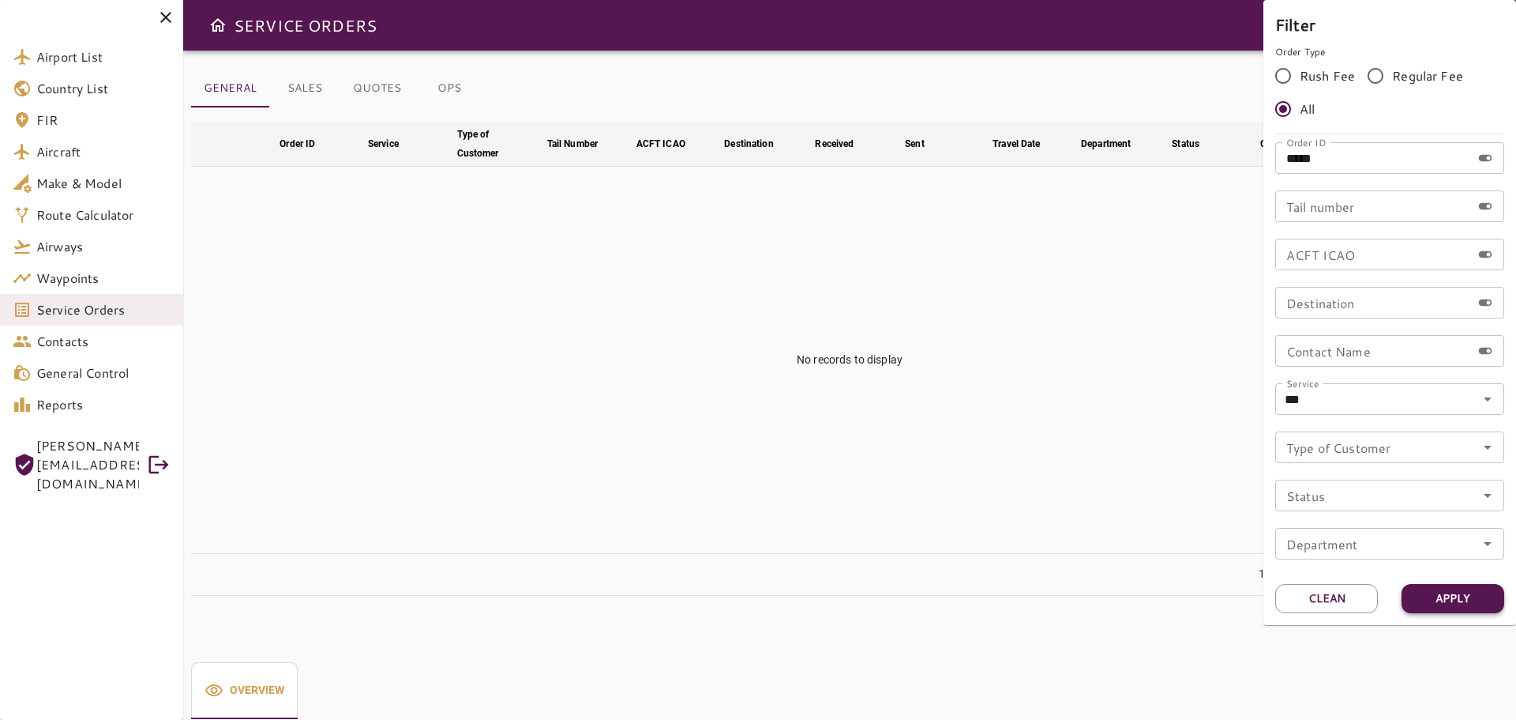
click at [1459, 597] on button "Apply" at bounding box center [1453, 598] width 103 height 29
click at [1469, 399] on icon "Clear" at bounding box center [1468, 399] width 16 height 16
click at [1340, 601] on button "Clean" at bounding box center [1327, 598] width 103 height 29
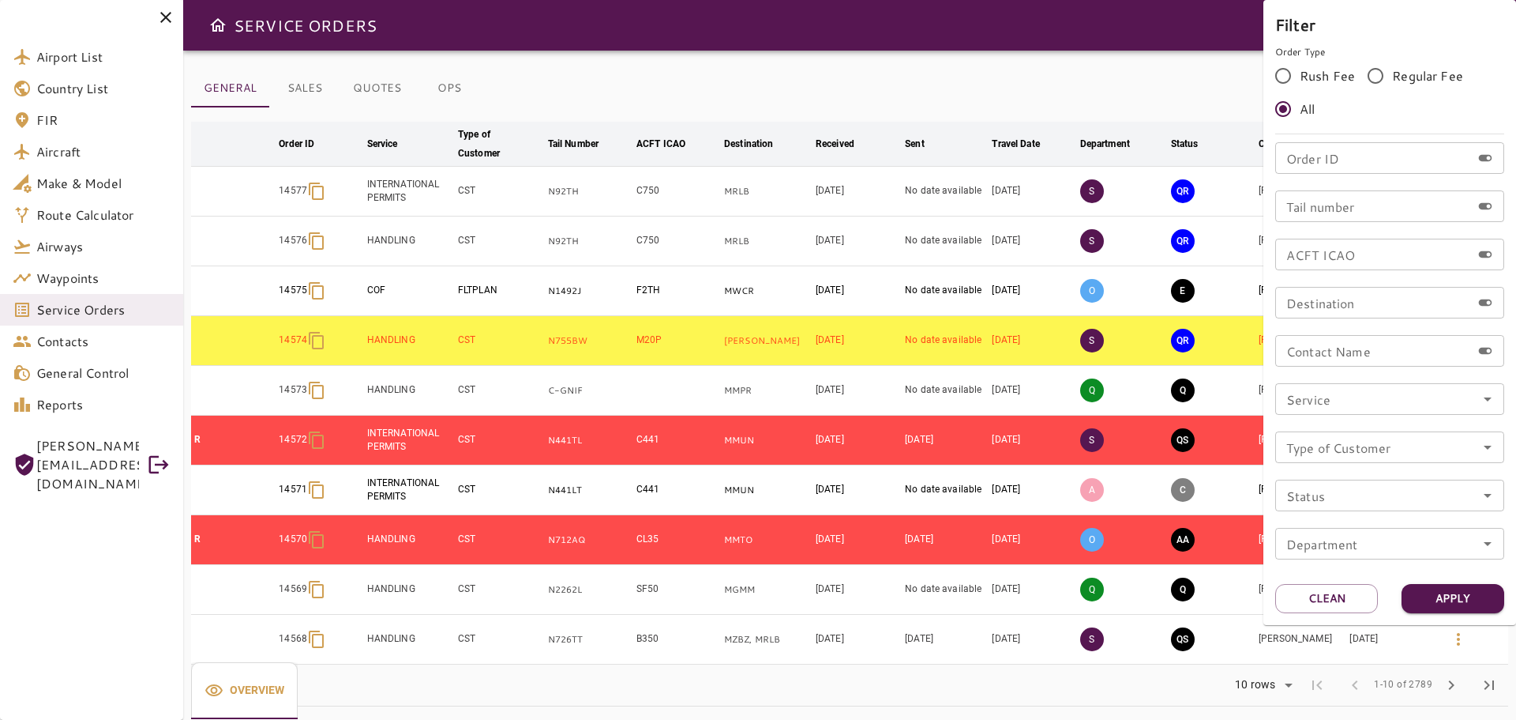
click at [1366, 161] on input "Order ID" at bounding box center [1374, 158] width 196 height 32
type input "*****"
click at [1467, 607] on button "Apply" at bounding box center [1453, 598] width 103 height 29
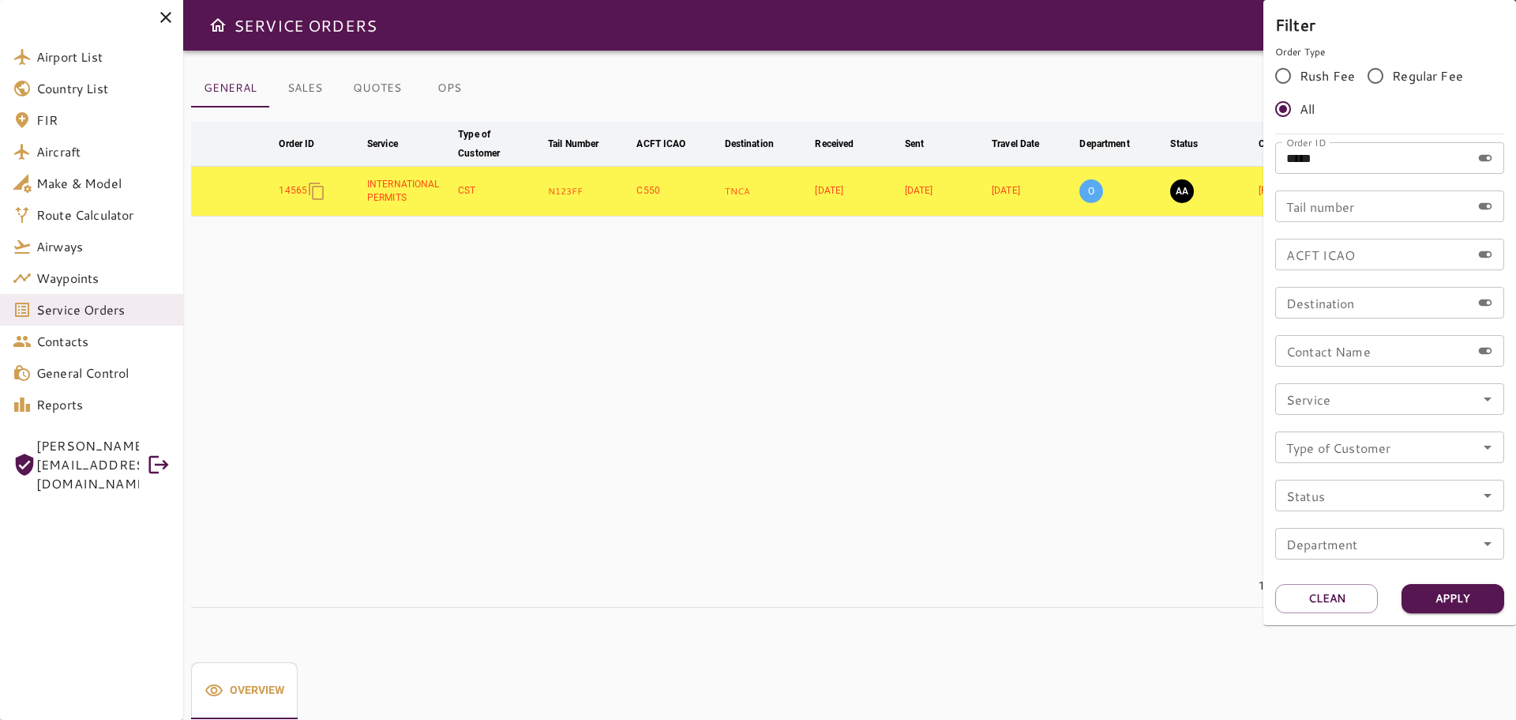
click at [633, 385] on div at bounding box center [758, 360] width 1516 height 720
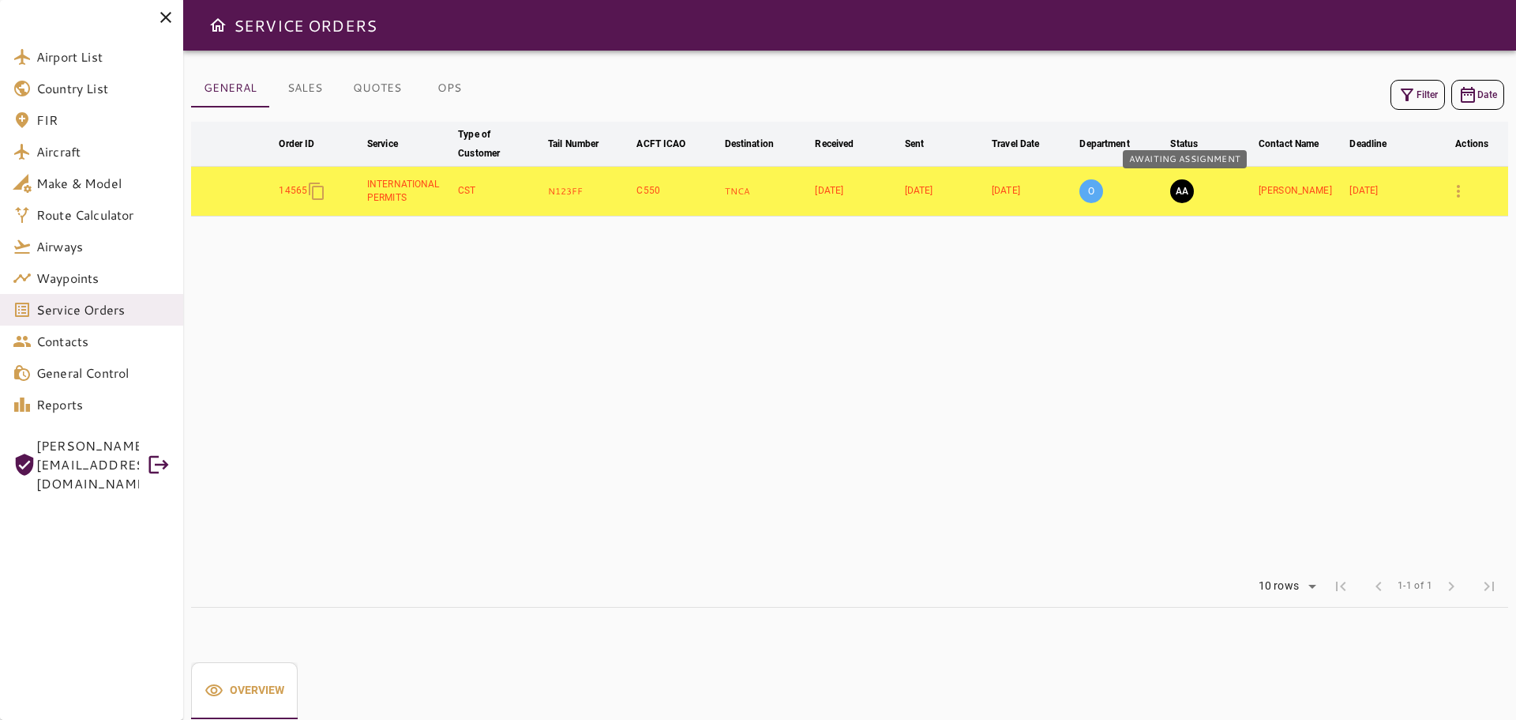
click at [1183, 194] on button "AA" at bounding box center [1183, 191] width 24 height 24
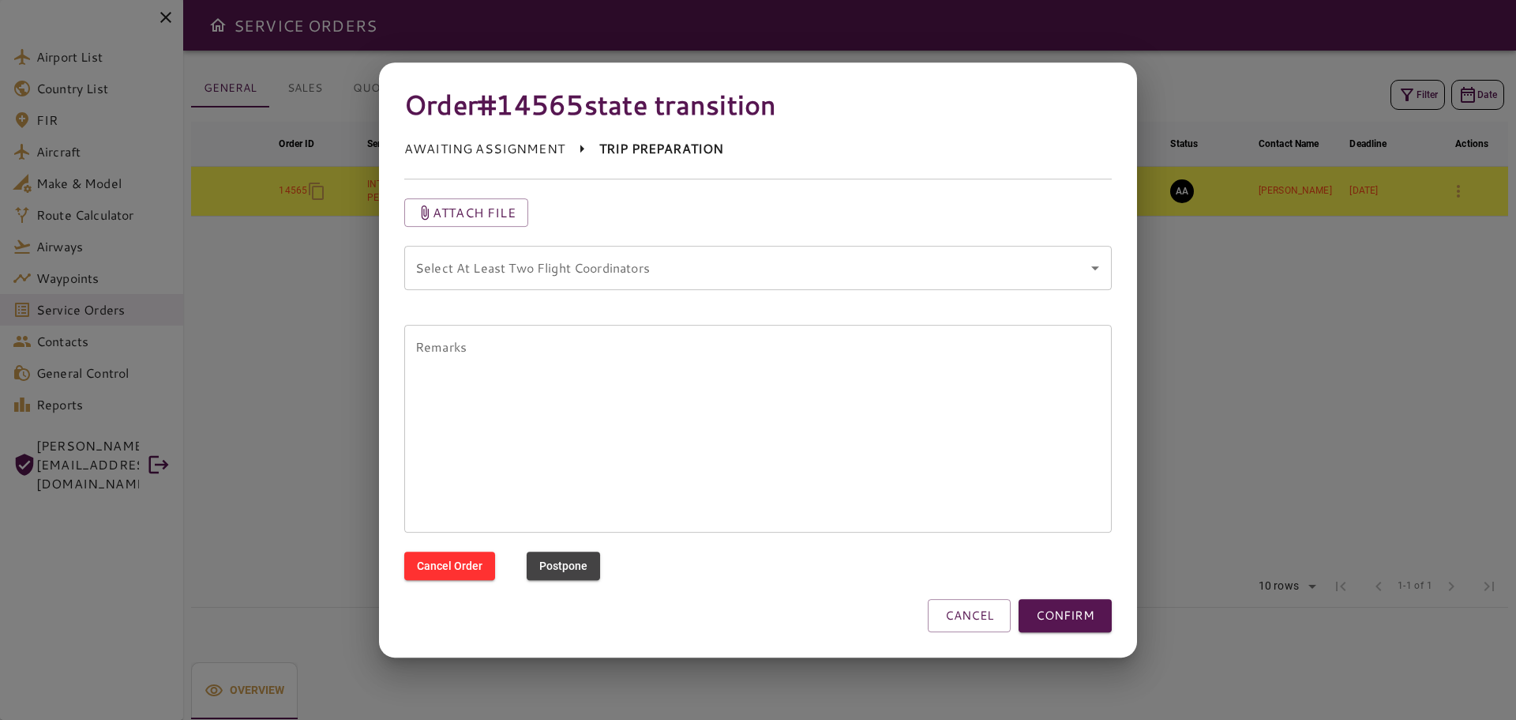
click at [576, 269] on coordinators "Select At Least Two Flight Coordinators" at bounding box center [746, 268] width 670 height 30
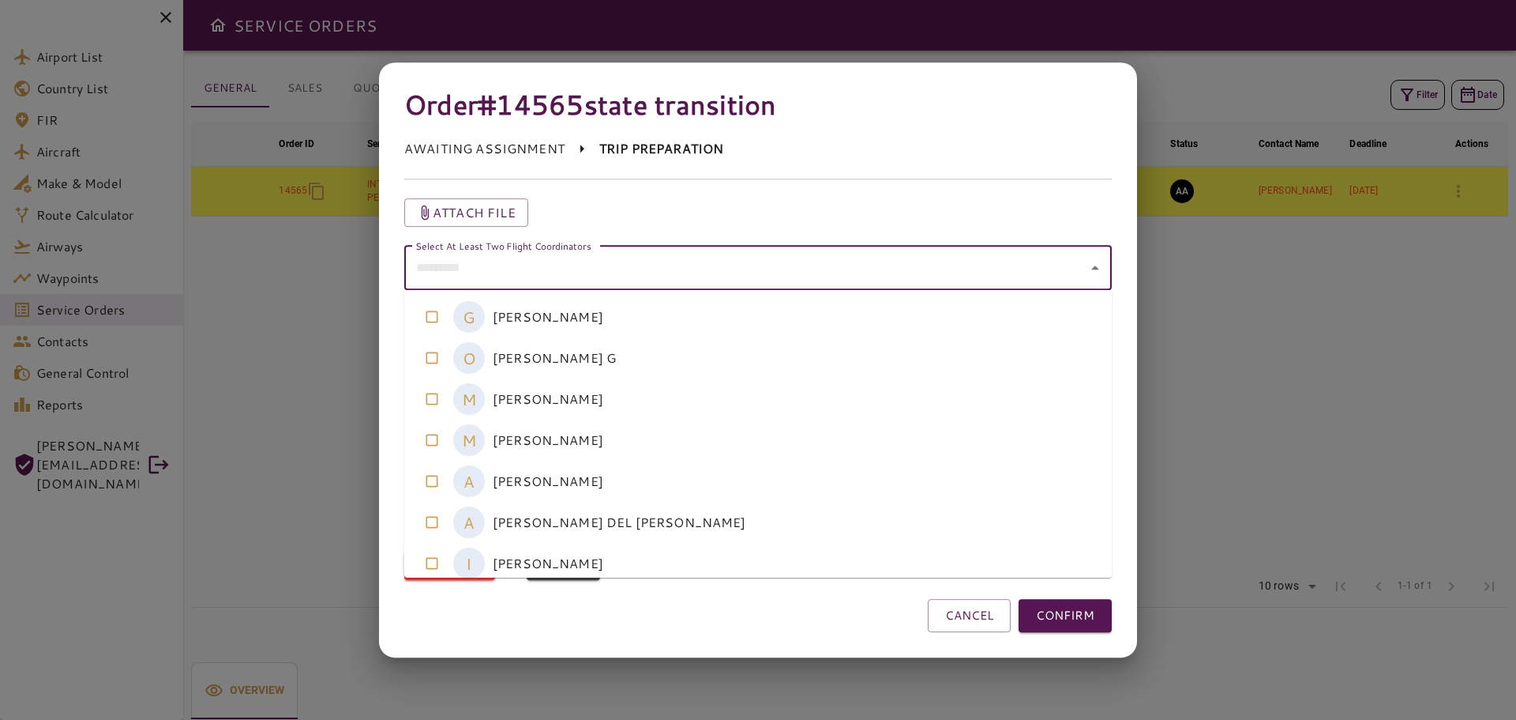
click at [533, 400] on coordinators-option-2 "M [PERSON_NAME]" at bounding box center [758, 398] width 708 height 41
click at [529, 430] on coordinators-option-3 "M [PERSON_NAME]" at bounding box center [758, 439] width 708 height 41
click at [1071, 619] on button "CONFIRM" at bounding box center [1065, 615] width 93 height 33
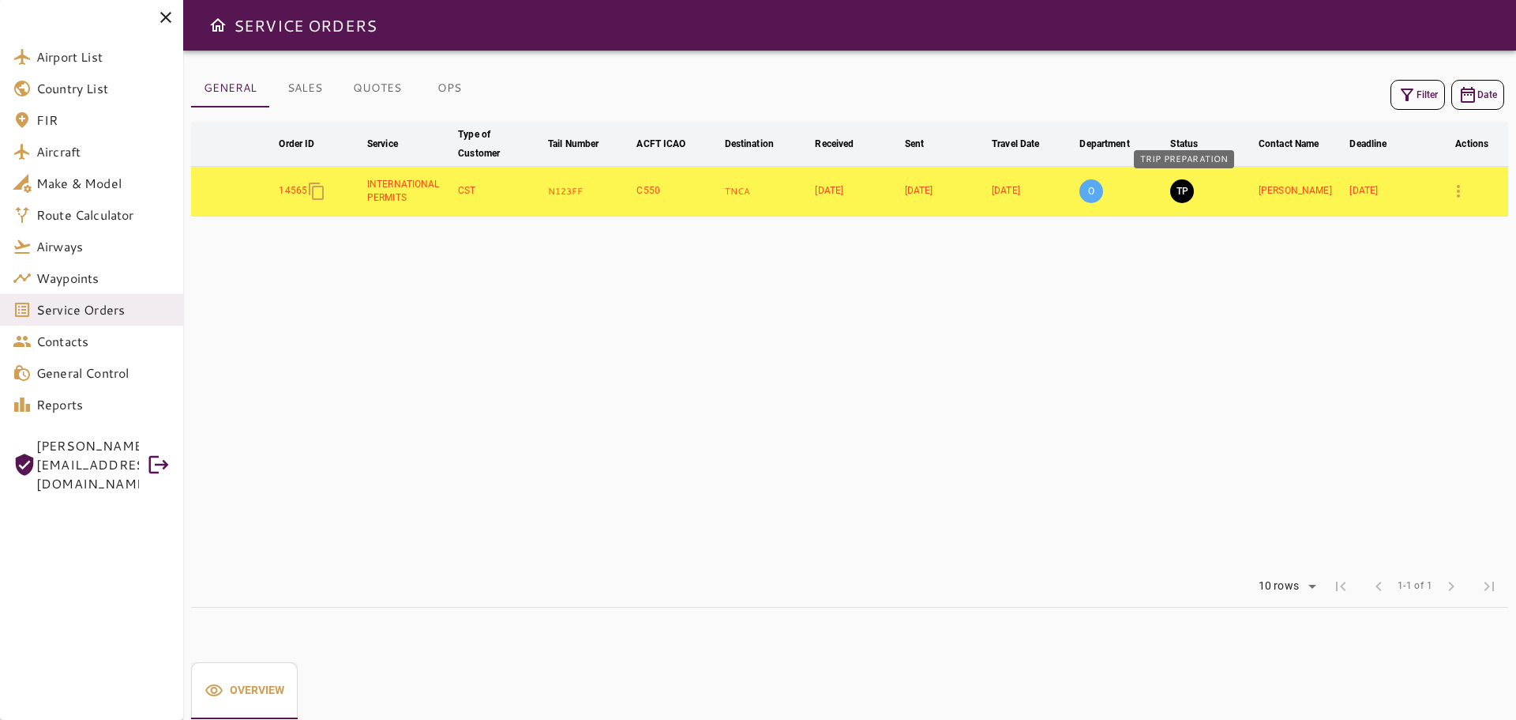
click at [1187, 193] on button "TP" at bounding box center [1183, 191] width 24 height 24
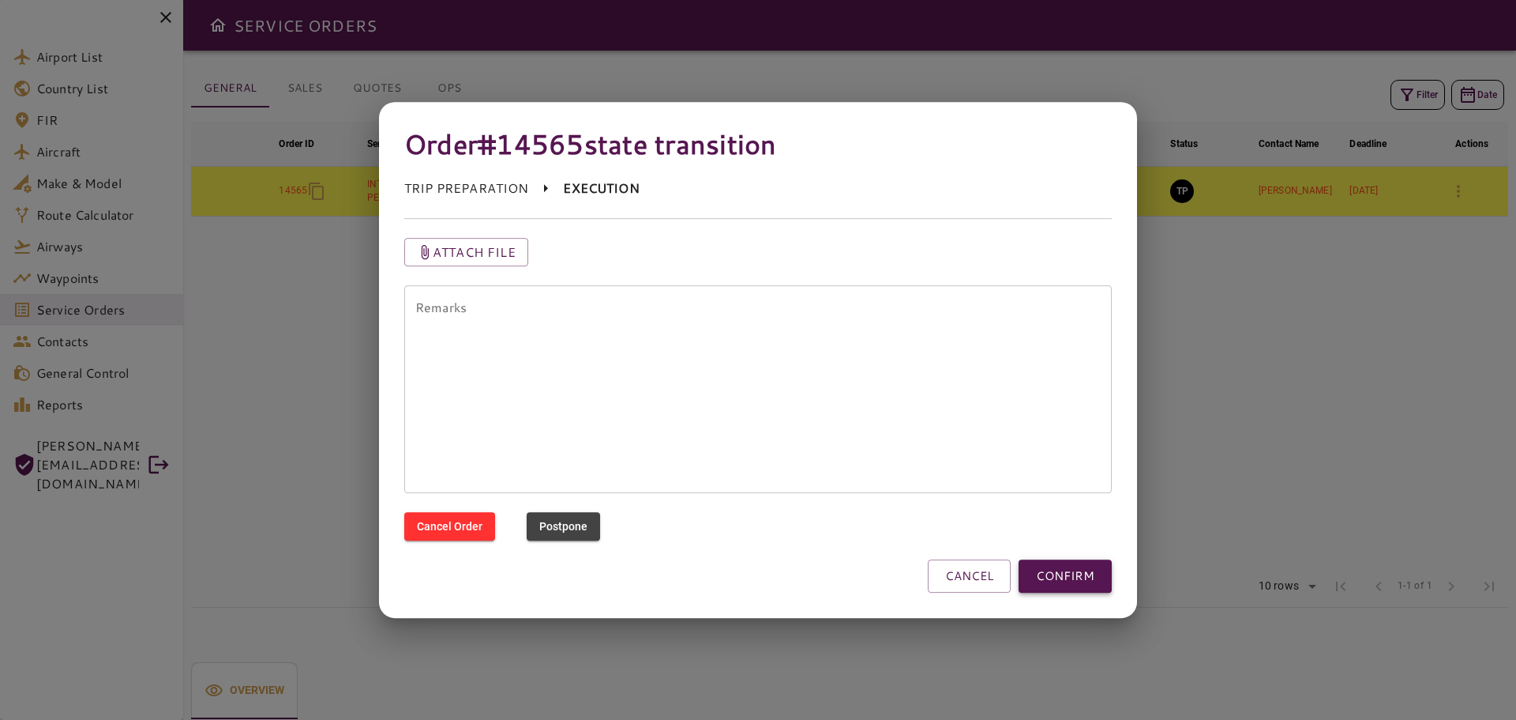
click at [1062, 580] on button "CONFIRM" at bounding box center [1065, 575] width 93 height 33
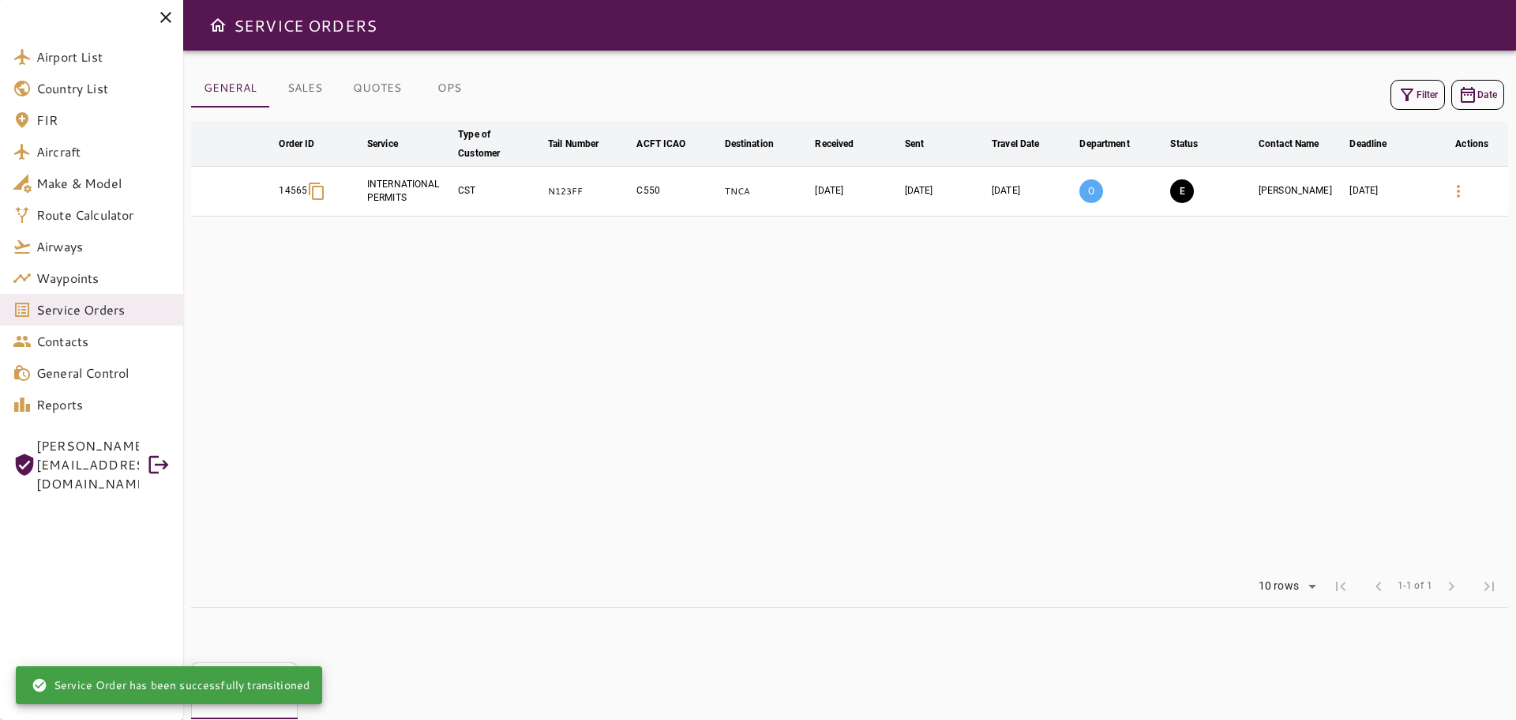
click at [750, 387] on table "arrow_downward Order ID arrow_downward Service arrow_downward Type of Customer …" at bounding box center [849, 344] width 1317 height 444
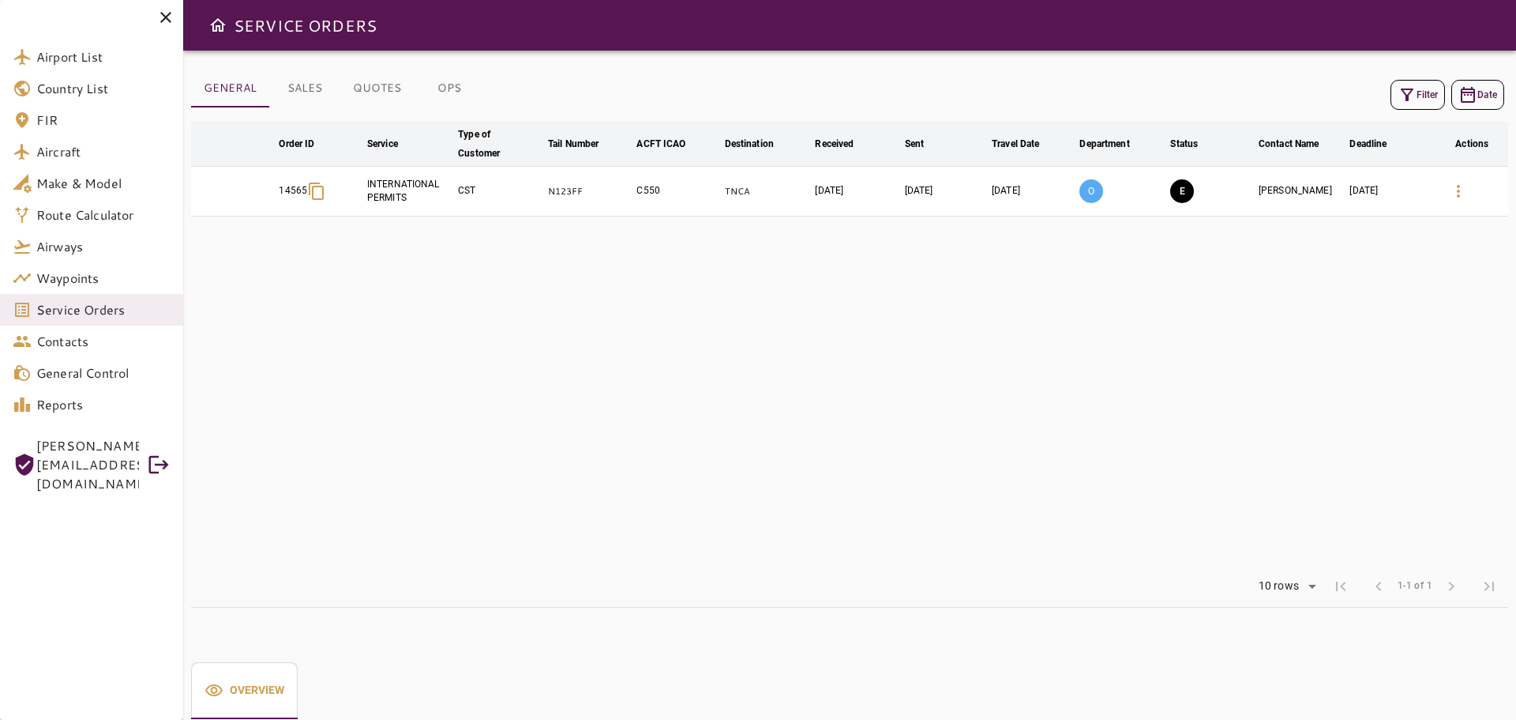
click at [740, 398] on table "arrow_downward Order ID arrow_downward Service arrow_downward Type of Customer …" at bounding box center [849, 344] width 1317 height 444
click at [1452, 193] on icon "button" at bounding box center [1458, 191] width 19 height 19
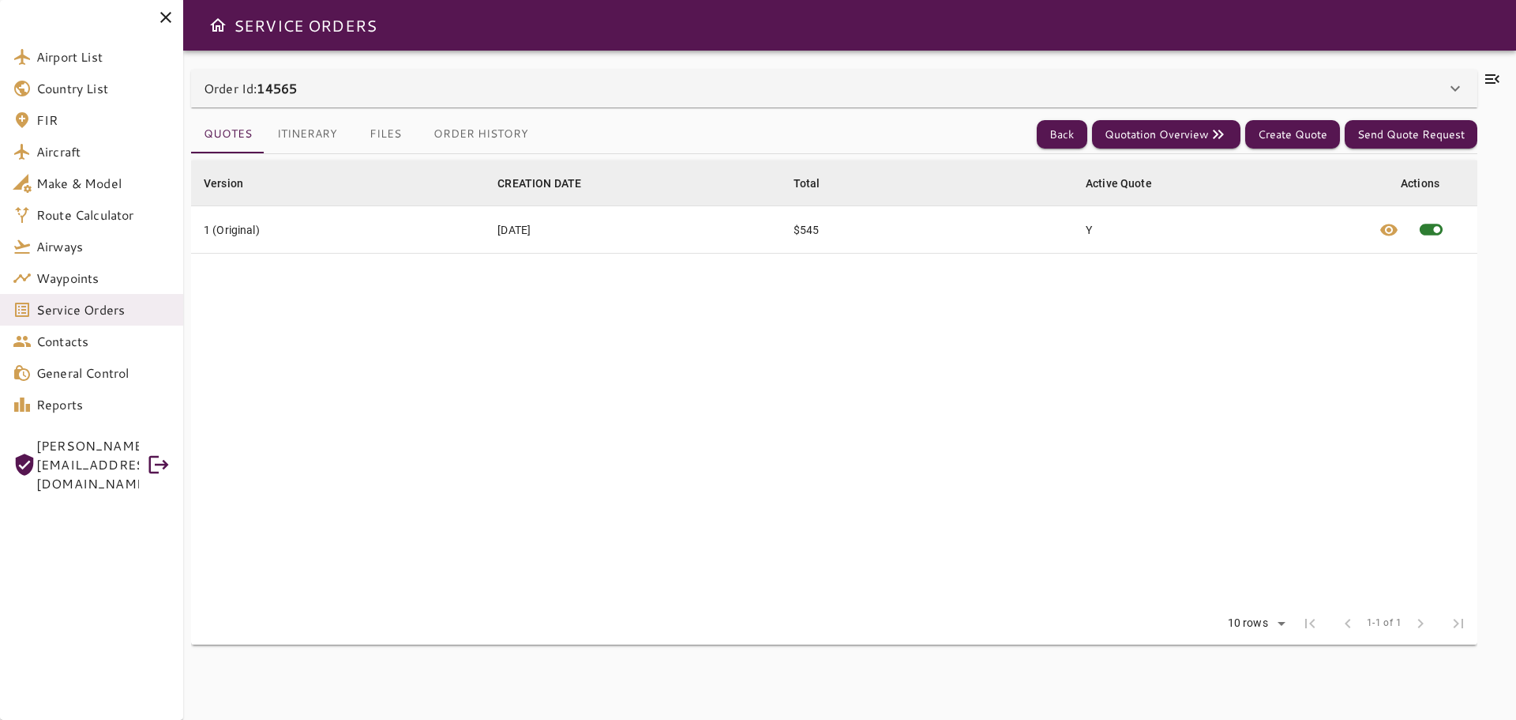
click at [1493, 82] on icon at bounding box center [1493, 78] width 14 height 9
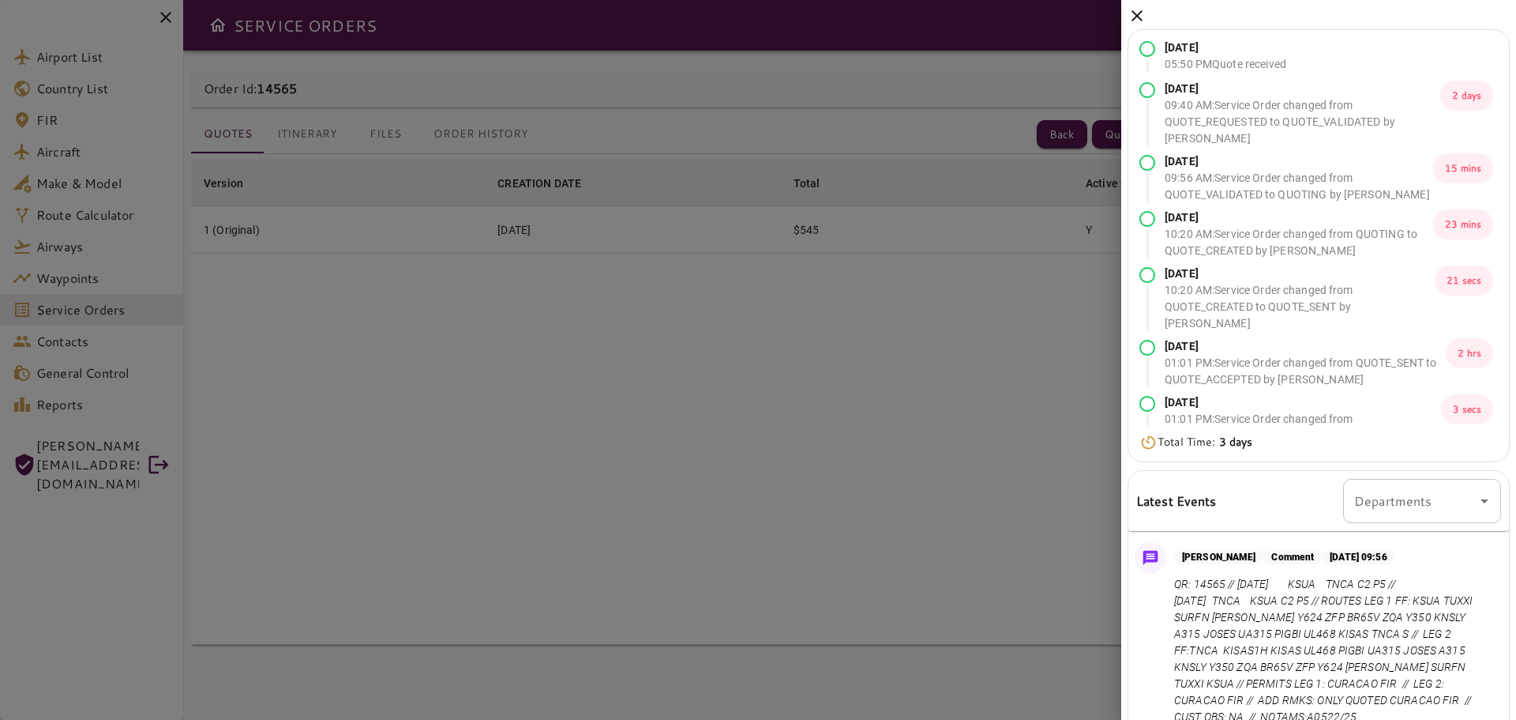
scroll to position [158, 0]
click at [1128, 16] on icon at bounding box center [1137, 15] width 19 height 19
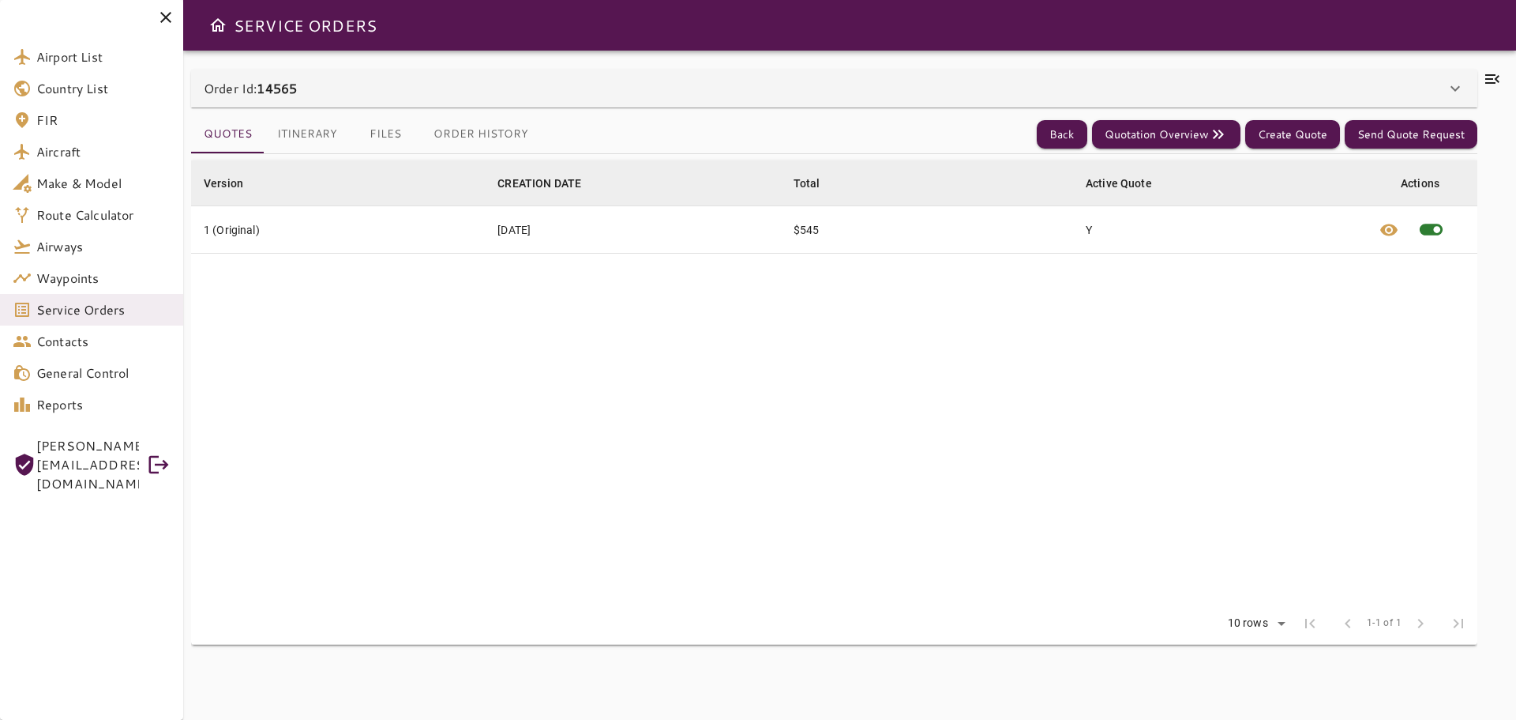
click at [314, 129] on button "Itinerary" at bounding box center [307, 134] width 85 height 38
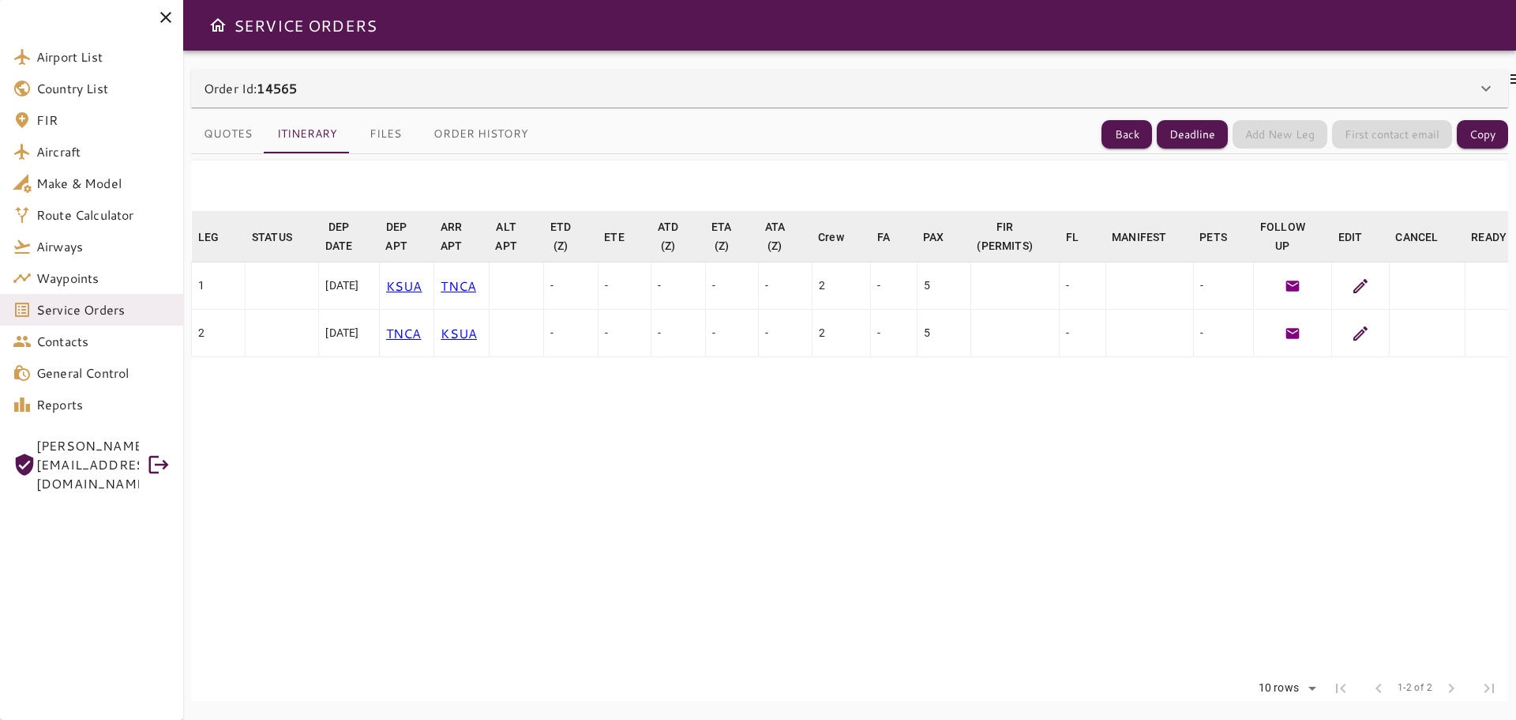
click at [370, 133] on button "Files" at bounding box center [385, 134] width 71 height 38
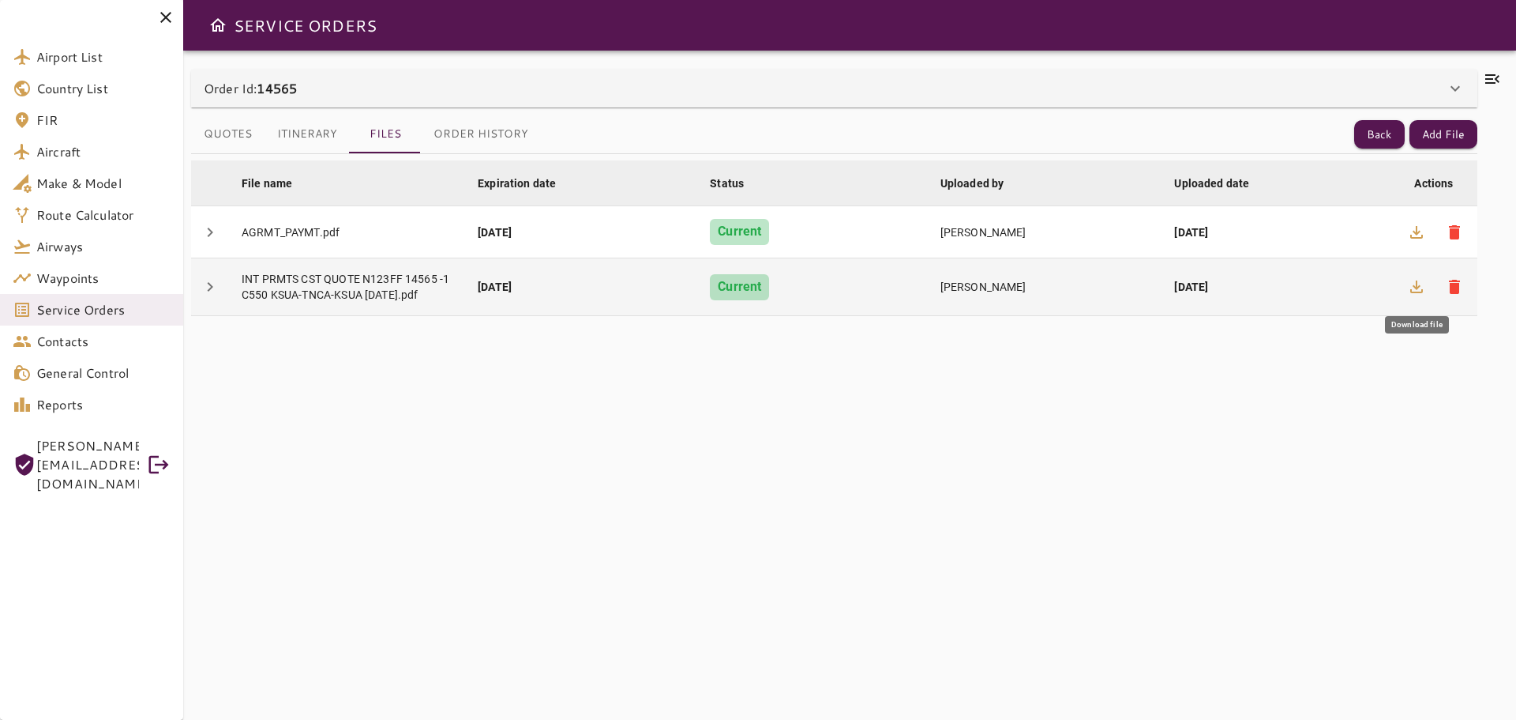
click at [1417, 285] on icon "button" at bounding box center [1417, 286] width 13 height 13
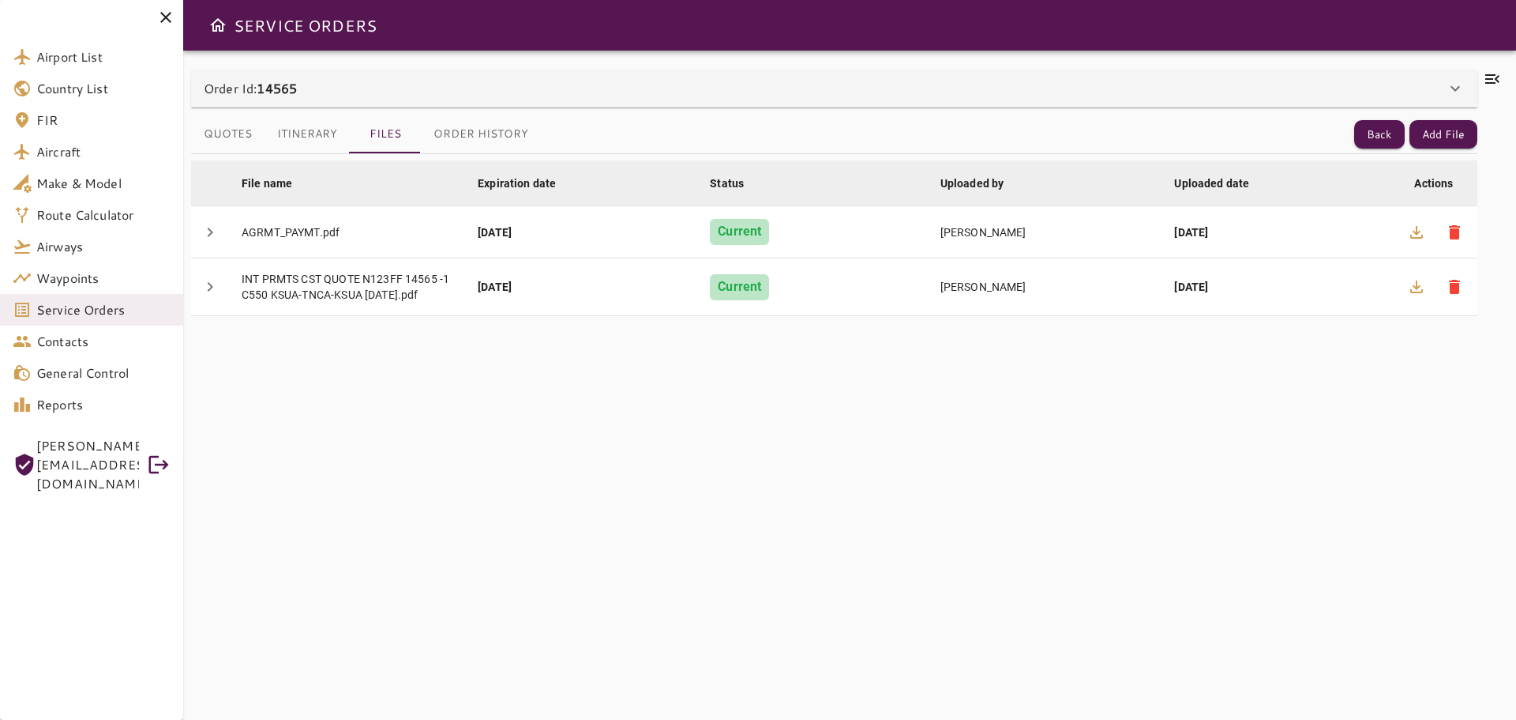
click at [764, 407] on div "File name arrow_downward Expiration date arrow_downward Status arrow_downward U…" at bounding box center [834, 427] width 1287 height 547
click at [877, 525] on div "File name arrow_downward Expiration date arrow_downward Status arrow_downward U…" at bounding box center [834, 427] width 1287 height 547
click at [1494, 76] on icon at bounding box center [1493, 78] width 14 height 9
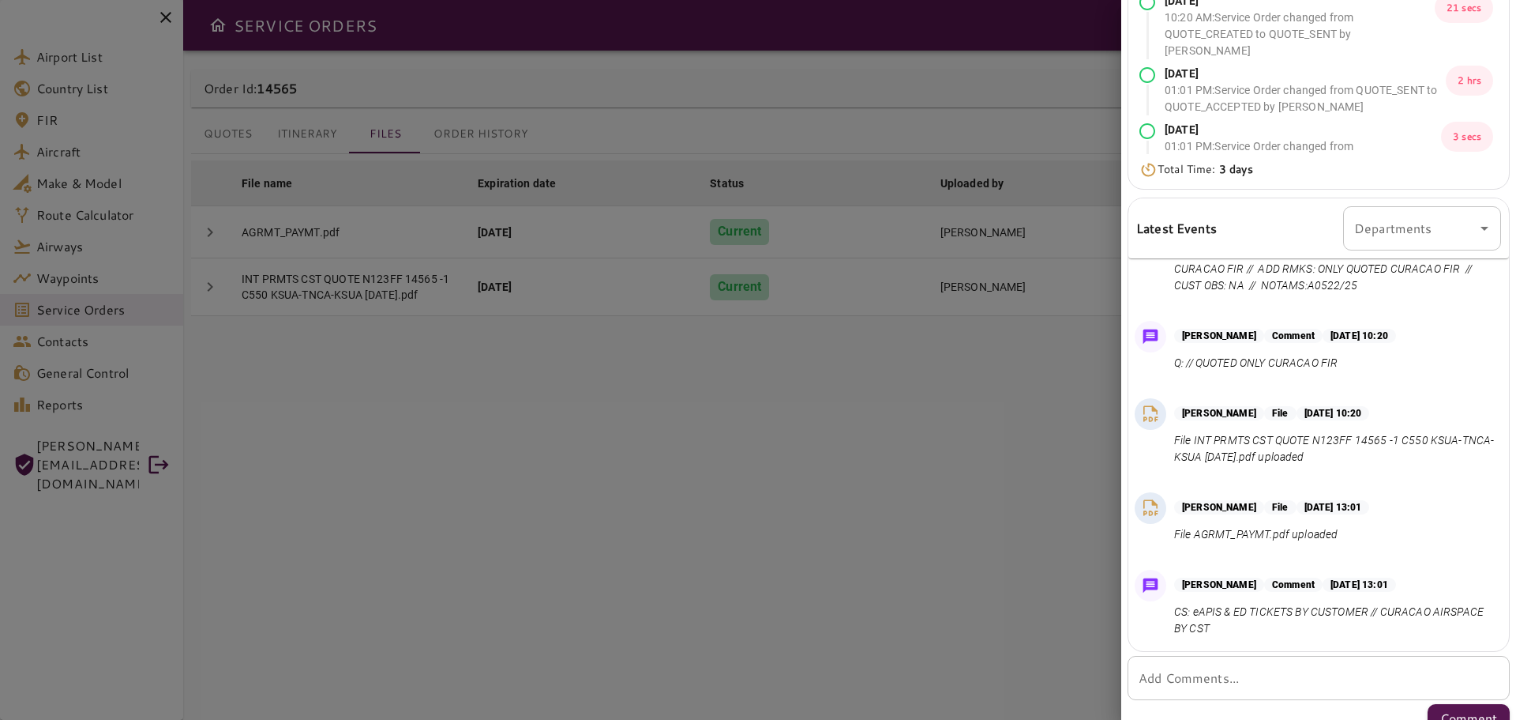
scroll to position [292, 0]
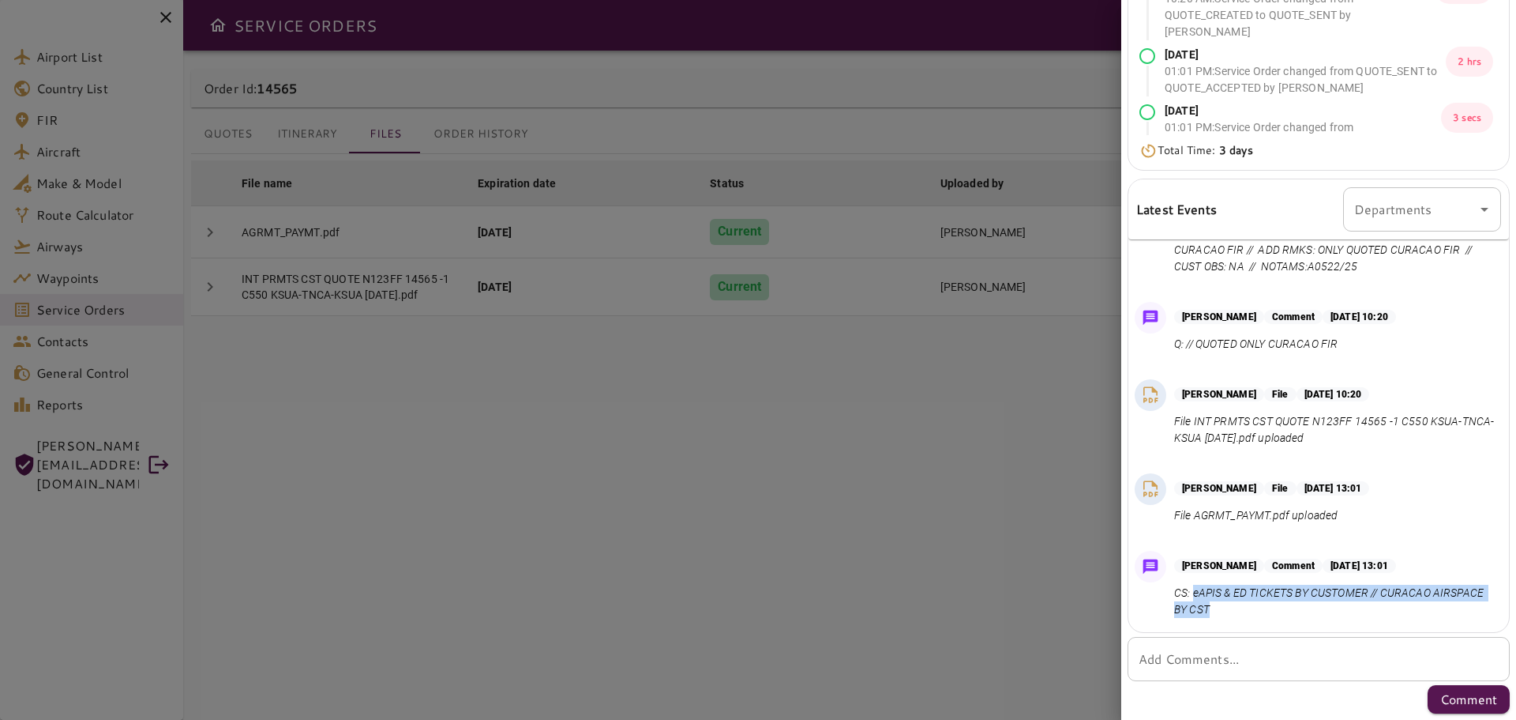
drag, startPoint x: 1289, startPoint y: 614, endPoint x: 1193, endPoint y: 594, distance: 97.6
click at [1193, 594] on p "CS: eAPIS & ED TICKETS BY CUSTOMER // CURACAO AIRSPACE BY CST" at bounding box center [1334, 600] width 321 height 33
copy p "eAPIS & ED TICKETS BY CUSTOMER // CURACAO AIRSPACE BY CST"
click at [1397, 529] on div "[PERSON_NAME] File [DATE] 13:01 File AGRMT_PAYMT.pdf uploaded" at bounding box center [1319, 502] width 381 height 71
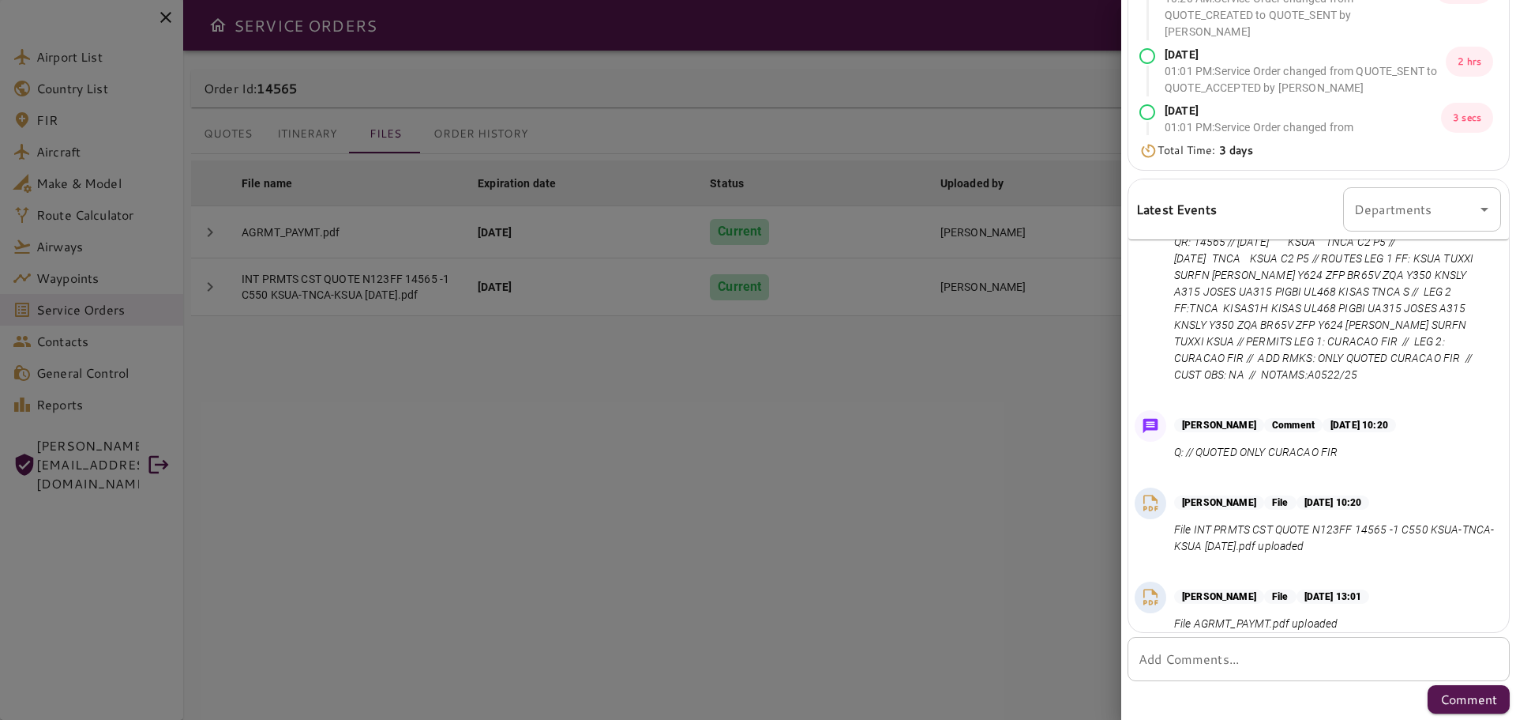
scroll to position [155, 0]
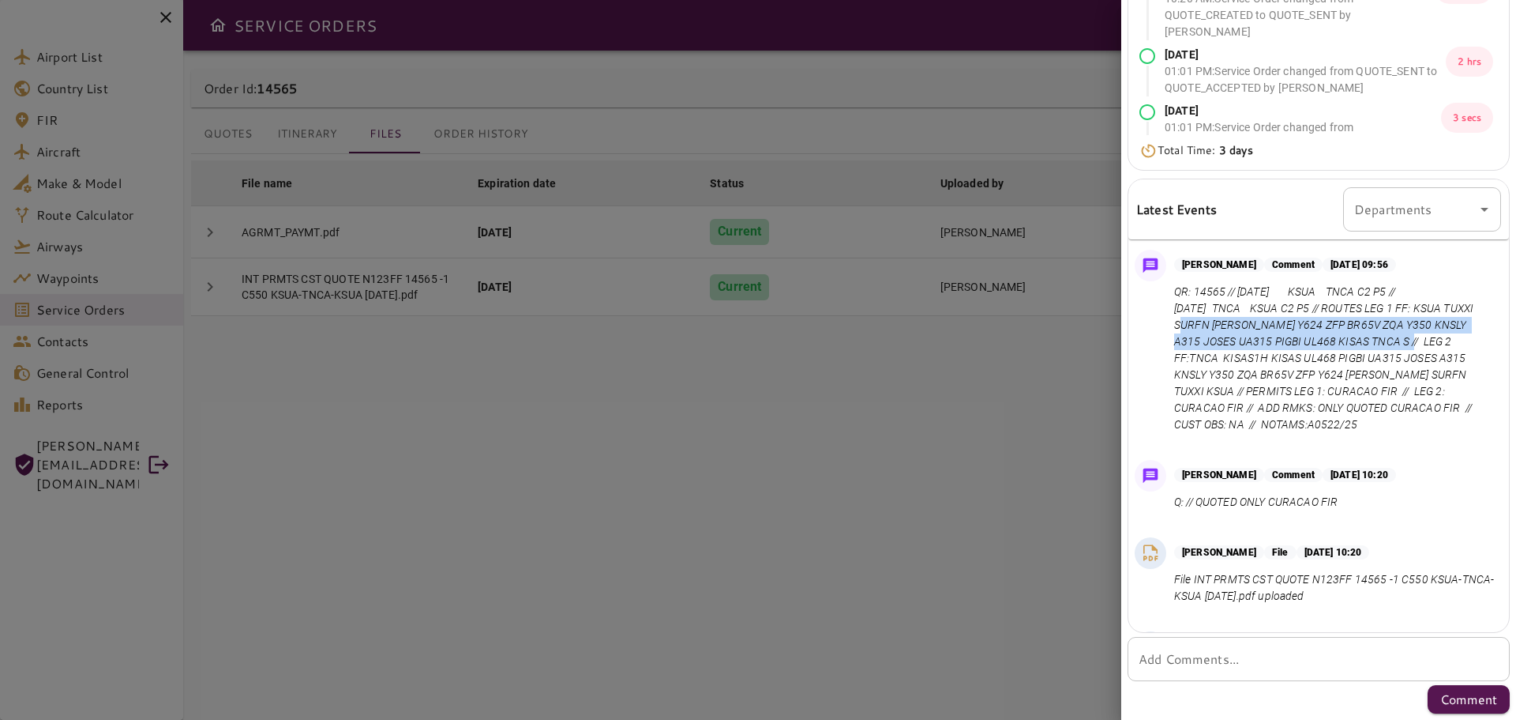
drag, startPoint x: 1175, startPoint y: 326, endPoint x: 1431, endPoint y: 339, distance: 256.2
click at [1431, 339] on p "QR: 14565 // [DATE] KSUA TNCA C2 P5 // [DATE] TNCA KSUA C2 P5 // ROUTES LEG 1 F…" at bounding box center [1334, 358] width 321 height 149
copy p "KSUA TUXXI SURFN [PERSON_NAME] Y624 ZFP BR65V ZQA Y350 KNSLY A315 JOSES UA315 P…"
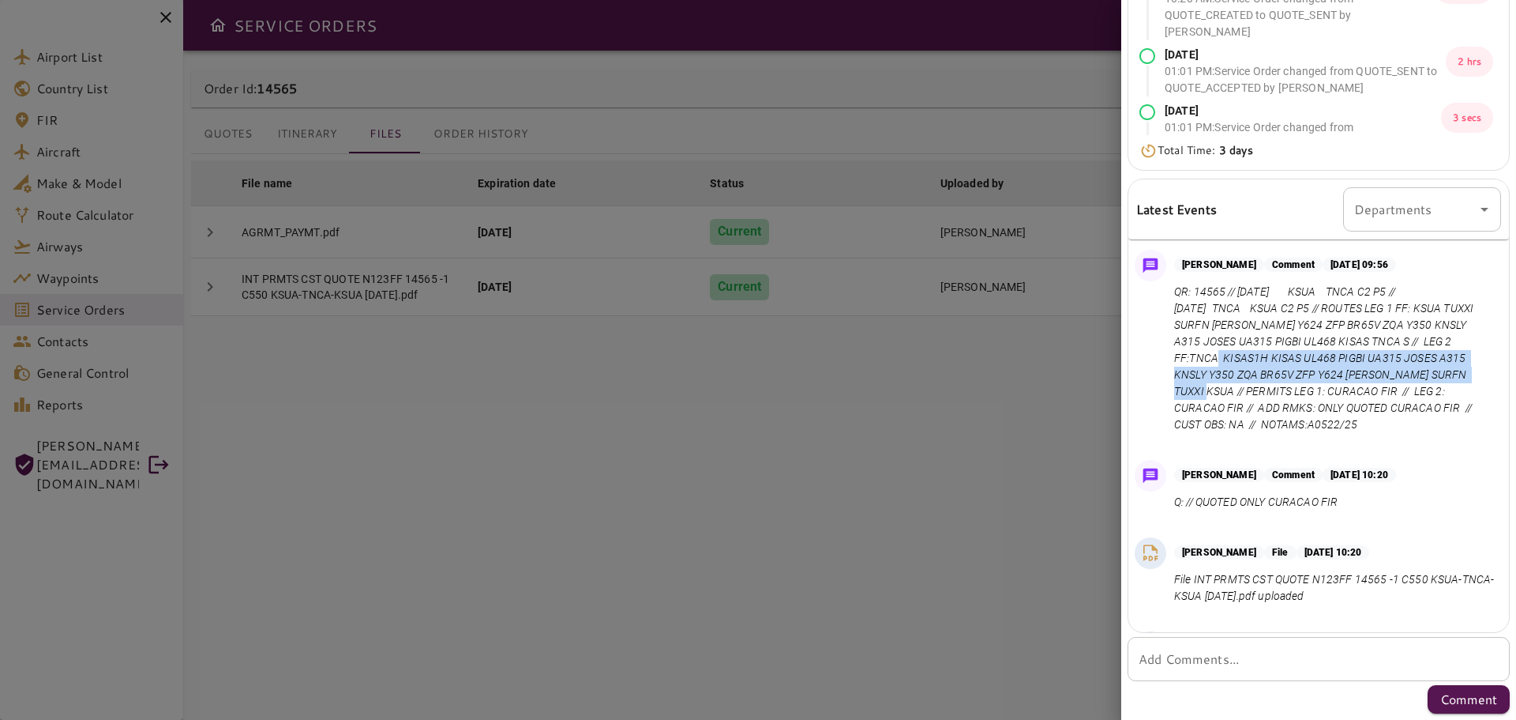
drag, startPoint x: 1223, startPoint y: 358, endPoint x: 1235, endPoint y: 385, distance: 30.1
click at [1235, 385] on p "QR: 14565 // [DATE] KSUA TNCA C2 P5 // [DATE] TNCA KSUA C2 P5 // ROUTES LEG 1 F…" at bounding box center [1334, 358] width 321 height 149
copy p "TNCA KISAS1H KISAS UL468 PIGBI UA315 JOSES A315 KNSLY Y350 ZQA BR65V ZFP Y624 […"
